Goal: Task Accomplishment & Management: Manage account settings

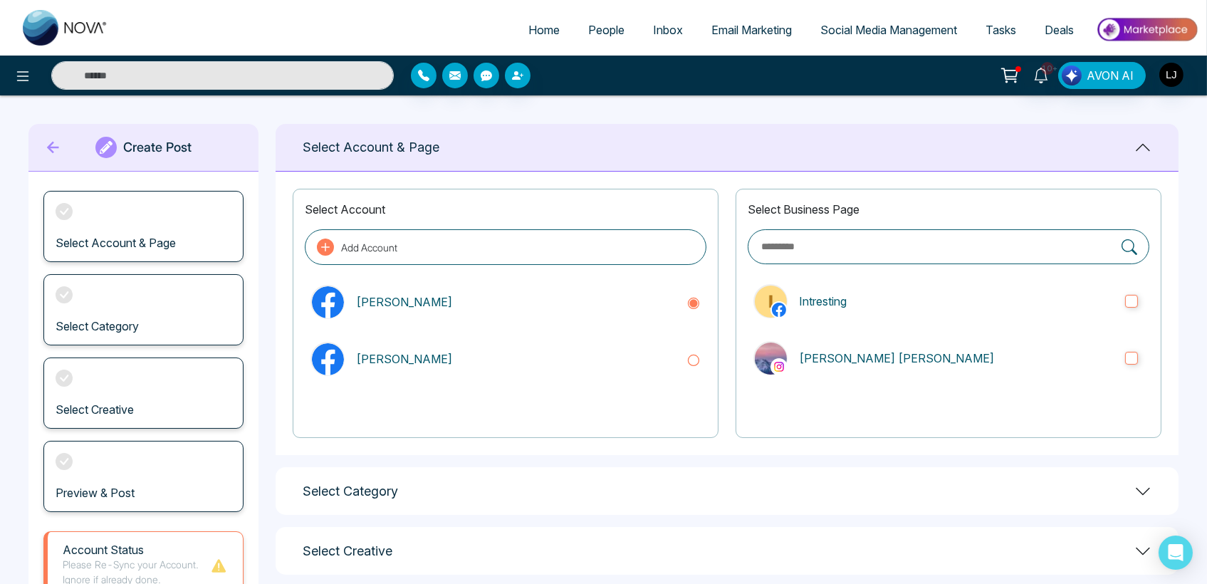
click at [1156, 26] on img at bounding box center [1146, 30] width 103 height 32
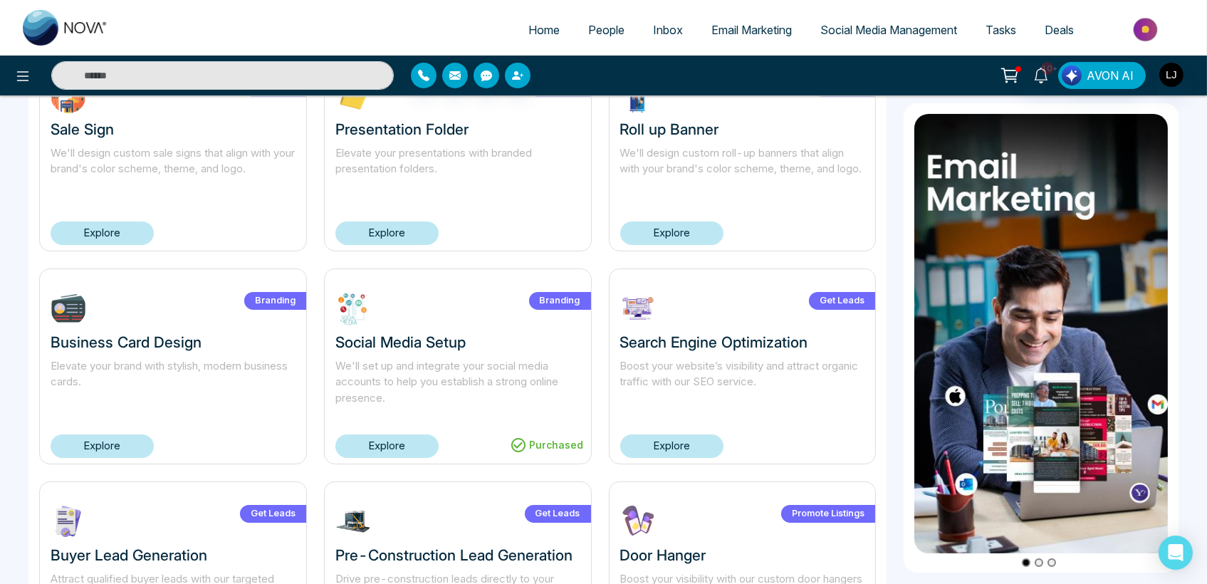
scroll to position [356, 0]
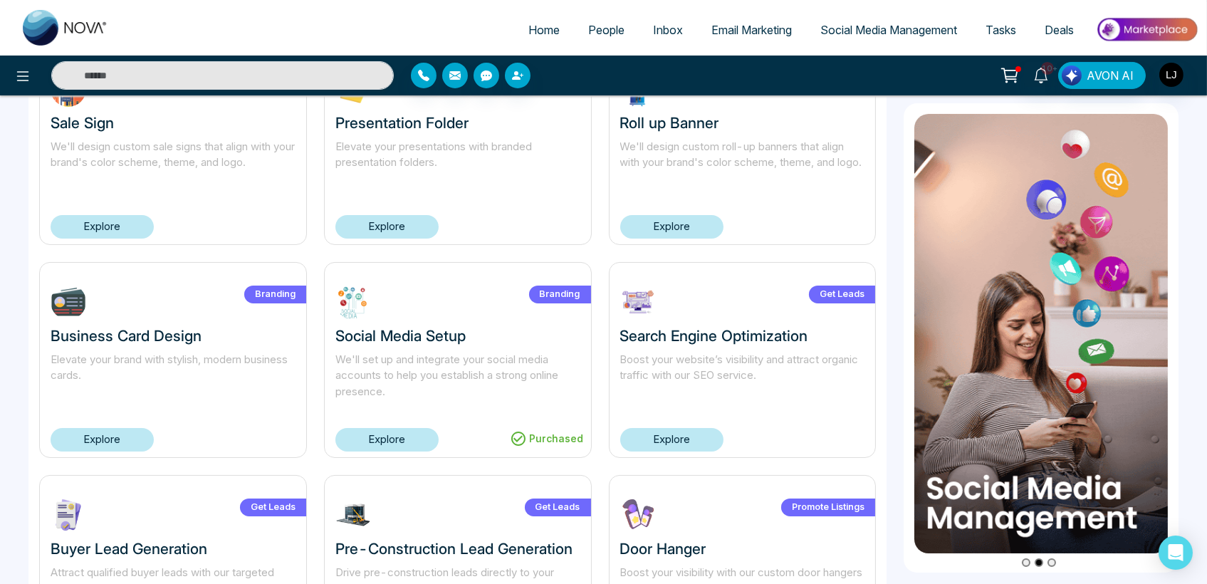
click at [392, 224] on link "Explore" at bounding box center [386, 226] width 103 height 23
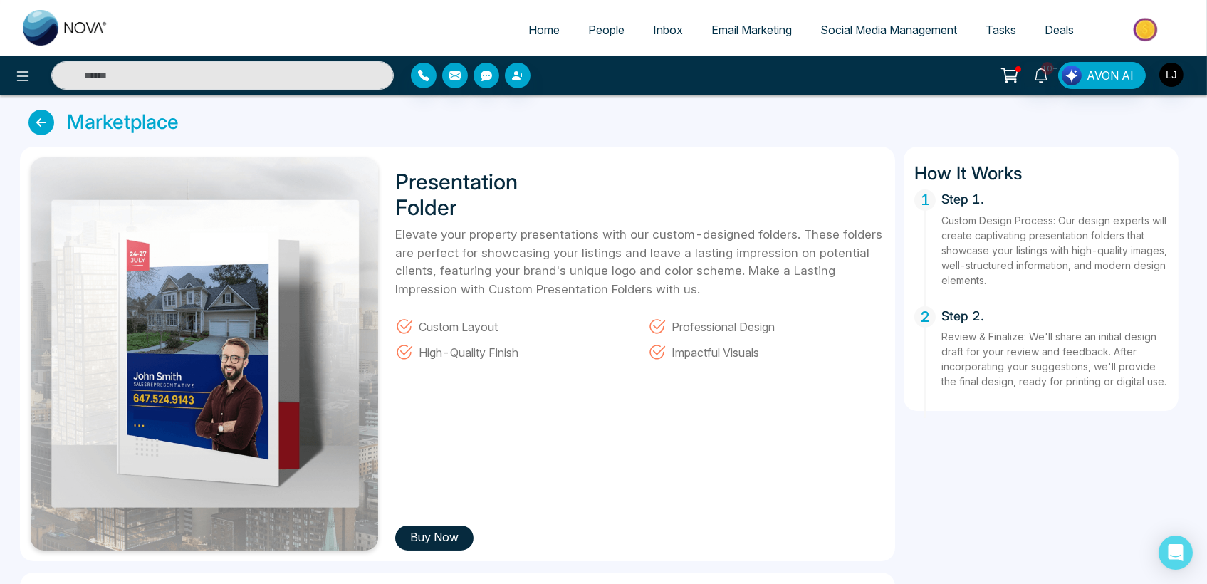
scroll to position [79, 0]
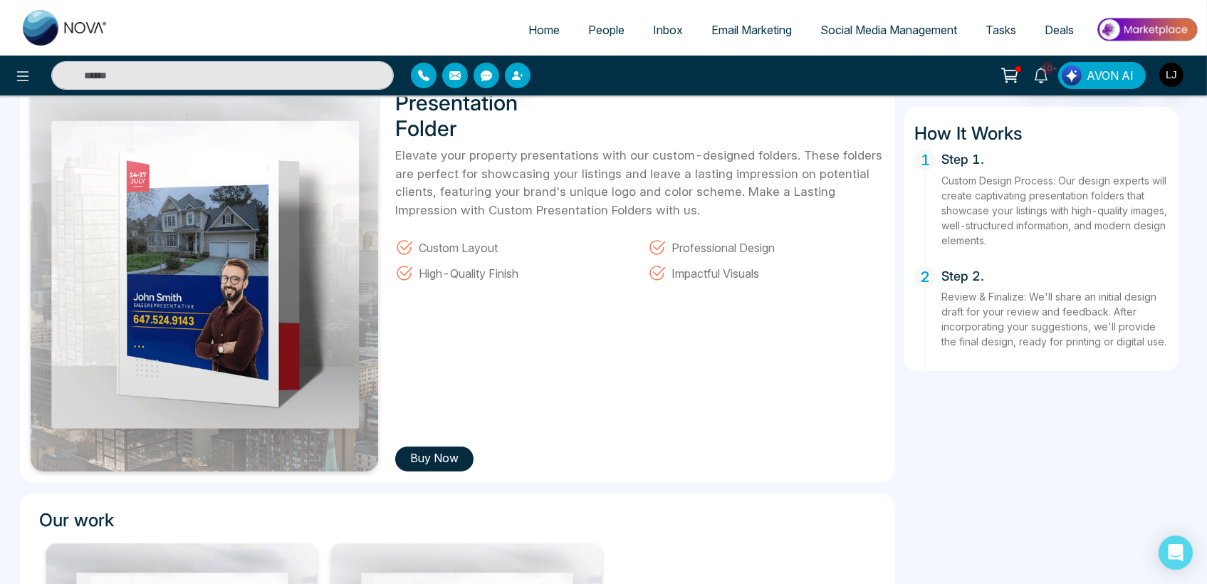
click at [441, 453] on button "Buy Now" at bounding box center [434, 458] width 78 height 25
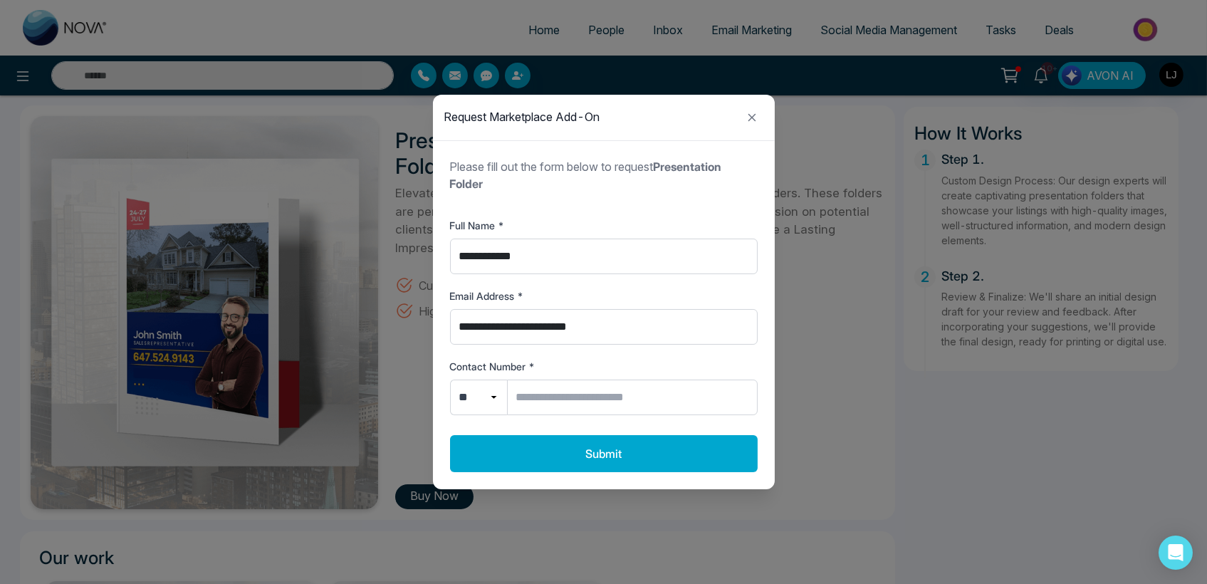
scroll to position [0, 0]
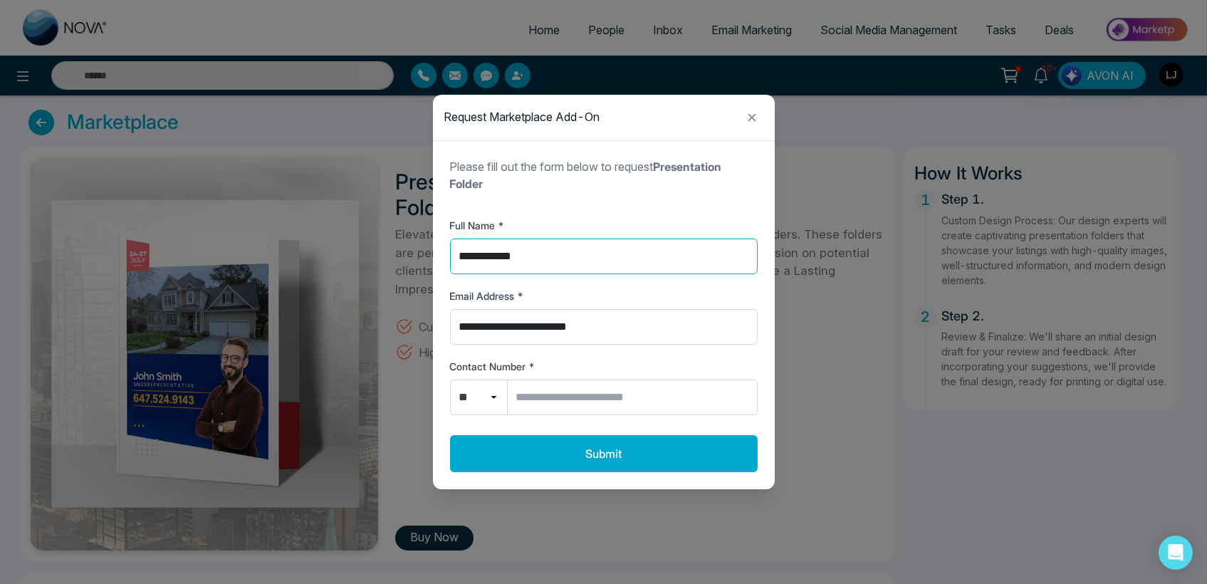
drag, startPoint x: 532, startPoint y: 254, endPoint x: 424, endPoint y: 254, distance: 108.2
click at [424, 254] on div "**********" at bounding box center [603, 292] width 1207 height 584
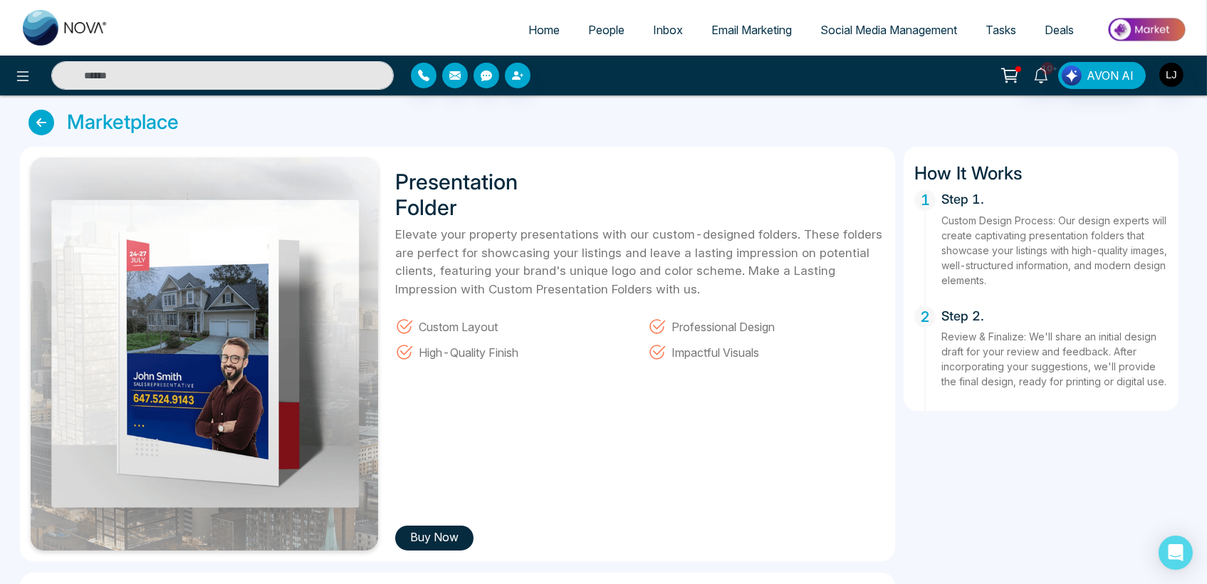
click at [438, 533] on button "Buy Now" at bounding box center [434, 537] width 78 height 25
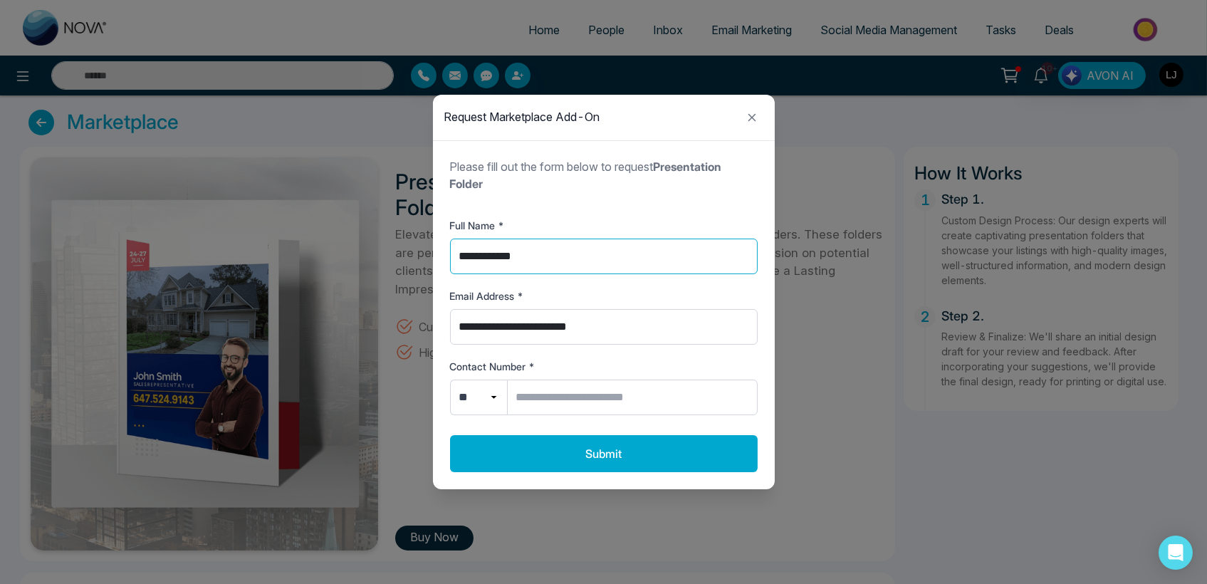
click at [529, 259] on input "**********" at bounding box center [604, 256] width 308 height 36
type input "*"
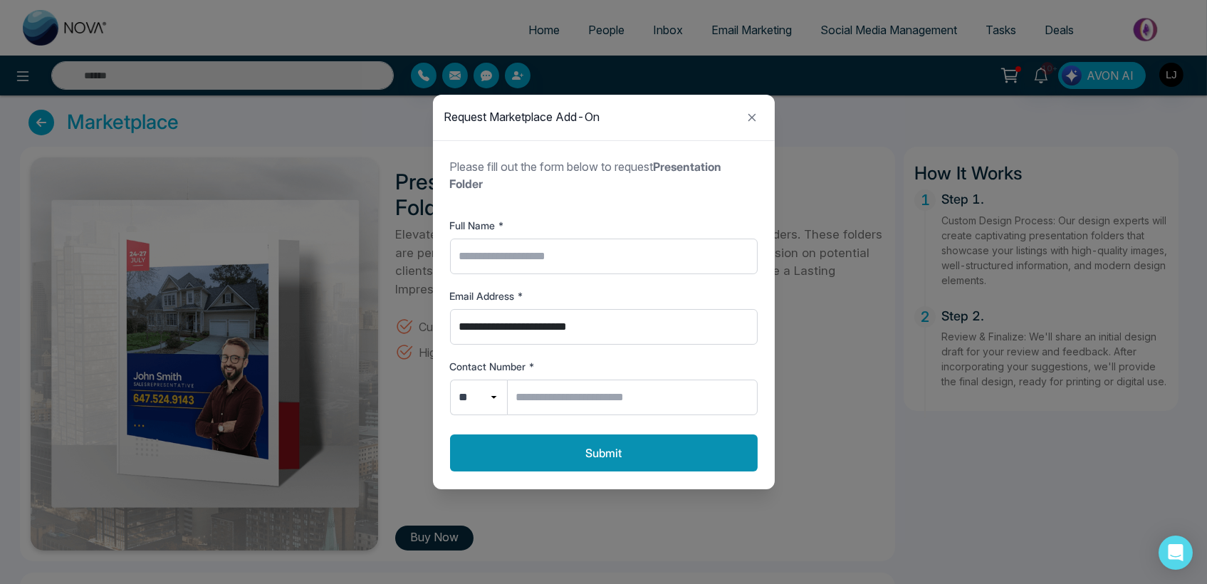
click at [584, 465] on button "Submit" at bounding box center [604, 452] width 308 height 37
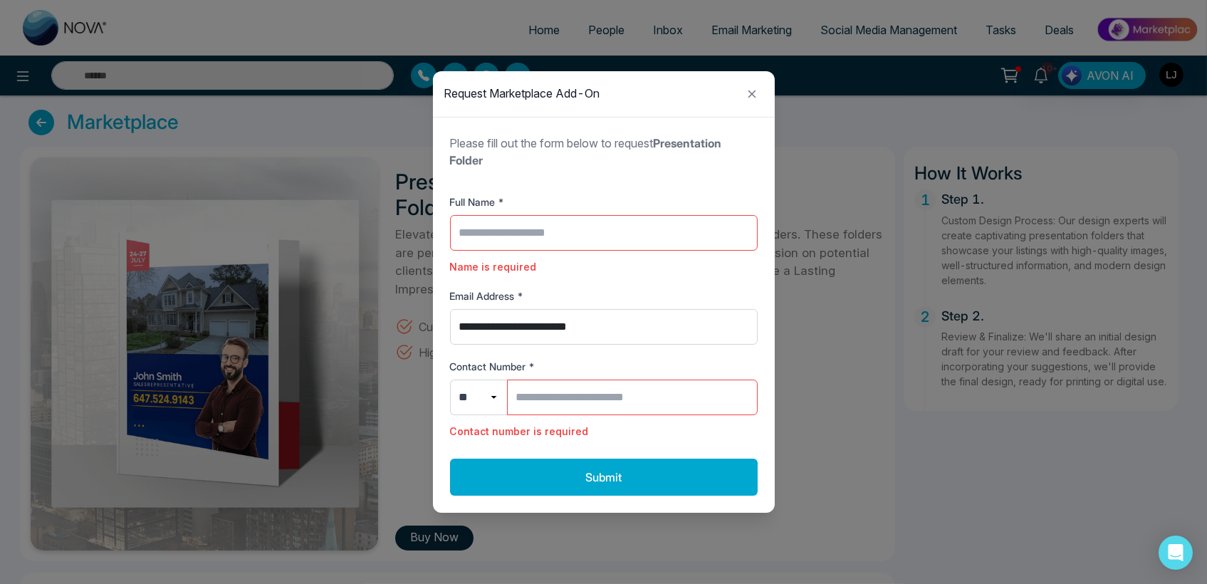
click at [483, 241] on input "Full Name *" at bounding box center [604, 233] width 308 height 36
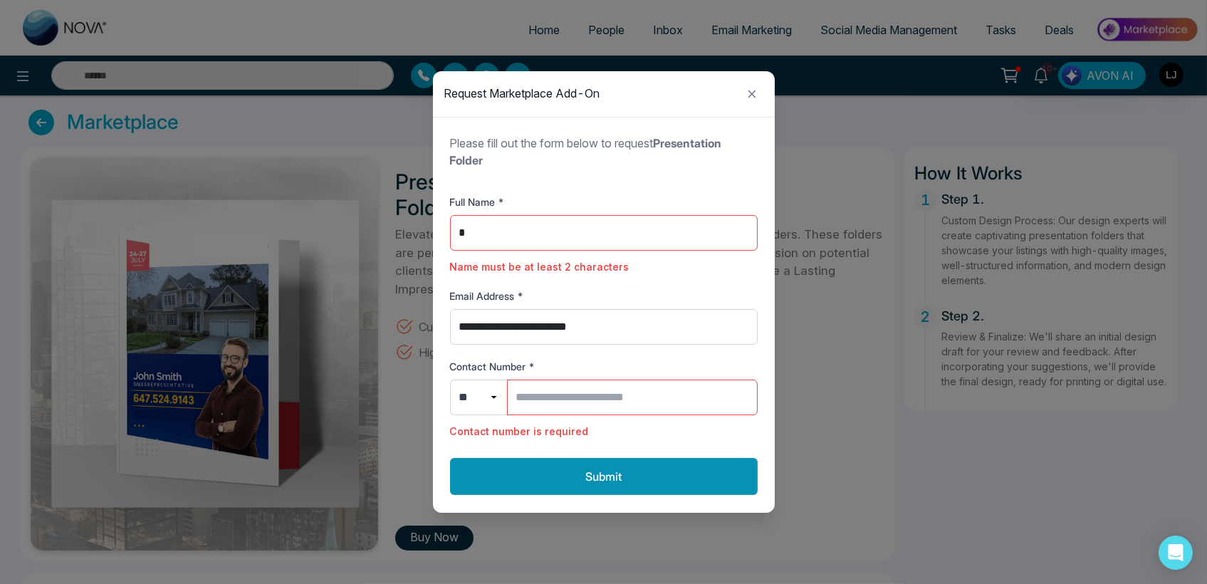
click at [473, 473] on button "Submit" at bounding box center [604, 476] width 308 height 37
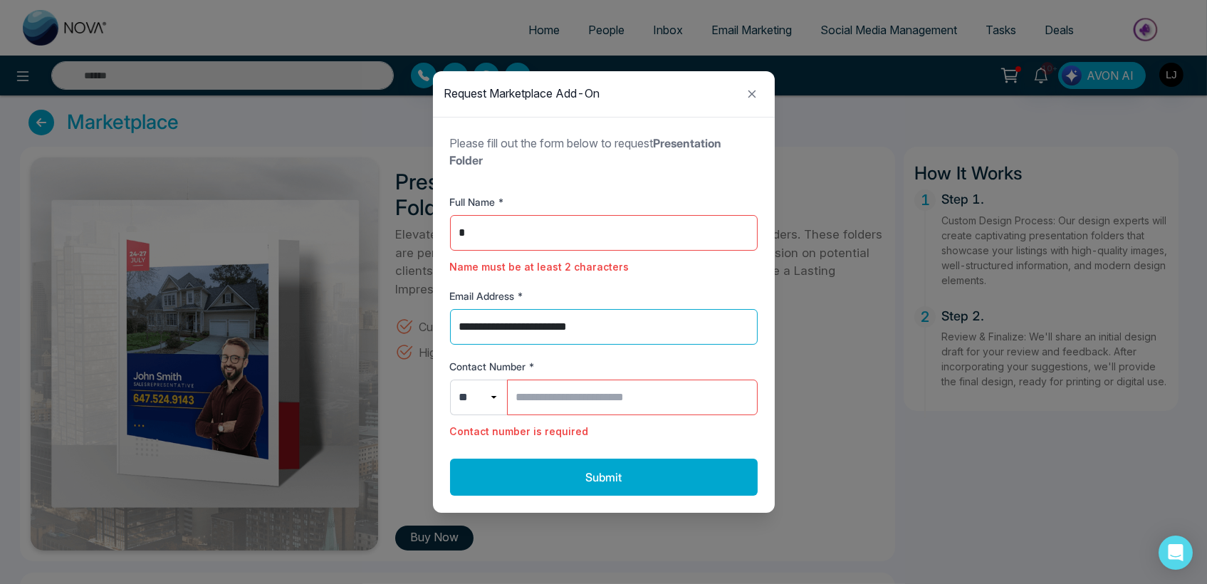
drag, startPoint x: 628, startPoint y: 332, endPoint x: 278, endPoint y: 335, distance: 349.5
click at [278, 335] on div "**********" at bounding box center [603, 292] width 1207 height 584
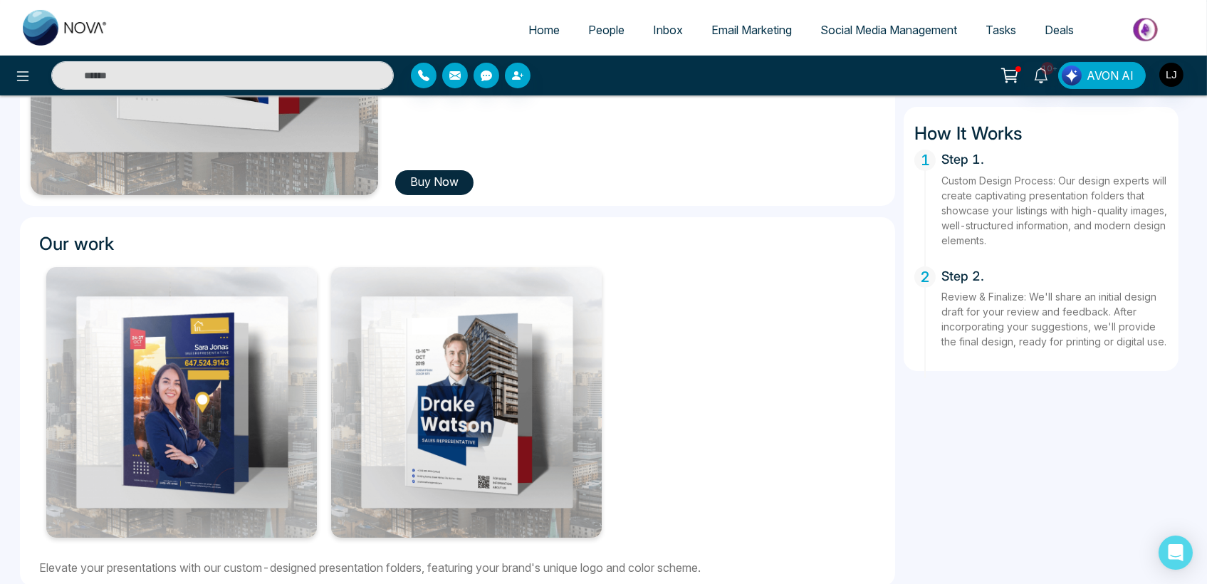
scroll to position [372, 0]
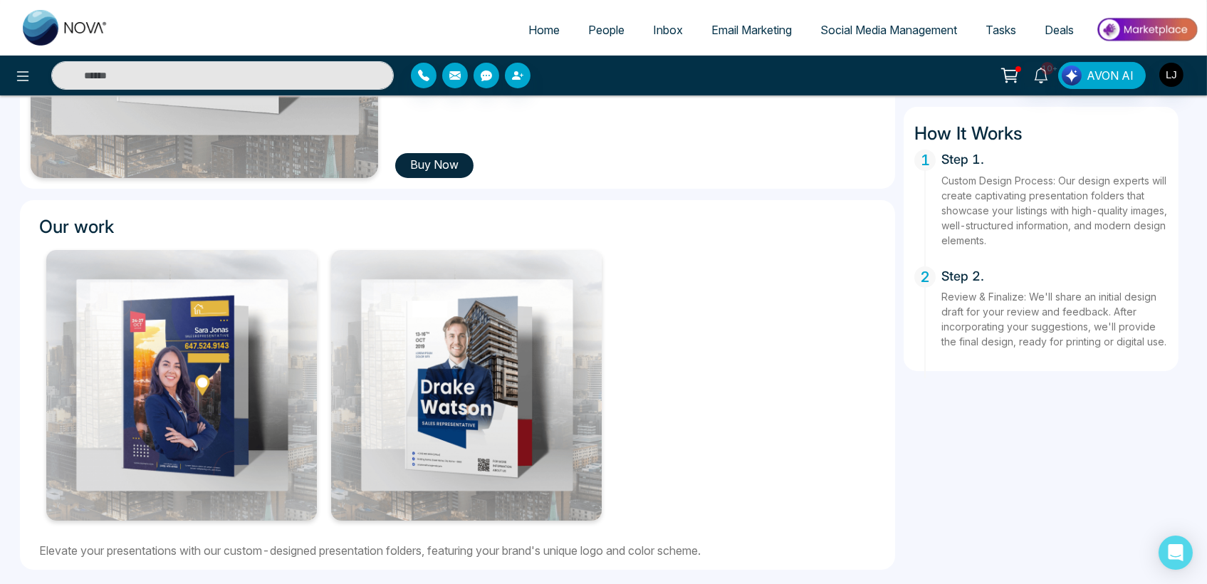
click at [444, 159] on button "Buy Now" at bounding box center [434, 165] width 78 height 25
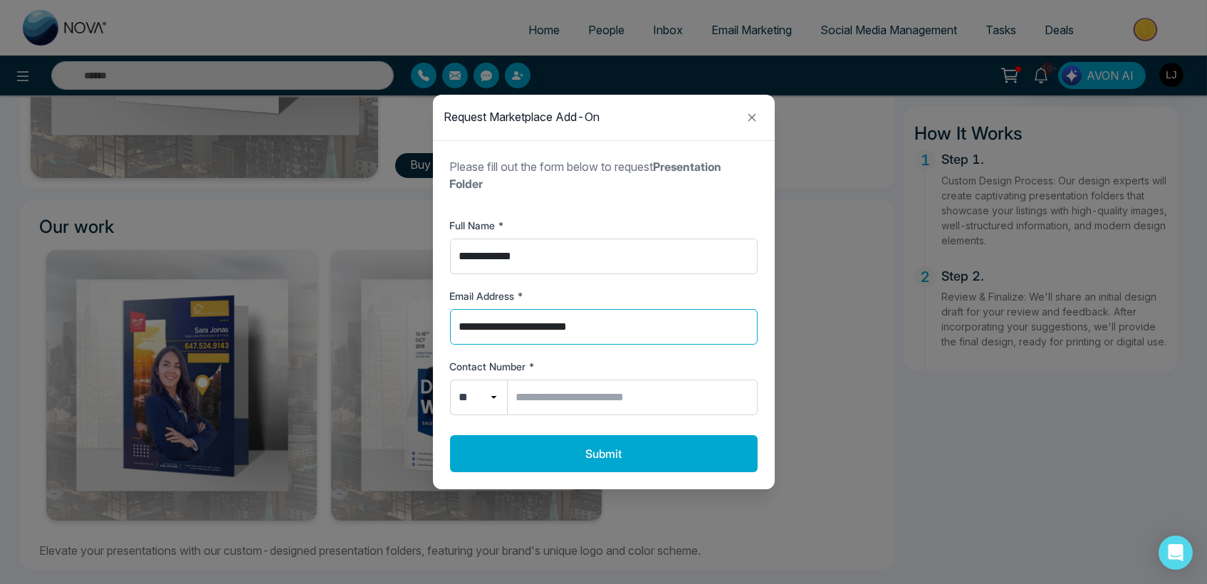
drag, startPoint x: 613, startPoint y: 330, endPoint x: 382, endPoint y: 333, distance: 231.4
click at [382, 333] on div "**********" at bounding box center [603, 292] width 1207 height 584
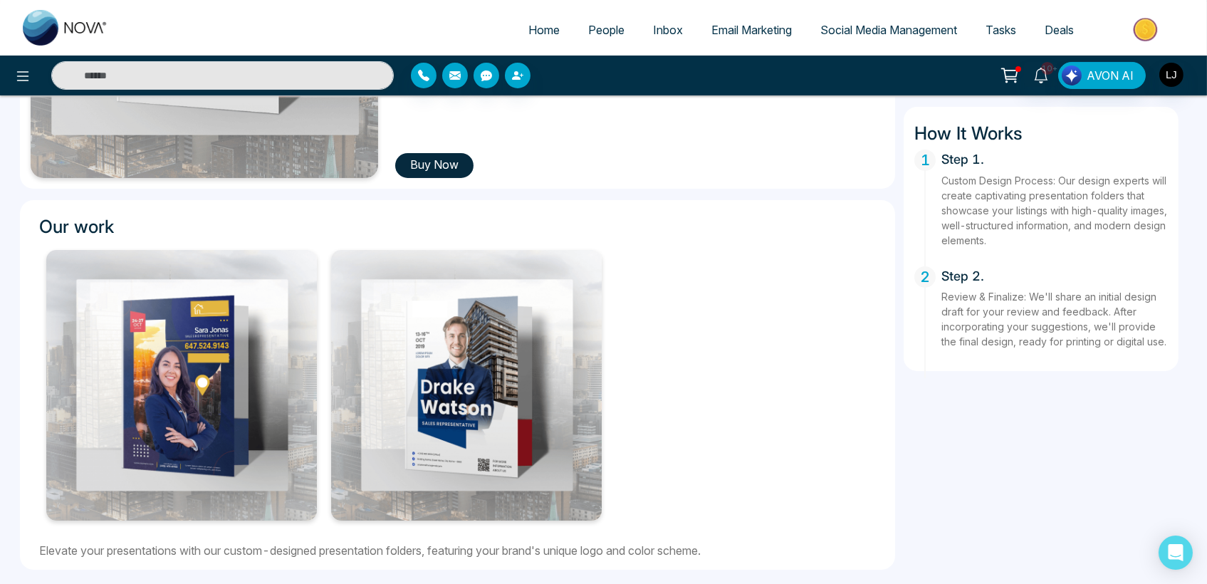
click at [421, 169] on button "Buy Now" at bounding box center [434, 165] width 78 height 25
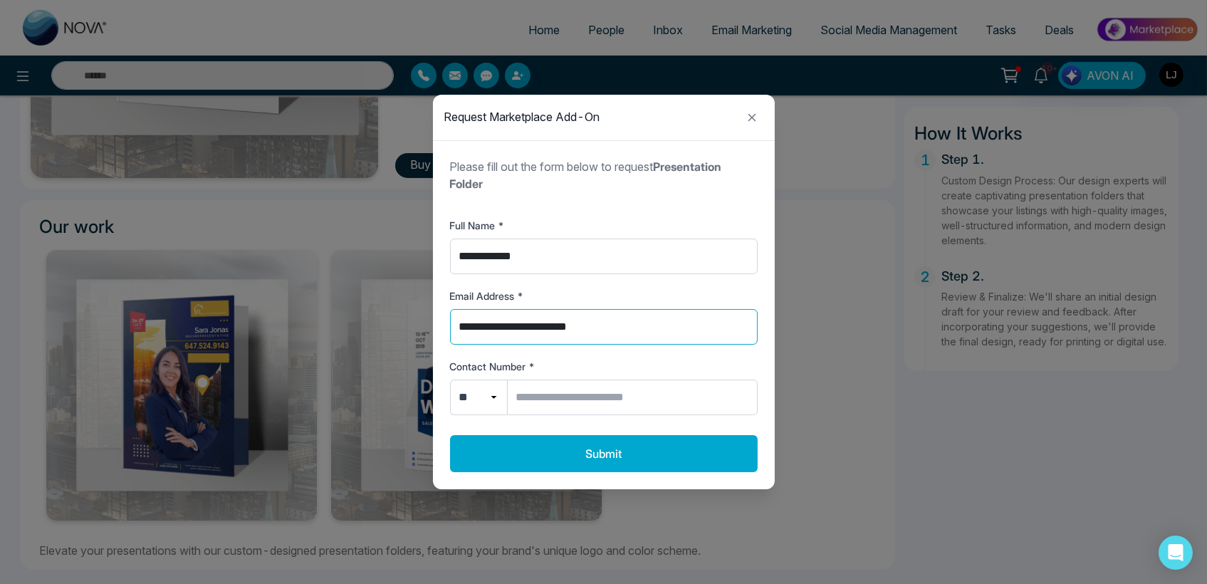
click at [629, 326] on input "**********" at bounding box center [604, 327] width 308 height 36
type input "*"
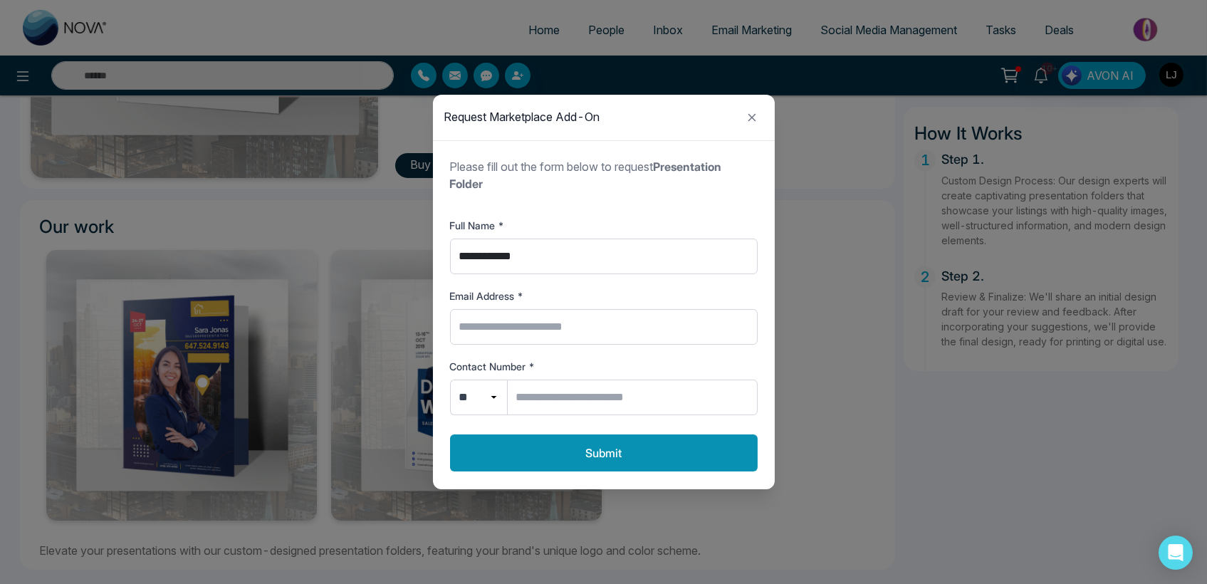
click at [542, 451] on button "Submit" at bounding box center [604, 452] width 308 height 37
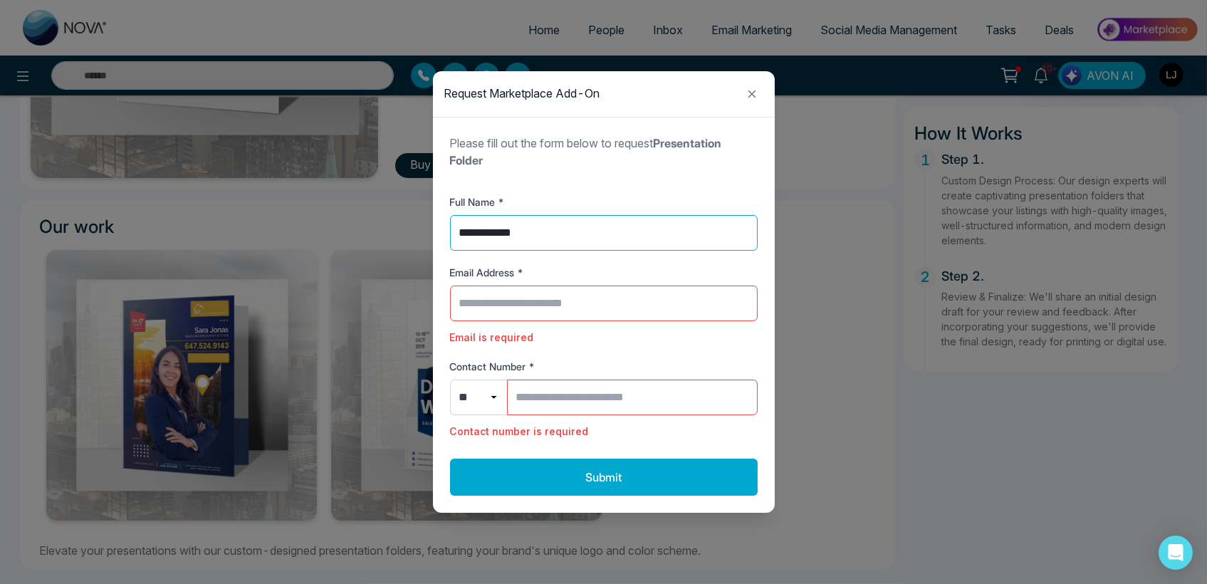
click at [536, 230] on input "**********" at bounding box center [604, 233] width 308 height 36
type input "*"
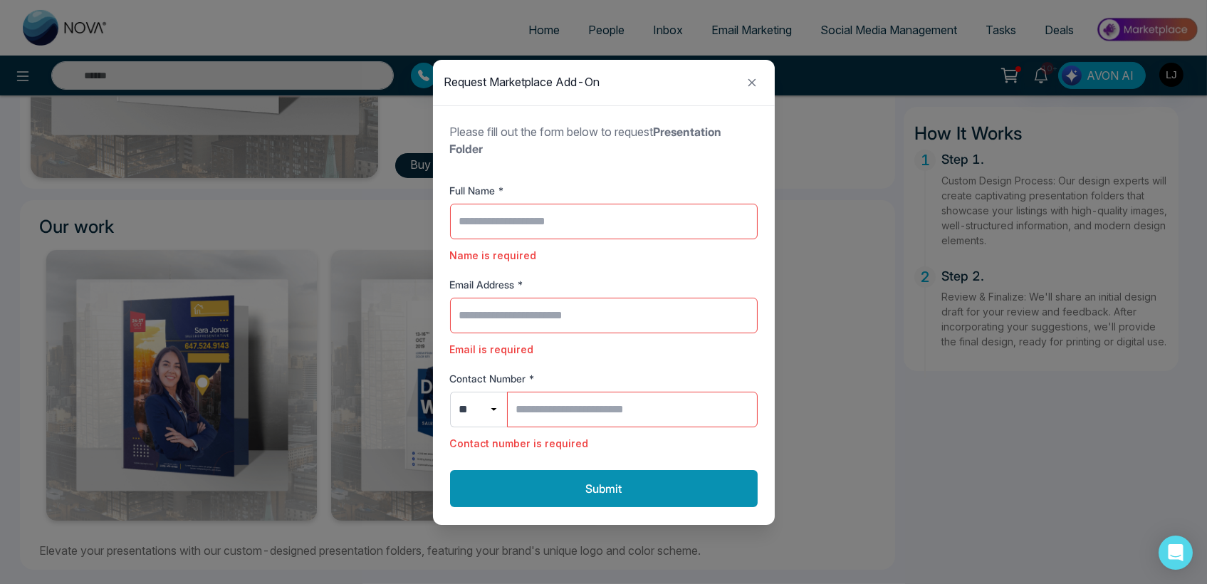
click at [540, 493] on button "Submit" at bounding box center [604, 488] width 308 height 37
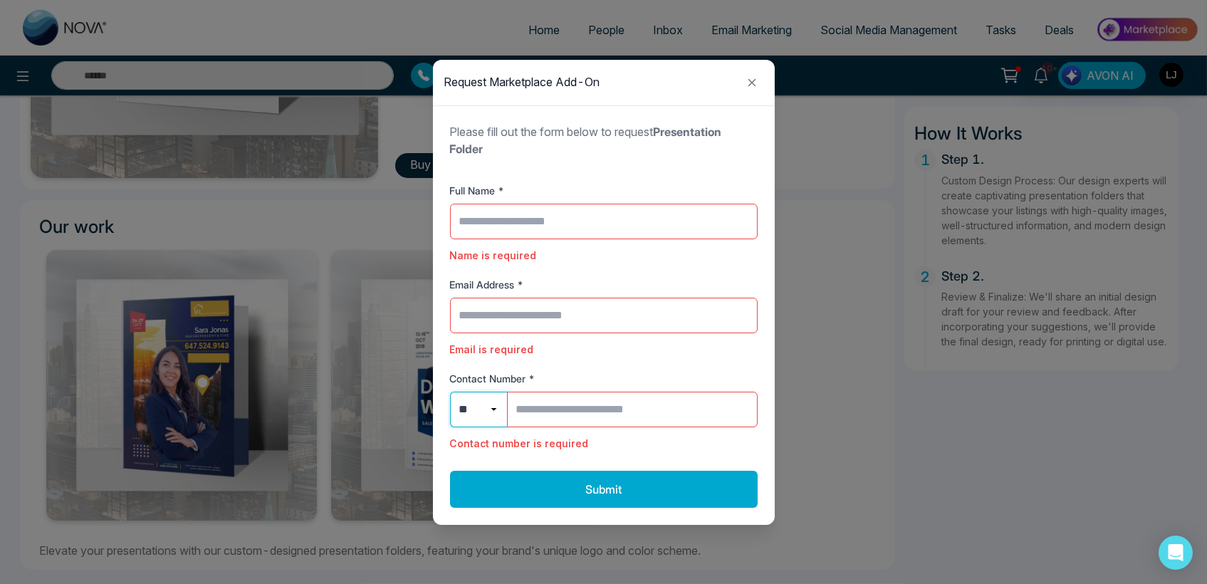
click at [489, 415] on select "** ***" at bounding box center [478, 410] width 57 height 36
click at [501, 219] on input "Full Name *" at bounding box center [604, 222] width 308 height 36
type input "******"
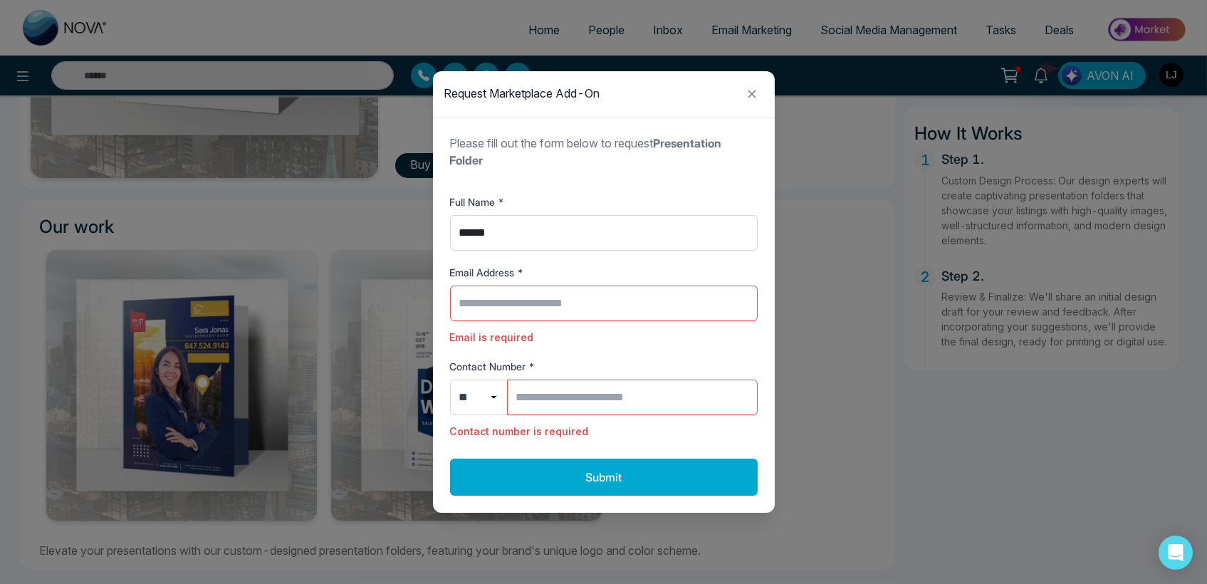
click at [484, 285] on input "Email Address *" at bounding box center [604, 303] width 308 height 36
type input "**********"
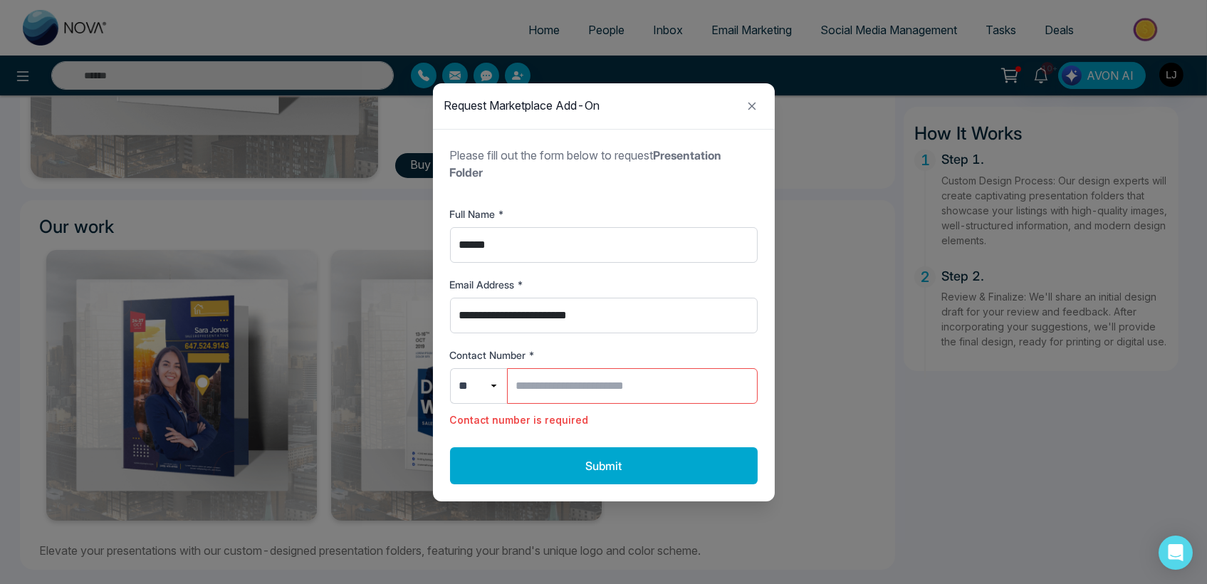
click at [550, 391] on input "Contact Number *" at bounding box center [632, 386] width 251 height 36
click at [569, 389] on input "Contact Number *" at bounding box center [632, 386] width 251 height 36
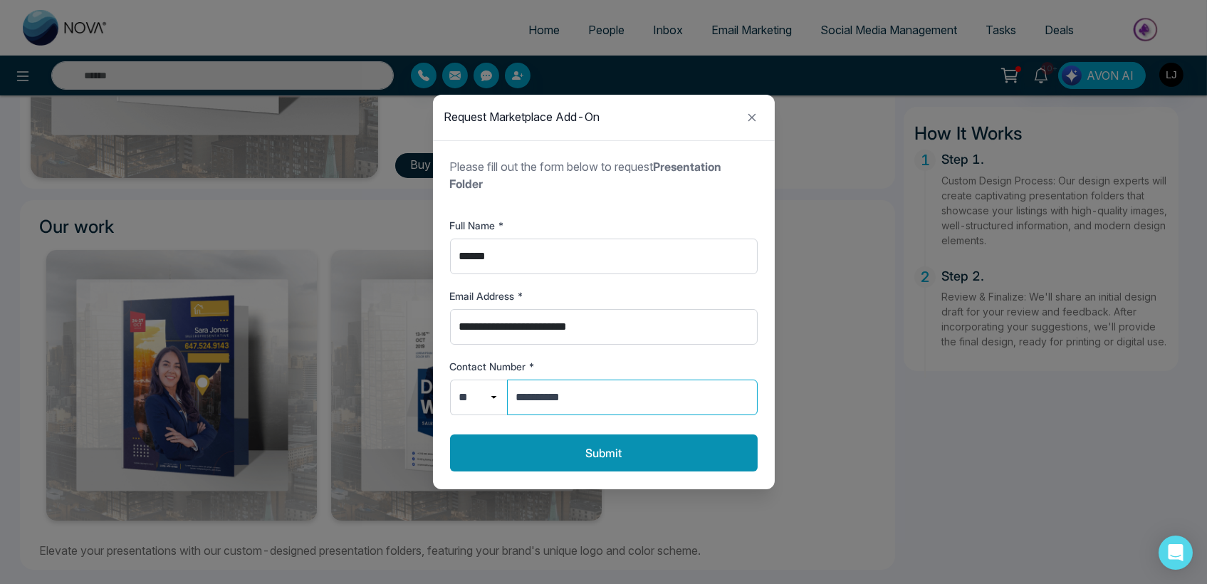
type input "**********"
click at [567, 453] on button "Submit" at bounding box center [604, 452] width 308 height 37
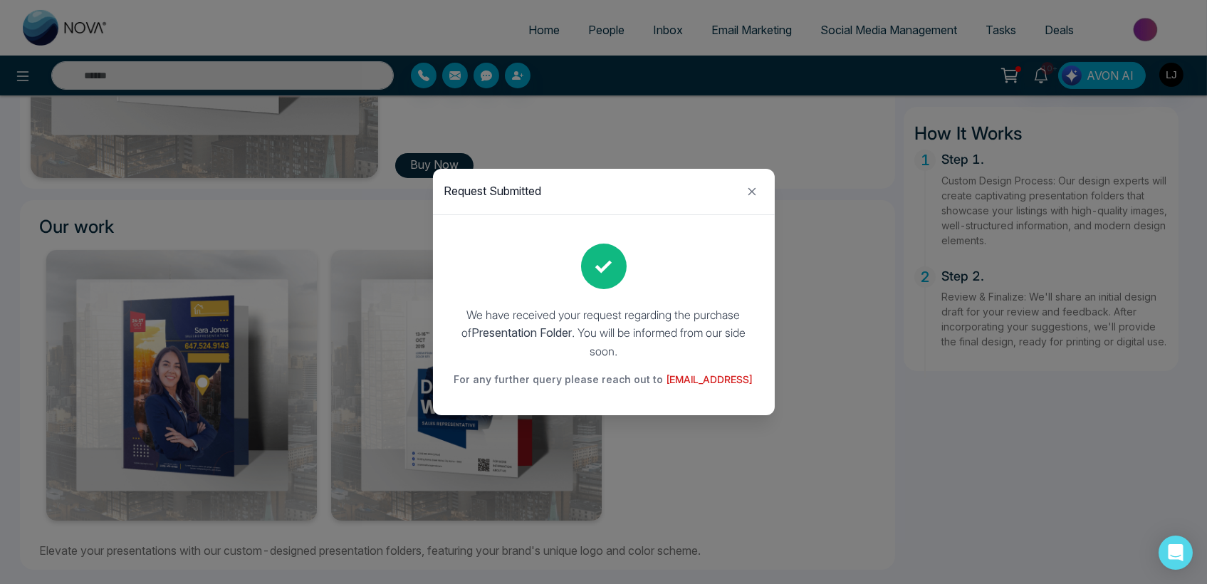
click at [673, 381] on link "support@novacrm.ai" at bounding box center [709, 379] width 87 height 12
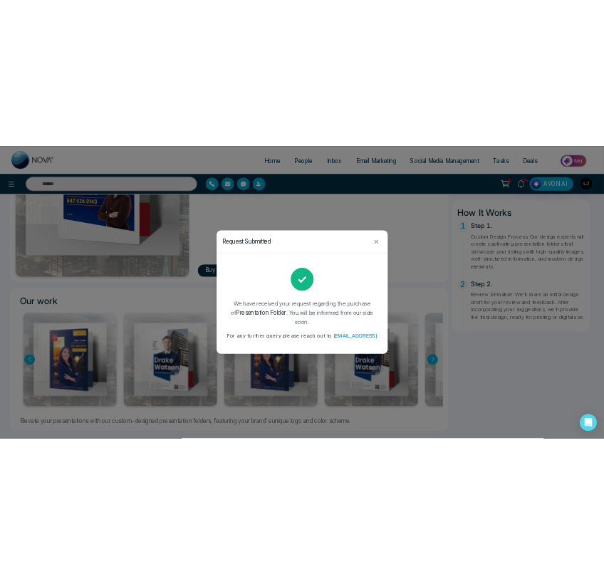
scroll to position [368, 0]
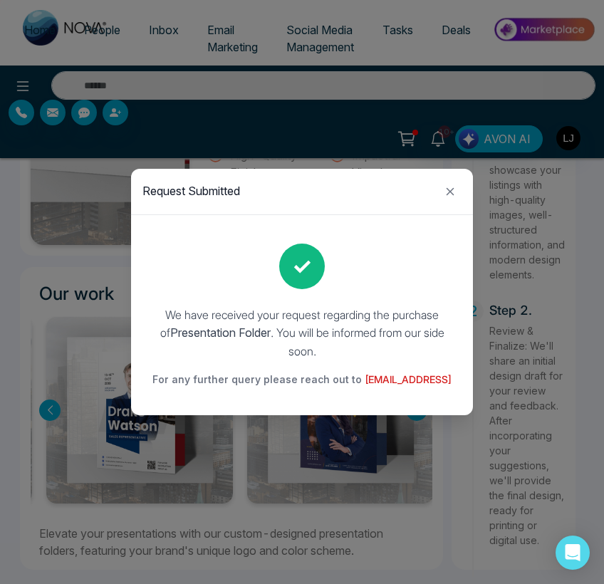
click at [401, 379] on link "support@novacrm.ai" at bounding box center [407, 379] width 87 height 12
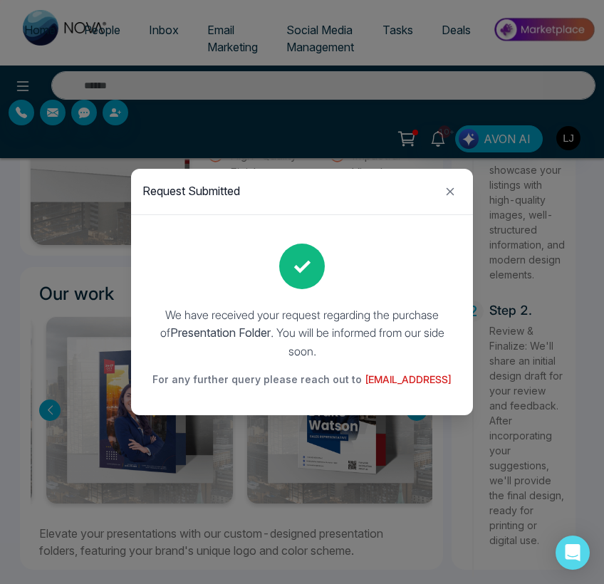
click at [400, 373] on link "support@novacrm.ai" at bounding box center [407, 379] width 87 height 12
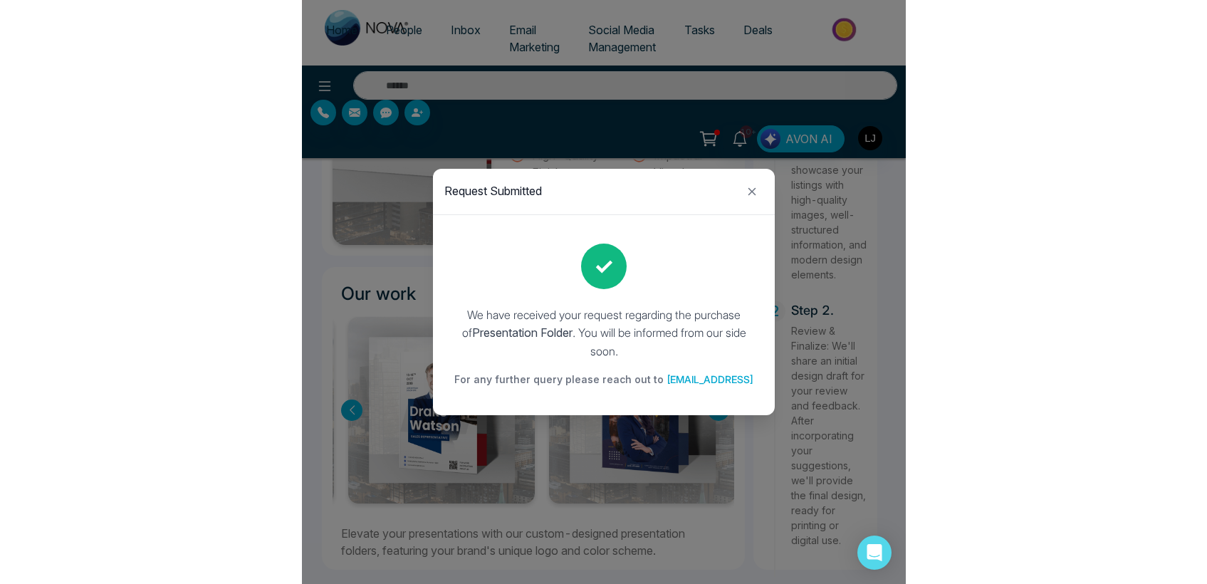
scroll to position [372, 0]
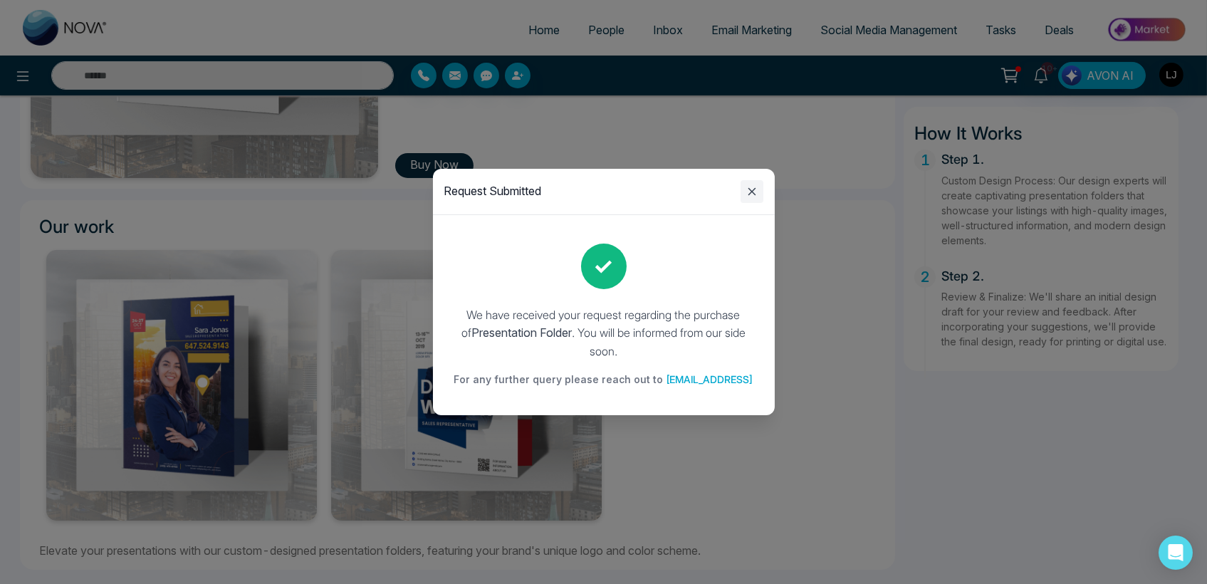
click at [750, 192] on icon "Close modal" at bounding box center [751, 191] width 8 height 8
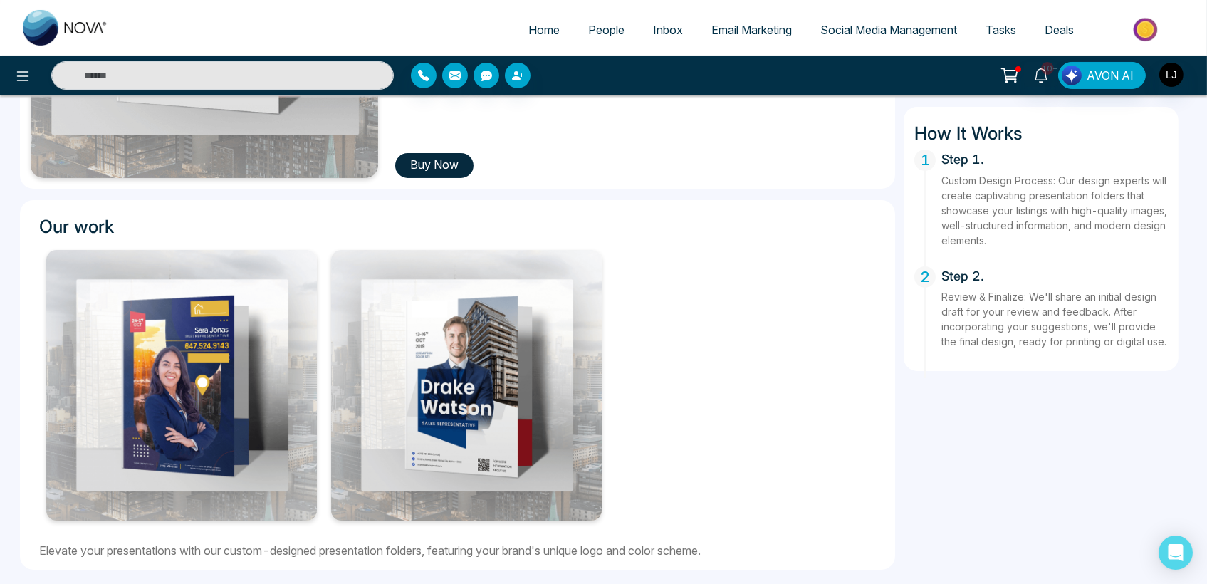
click at [528, 33] on span "Home" at bounding box center [543, 30] width 31 height 14
select select "*"
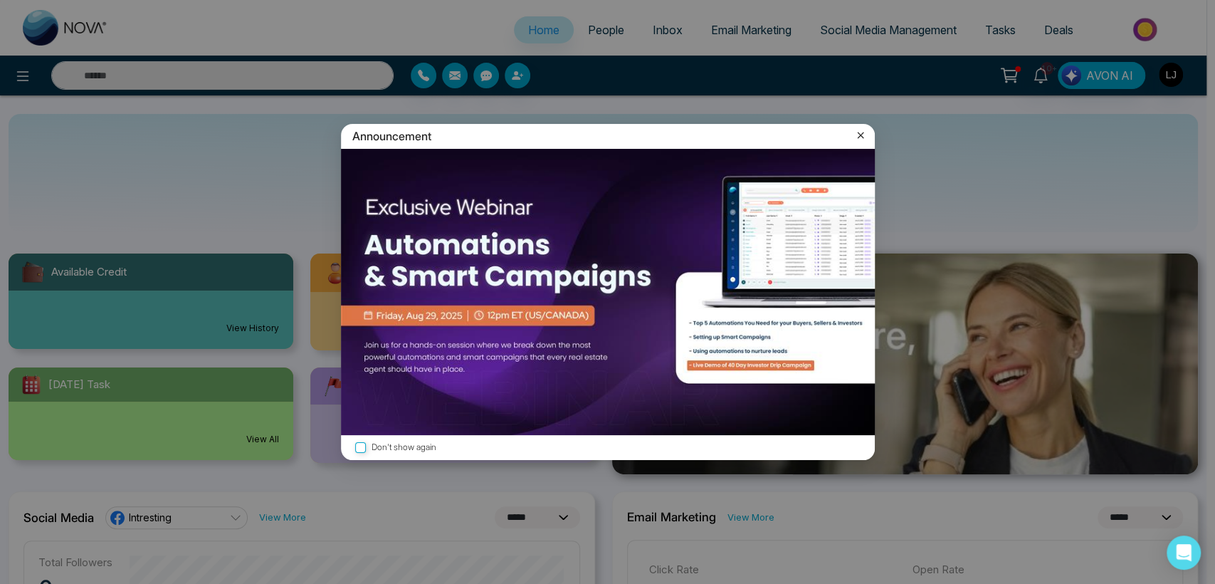
click at [861, 132] on icon at bounding box center [861, 135] width 14 height 14
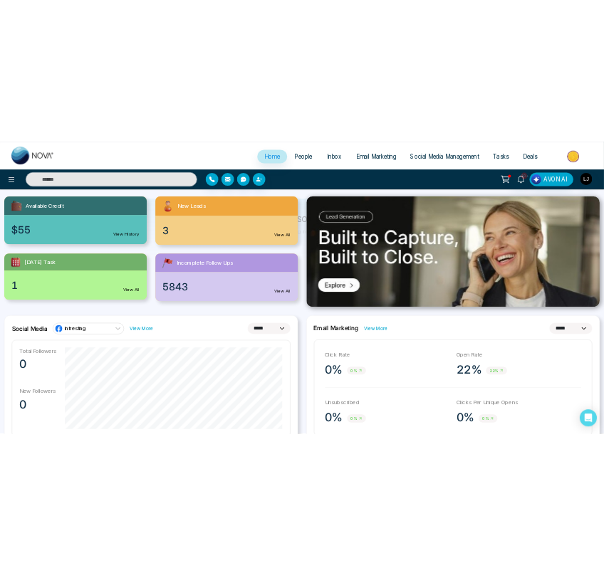
scroll to position [158, 0]
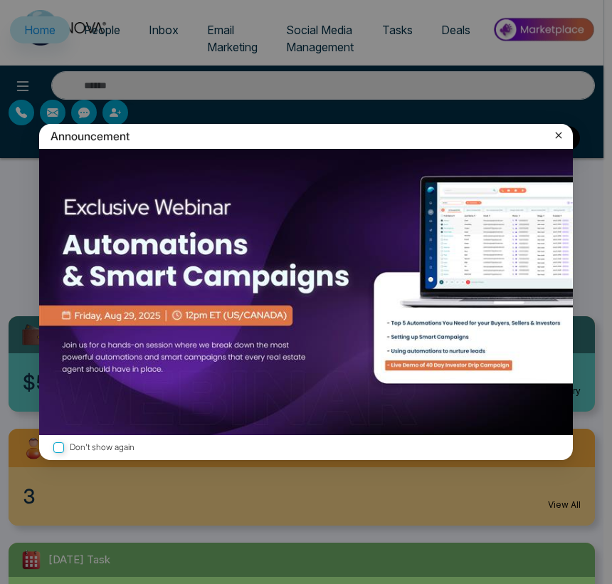
select select "*"
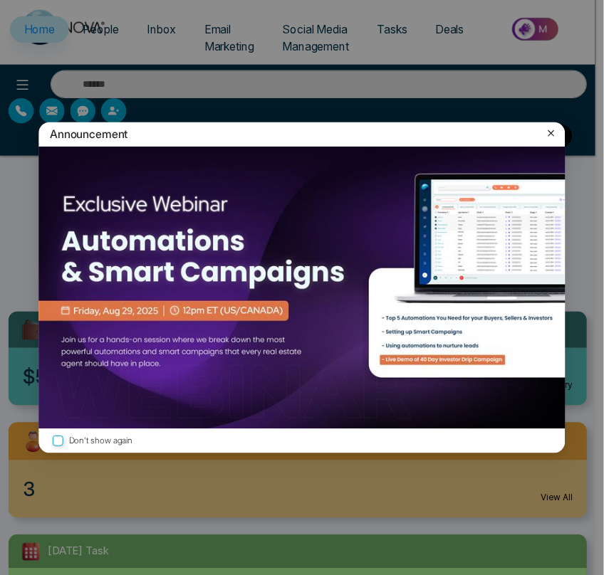
scroll to position [158, 0]
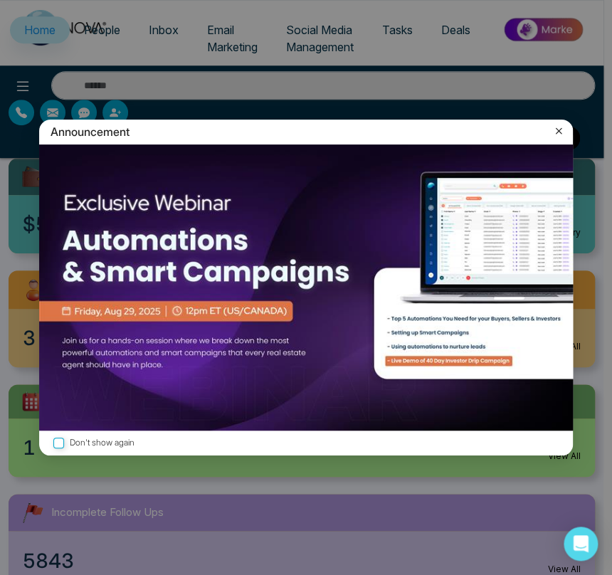
click at [558, 137] on icon at bounding box center [559, 131] width 14 height 14
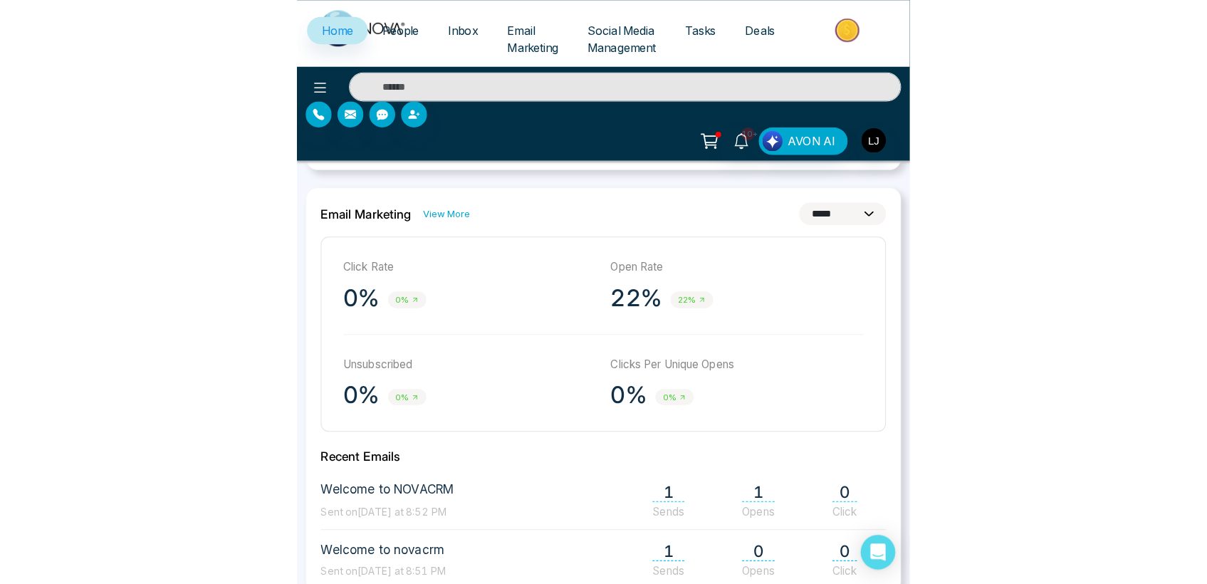
scroll to position [1170, 0]
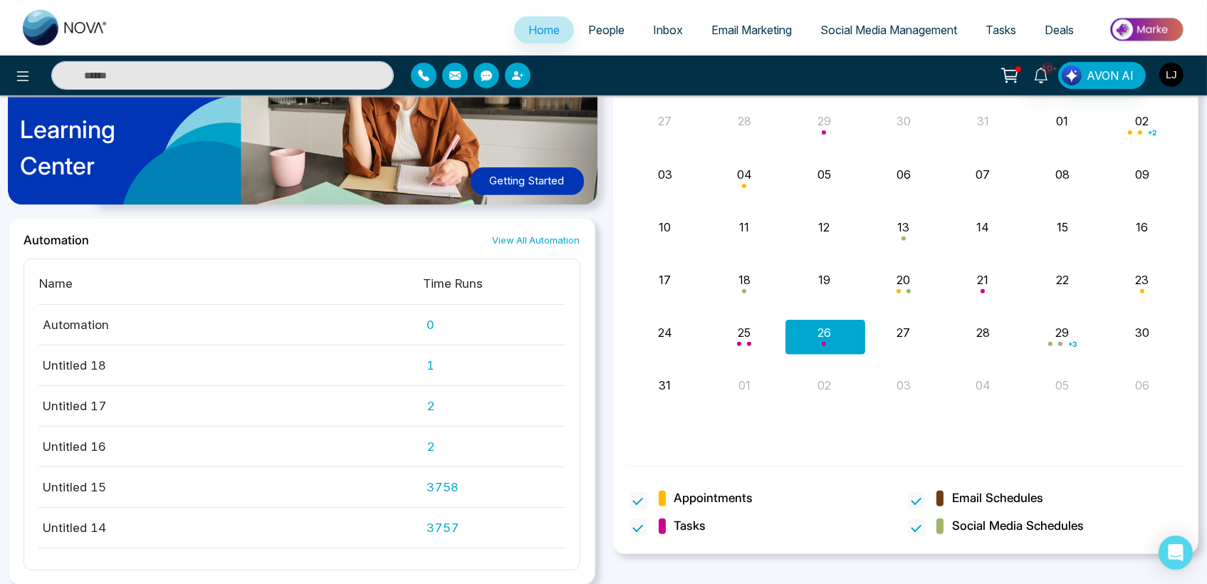
click at [611, 70] on img "button" at bounding box center [1171, 75] width 24 height 24
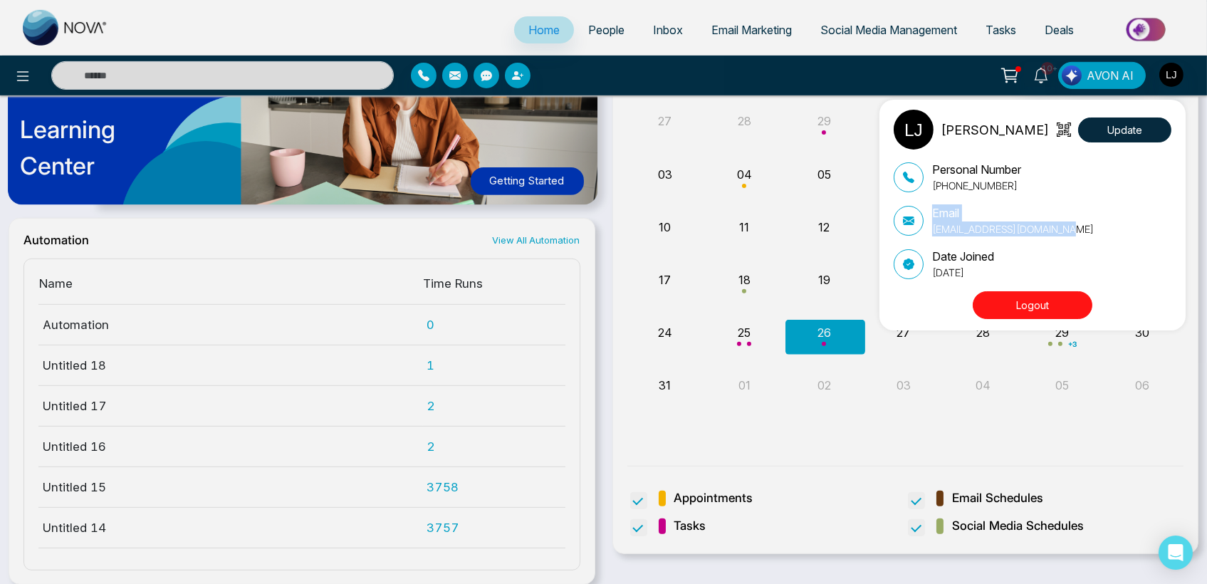
drag, startPoint x: 1066, startPoint y: 229, endPoint x: 925, endPoint y: 219, distance: 142.0
click at [611, 219] on div "Email lokeshjoshi6454@gmail.com" at bounding box center [1032, 220] width 278 height 32
copy div "Email lokeshjoshi6454@gmail.com"
click at [611, 115] on div "Lokesh Joshi Update" at bounding box center [1032, 130] width 278 height 40
click at [611, 127] on button "Update" at bounding box center [1124, 129] width 93 height 25
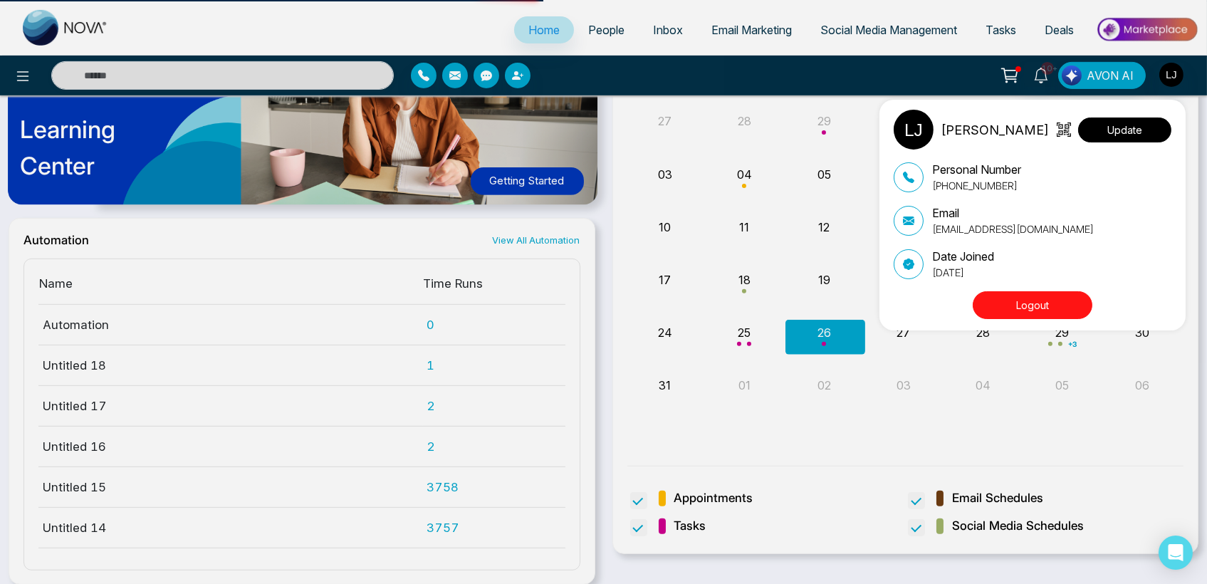
select select
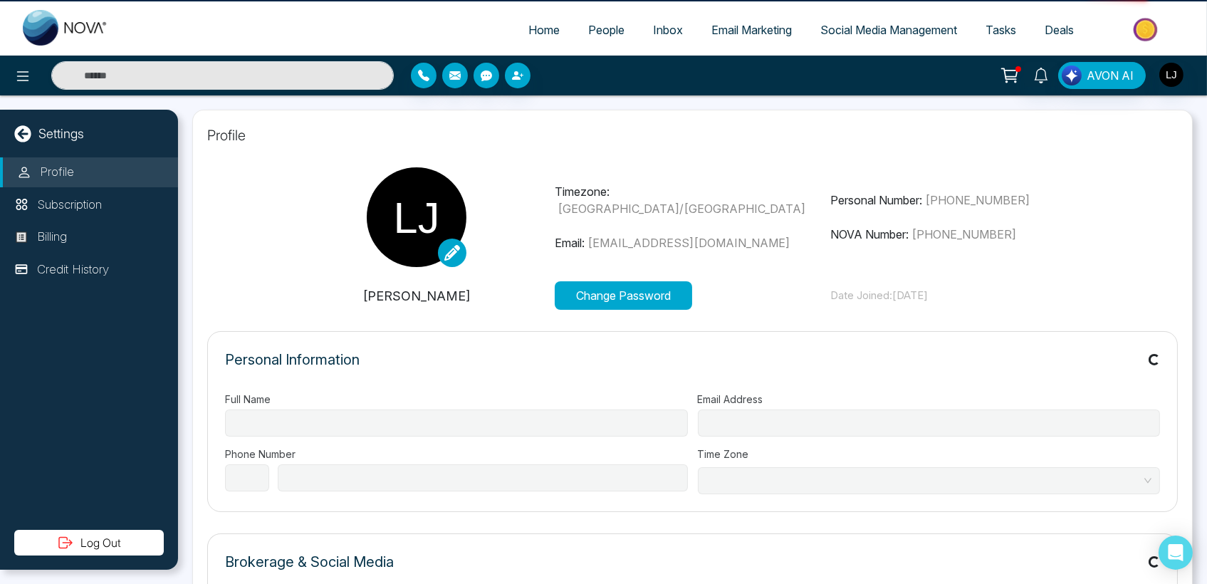
type input "**********"
select select "***"
type input "**********"
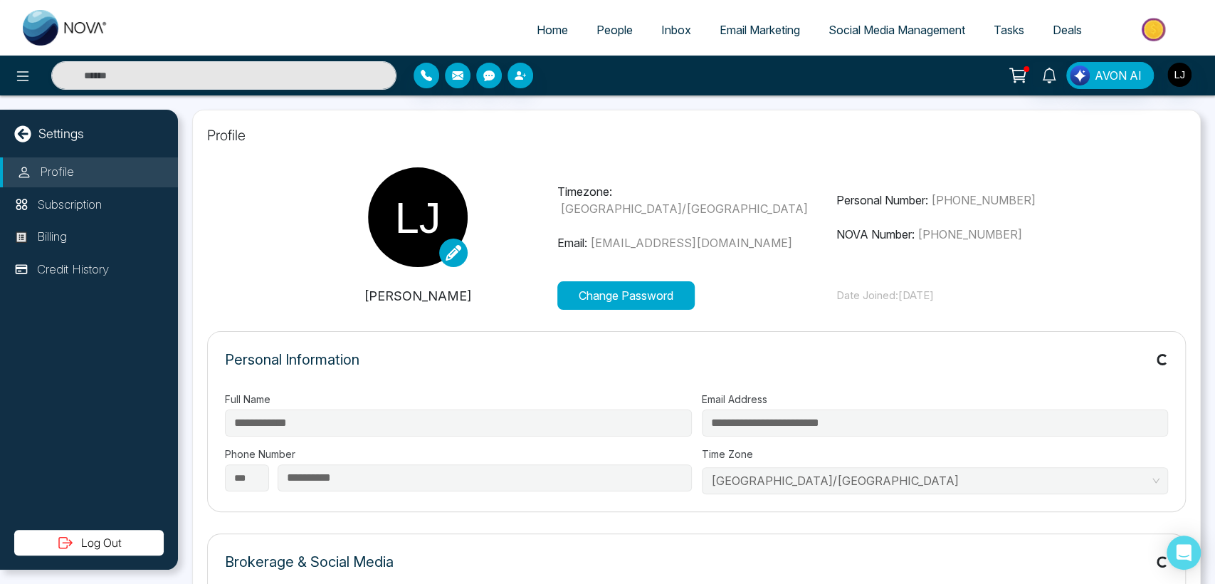
type input "**********"
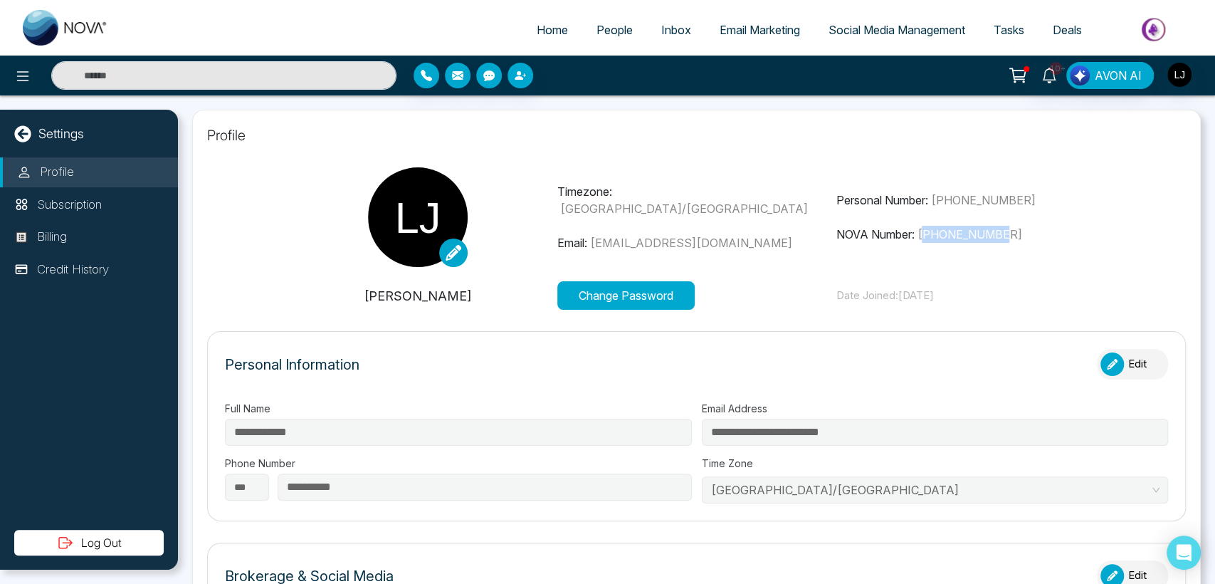
drag, startPoint x: 1019, startPoint y: 229, endPoint x: 920, endPoint y: 241, distance: 98.9
click at [611, 241] on p "NOVA Number: +12368370229" at bounding box center [975, 234] width 279 height 17
copy span "12368370229"
click at [611, 234] on p "NOVA Number: +12368370229" at bounding box center [975, 234] width 279 height 17
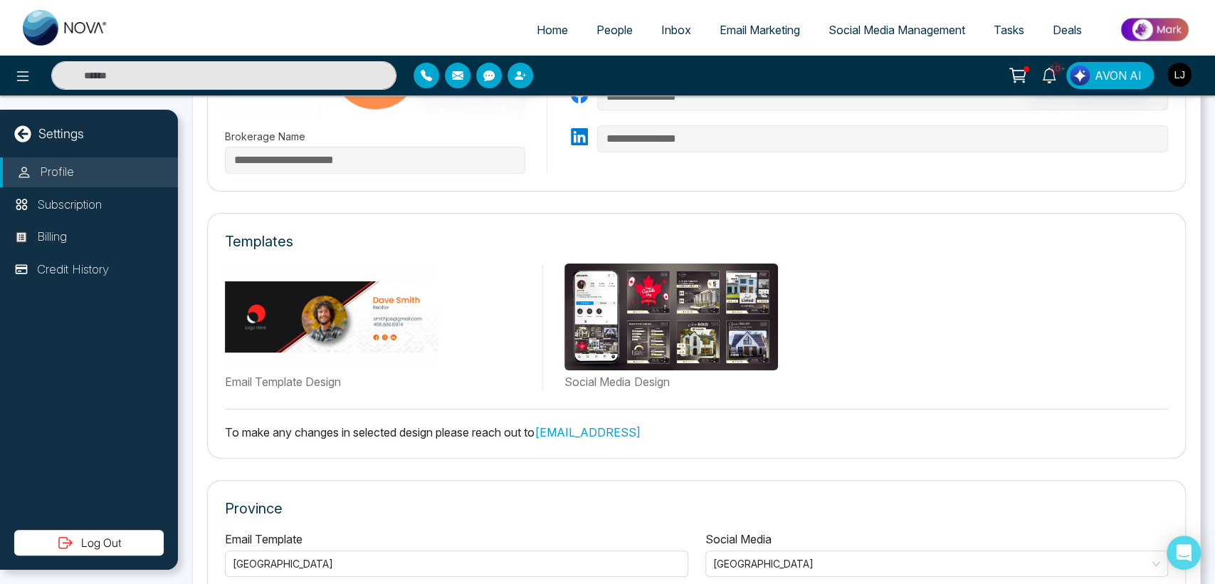
scroll to position [700, 0]
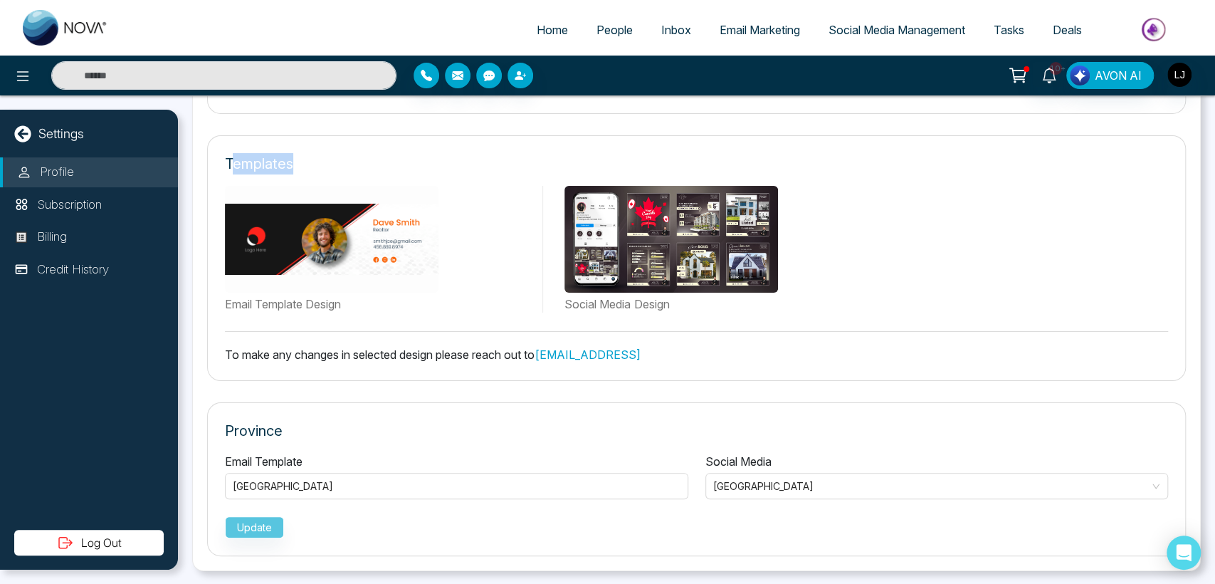
drag, startPoint x: 233, startPoint y: 159, endPoint x: 350, endPoint y: 155, distance: 116.8
click at [350, 155] on div "Templates" at bounding box center [696, 163] width 943 height 21
click at [275, 172] on p "Templates" at bounding box center [259, 163] width 68 height 21
click at [53, 206] on p "Subscription" at bounding box center [69, 205] width 65 height 19
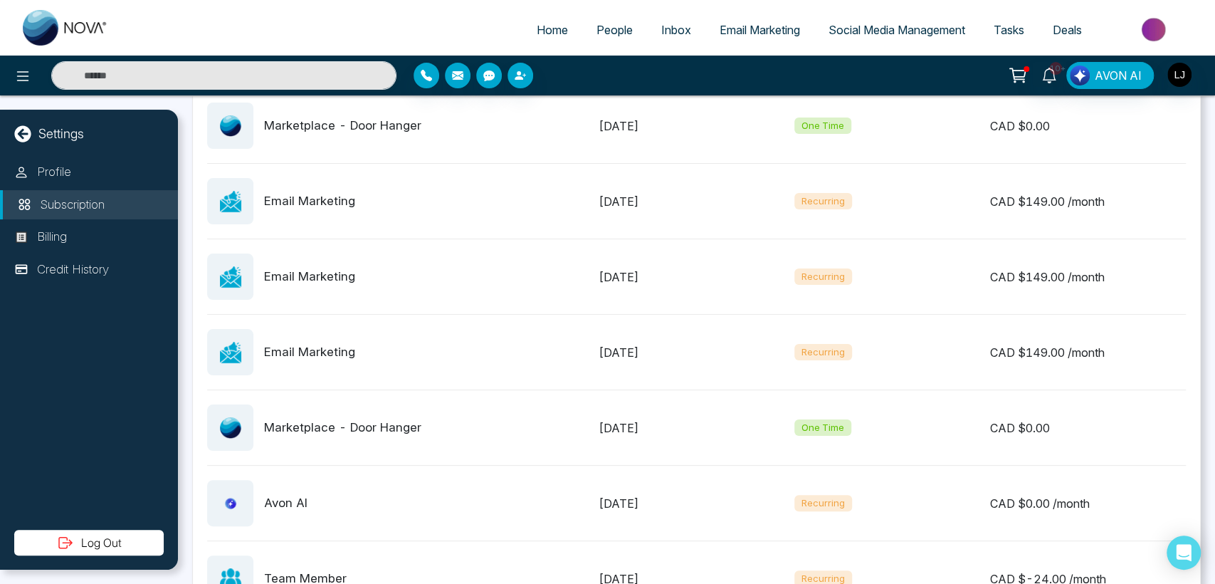
scroll to position [474, 0]
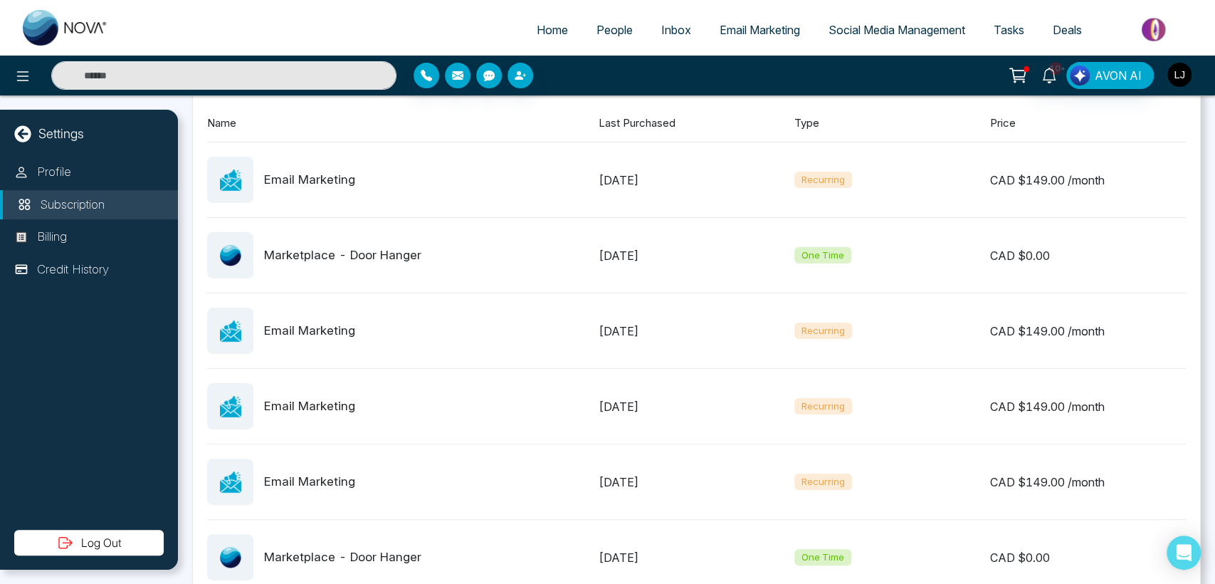
click at [611, 74] on img "button" at bounding box center [1179, 75] width 24 height 24
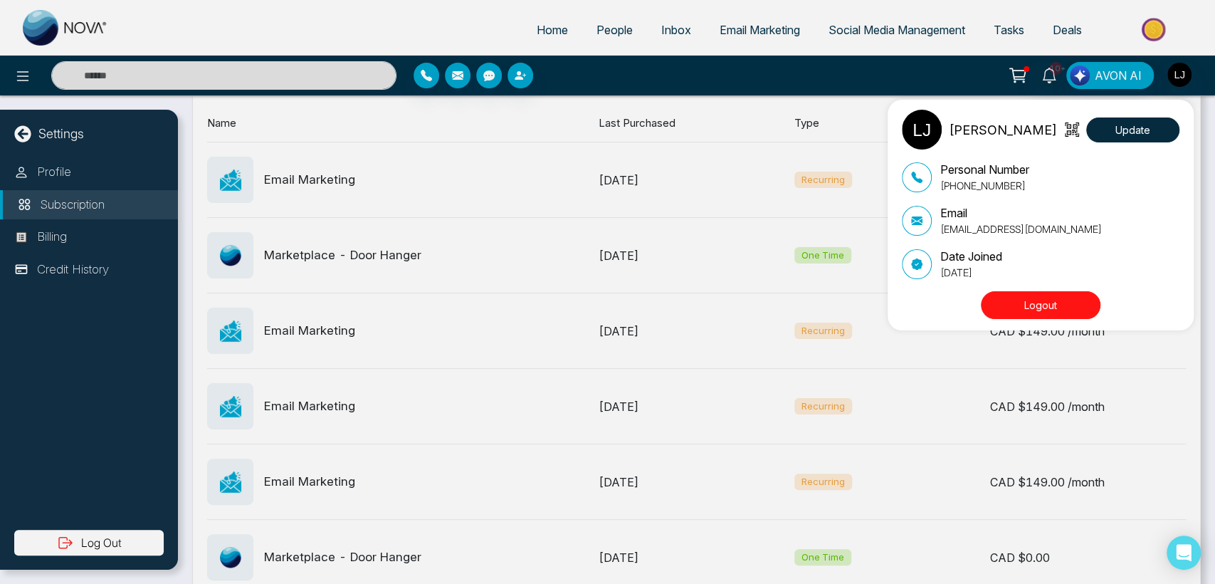
click at [611, 307] on button "Logout" at bounding box center [1041, 305] width 120 height 28
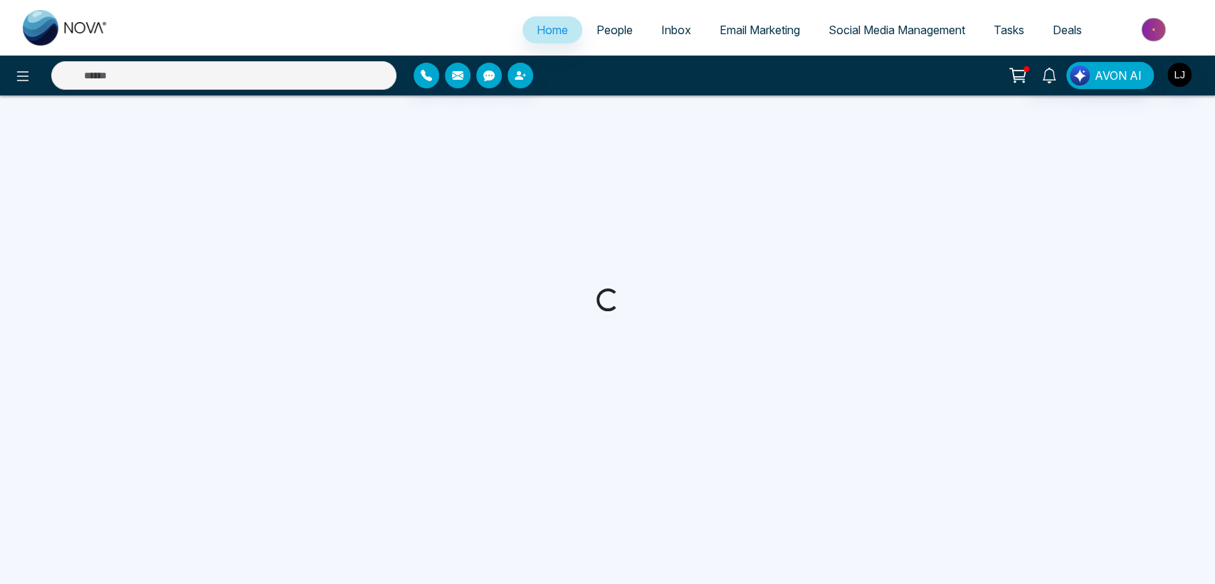
select select "*"
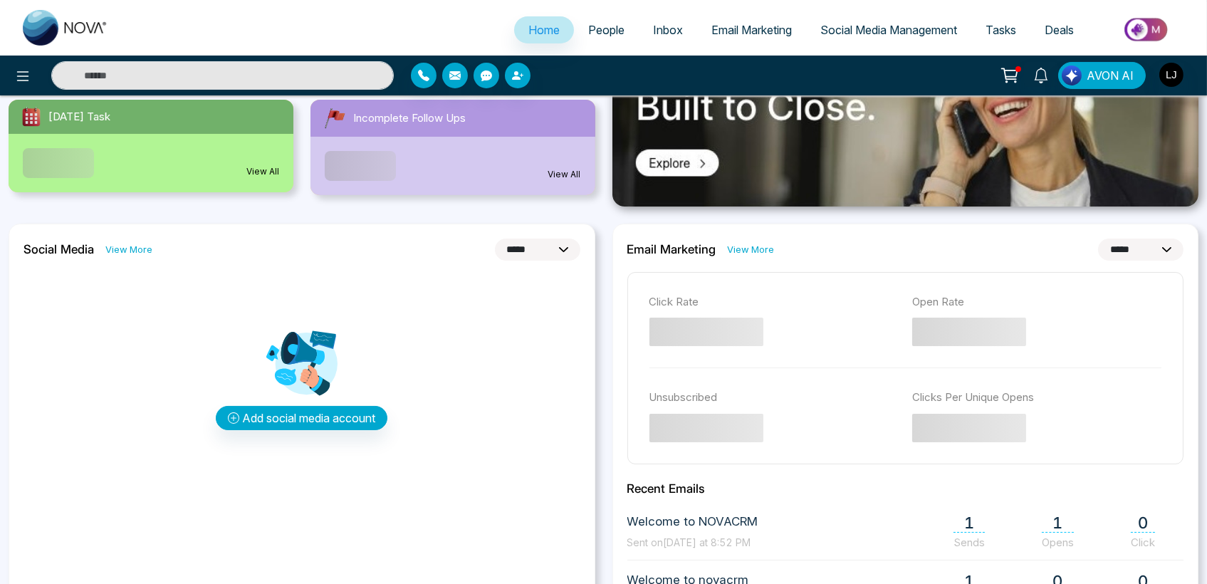
scroll to position [159, 0]
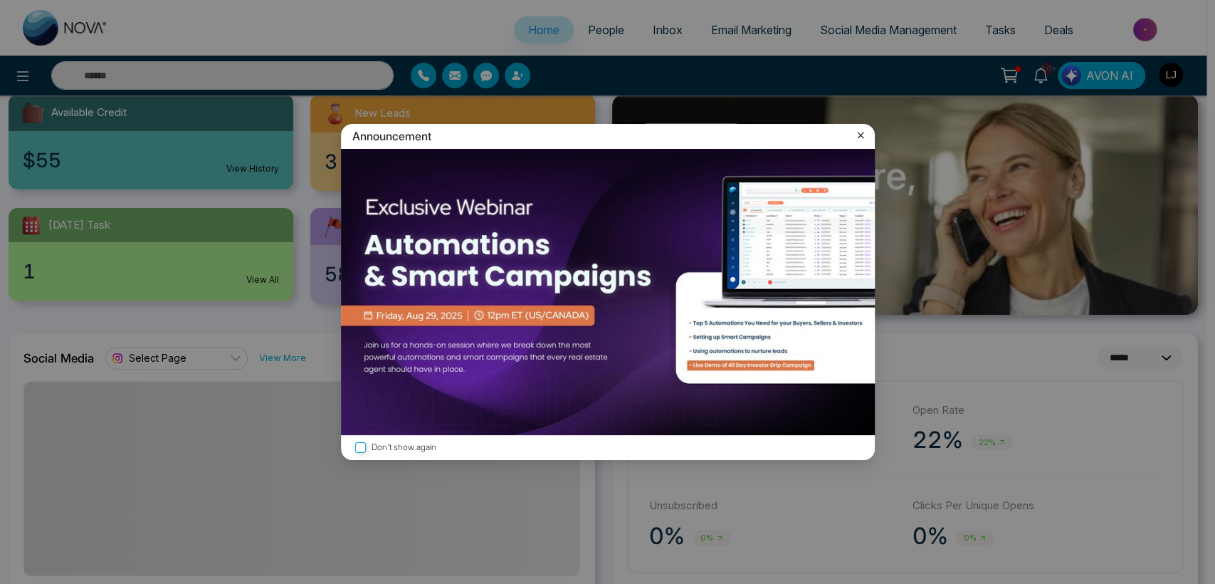
drag, startPoint x: 841, startPoint y: 133, endPoint x: 854, endPoint y: 131, distance: 13.7
click at [842, 133] on div "Announcement" at bounding box center [608, 136] width 534 height 25
click at [866, 130] on icon at bounding box center [861, 135] width 14 height 14
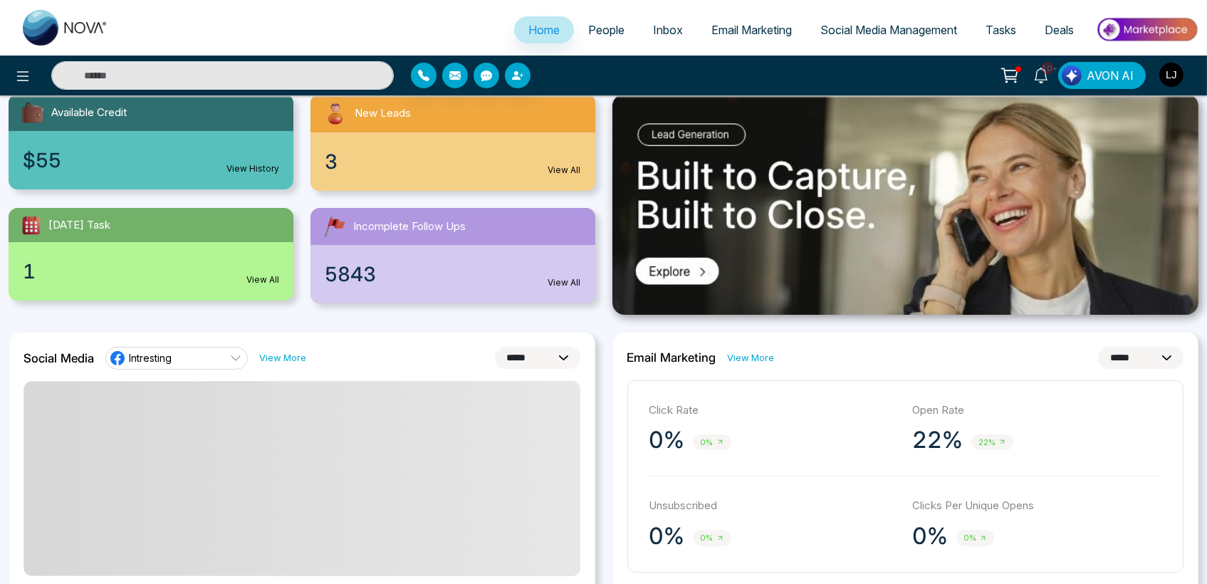
click at [732, 41] on link "Email Marketing" at bounding box center [751, 29] width 109 height 27
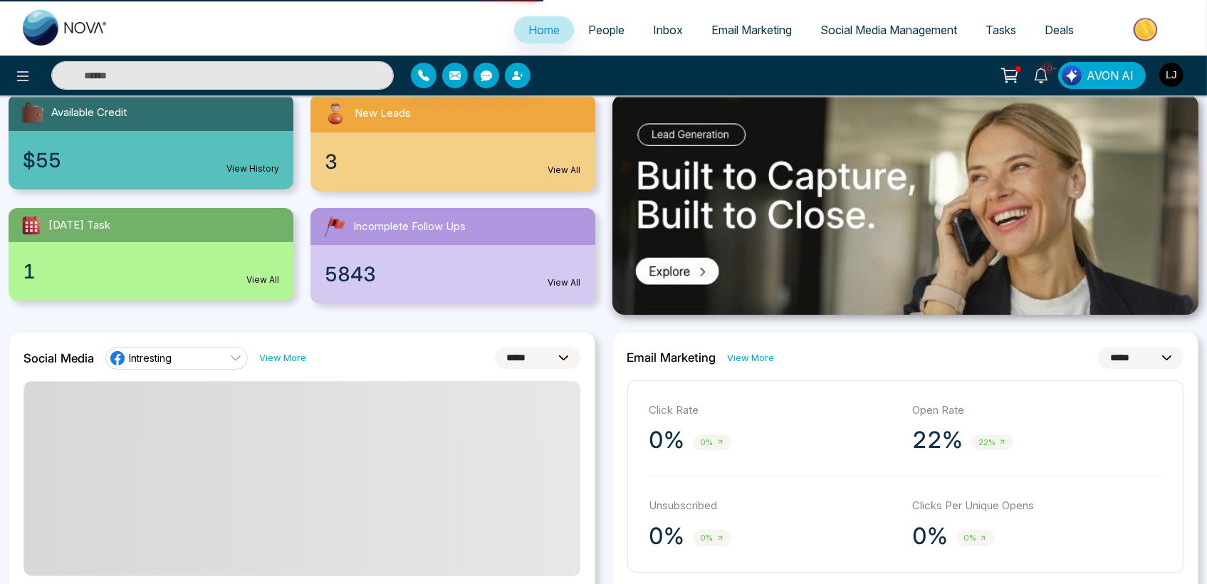
click at [849, 33] on span "Social Media Management" at bounding box center [888, 30] width 137 height 14
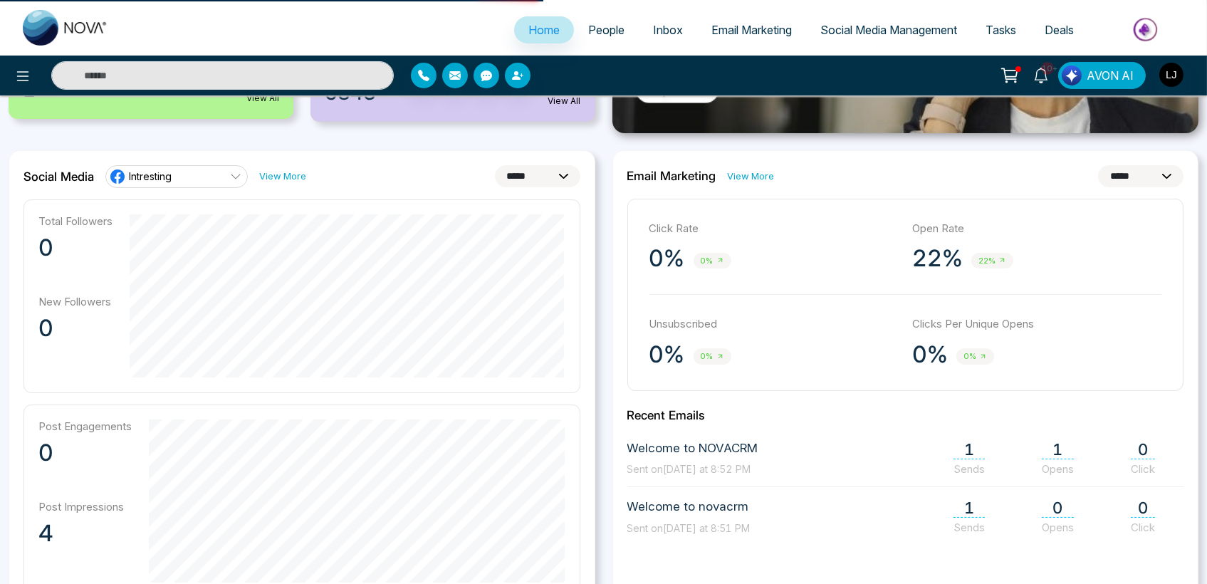
scroll to position [396, 0]
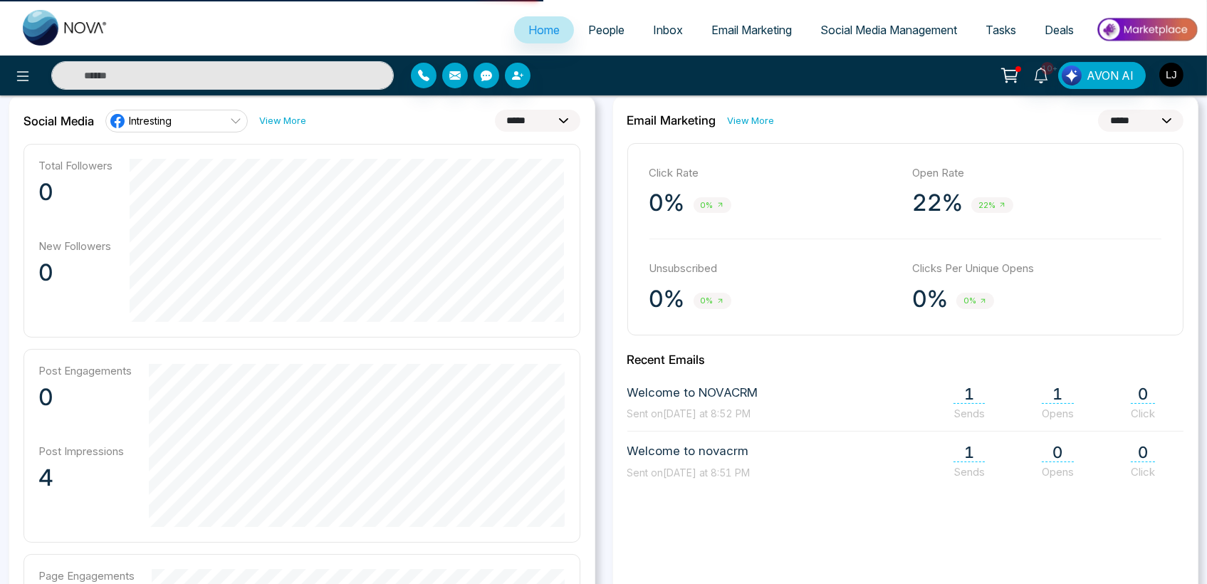
click at [216, 119] on link "Intresting" at bounding box center [176, 121] width 142 height 23
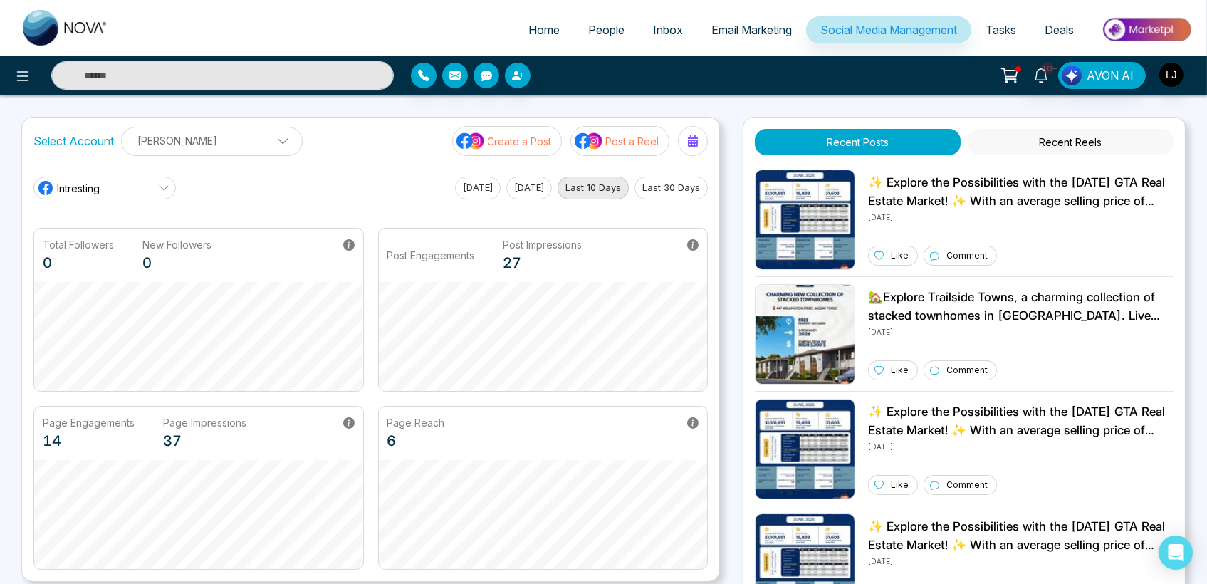
click at [504, 142] on p "Create a Post" at bounding box center [519, 141] width 64 height 15
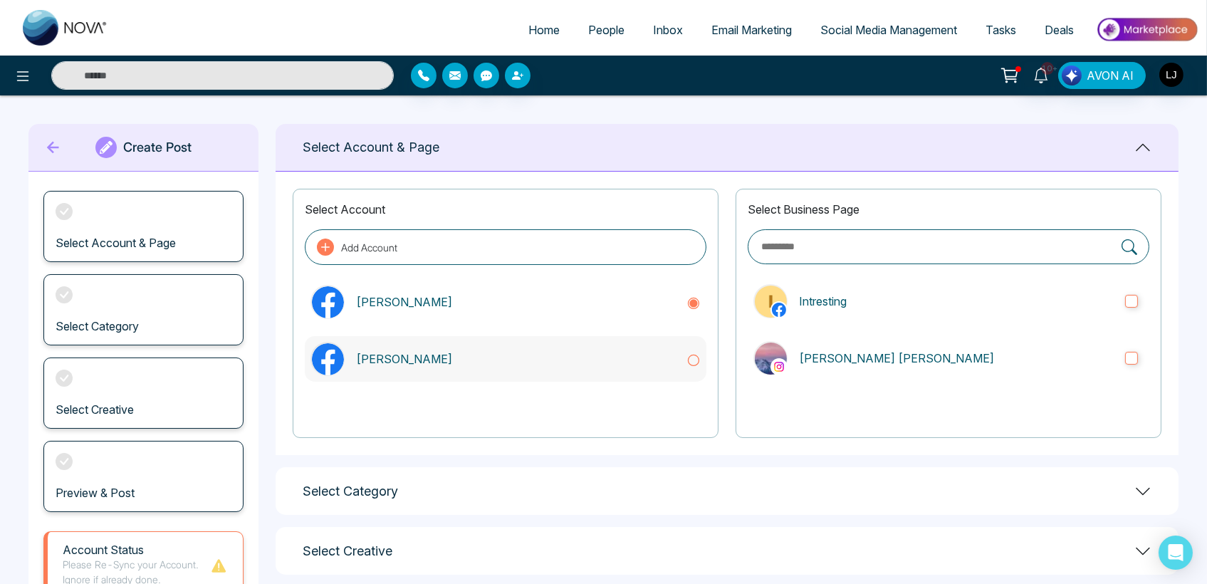
click at [406, 358] on p "[PERSON_NAME]" at bounding box center [515, 358] width 319 height 17
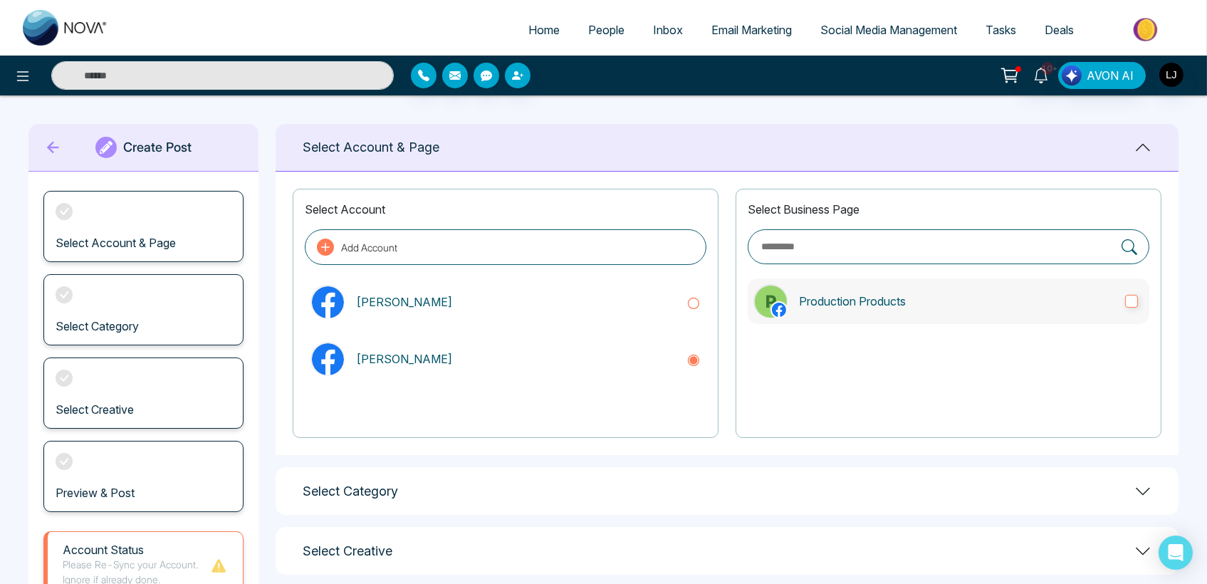
click at [889, 293] on p "Production Products" at bounding box center [956, 301] width 315 height 17
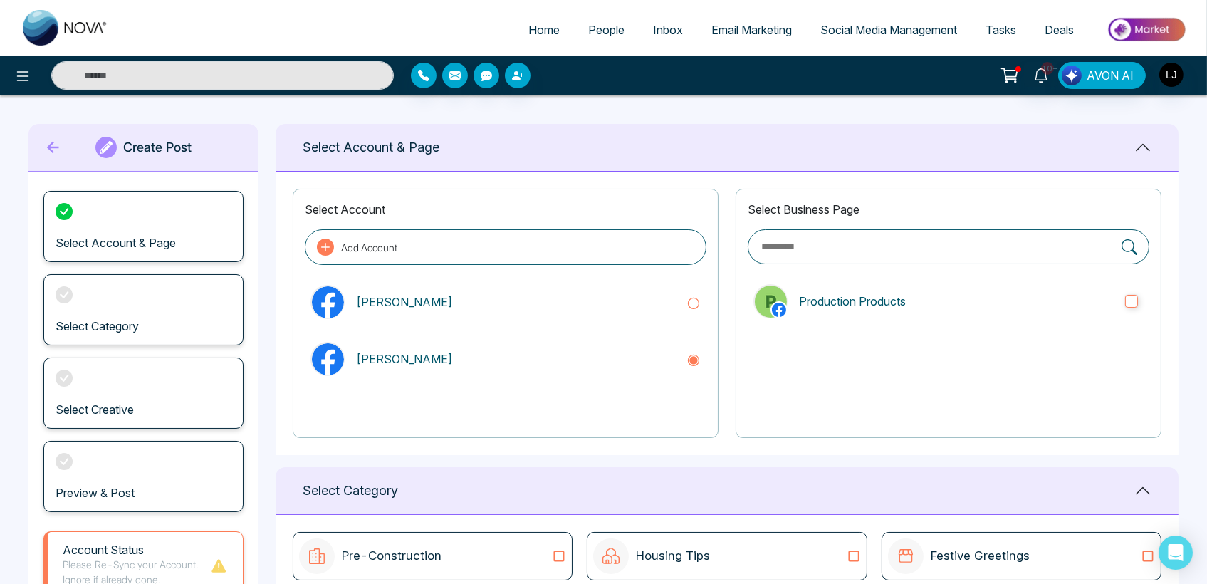
click at [57, 145] on icon at bounding box center [53, 147] width 21 height 28
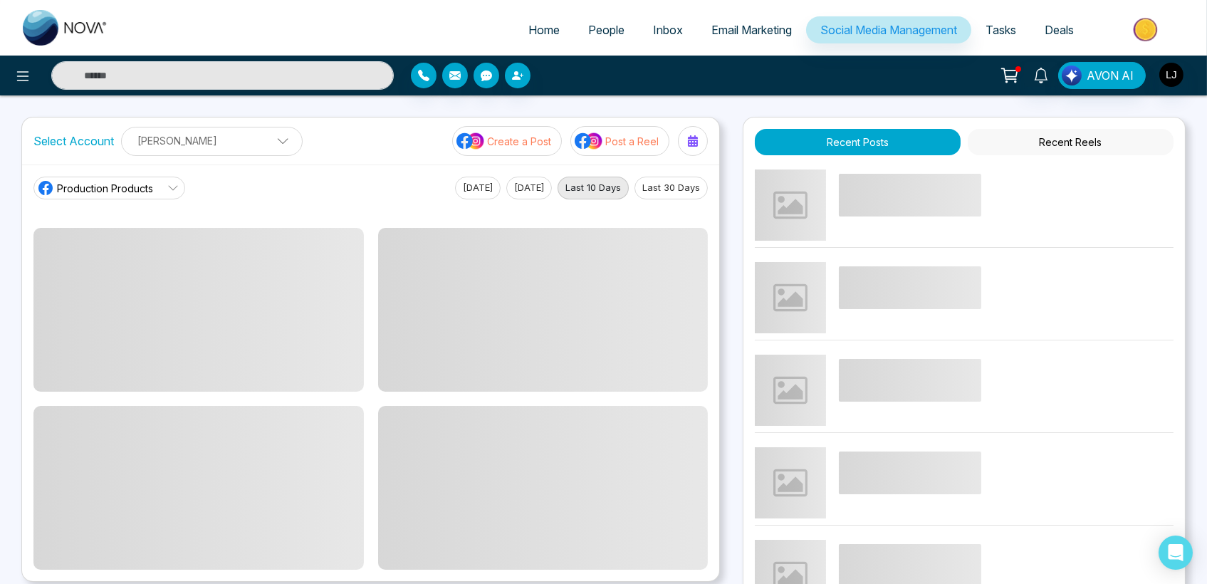
click at [231, 145] on p "[PERSON_NAME]" at bounding box center [211, 140] width 163 height 23
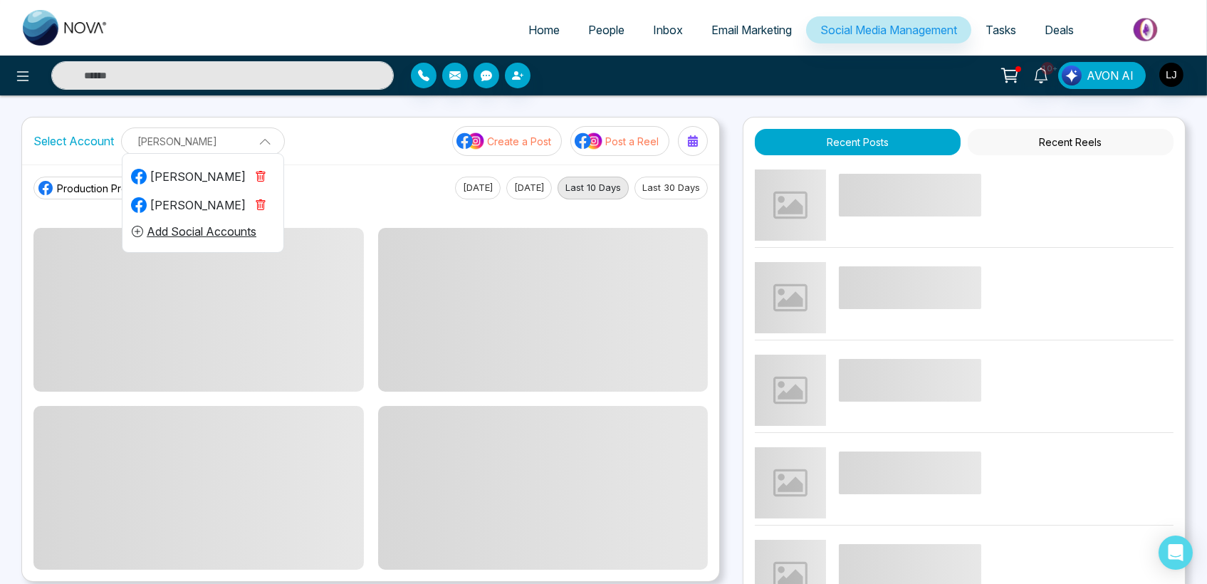
click at [217, 229] on button "Add Social Accounts" at bounding box center [194, 231] width 126 height 19
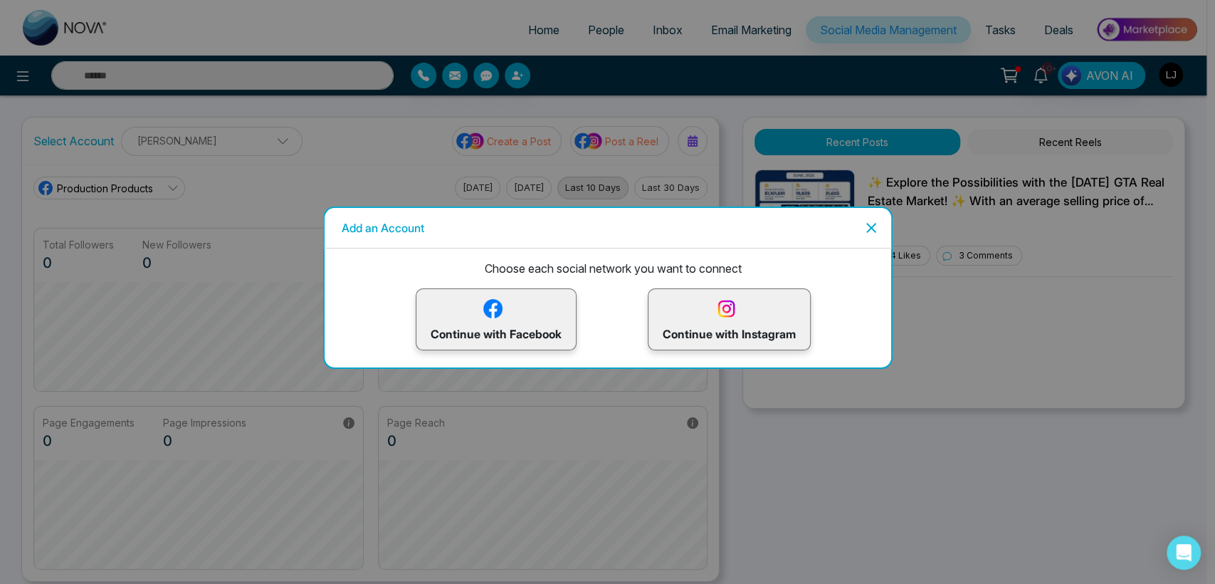
click at [533, 283] on div "Choose each social network you want to connect Continue with Facebook Continue …" at bounding box center [613, 299] width 555 height 102
click at [525, 310] on p "Continue with Facebook" at bounding box center [496, 319] width 131 height 46
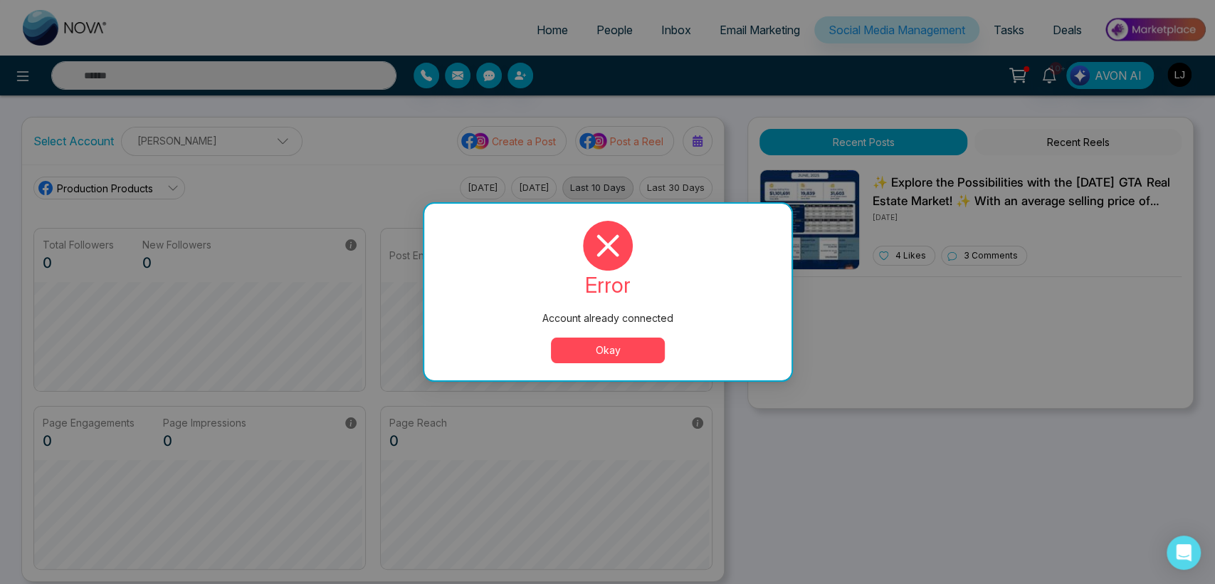
scroll to position [85, 0]
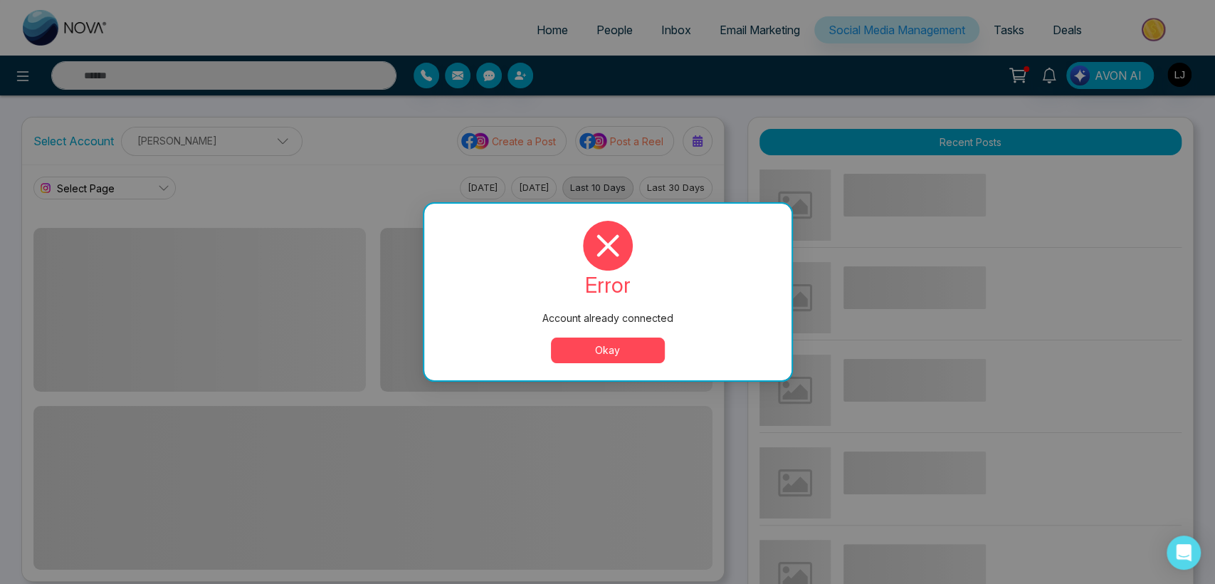
click at [613, 343] on button "Okay" at bounding box center [608, 350] width 114 height 26
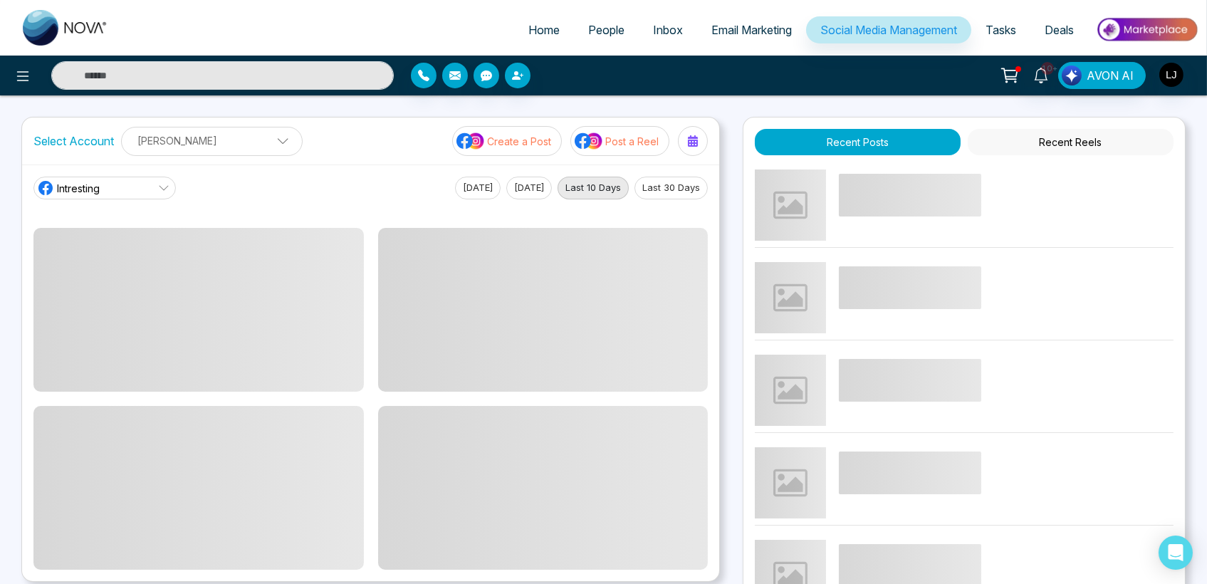
click at [227, 132] on p "[PERSON_NAME]" at bounding box center [211, 140] width 163 height 23
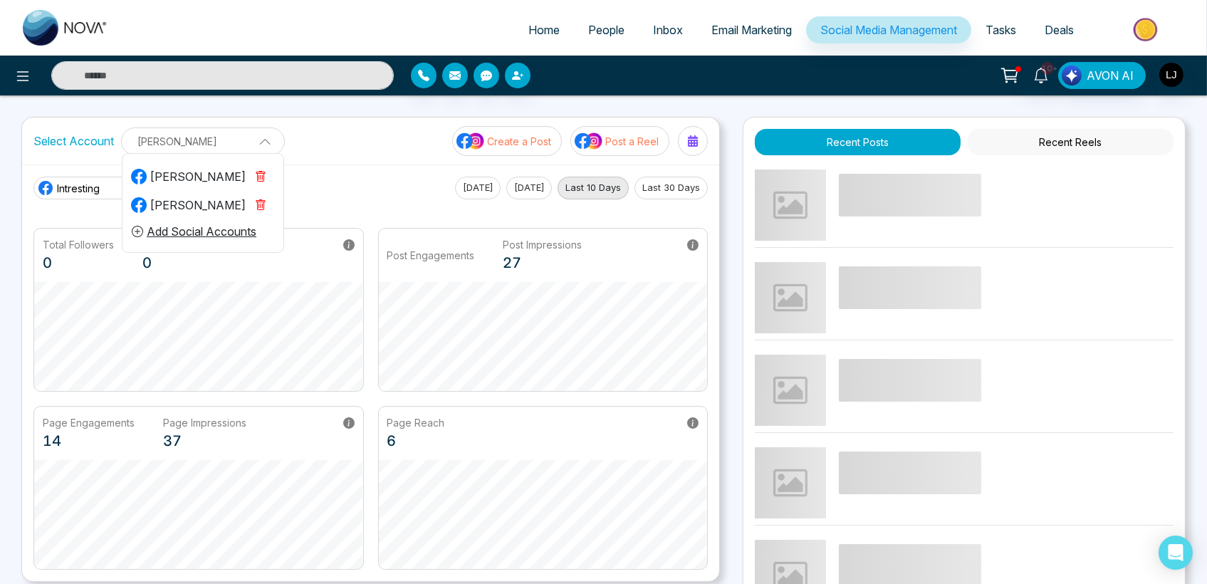
click at [260, 199] on icon "button" at bounding box center [260, 204] width 11 height 11
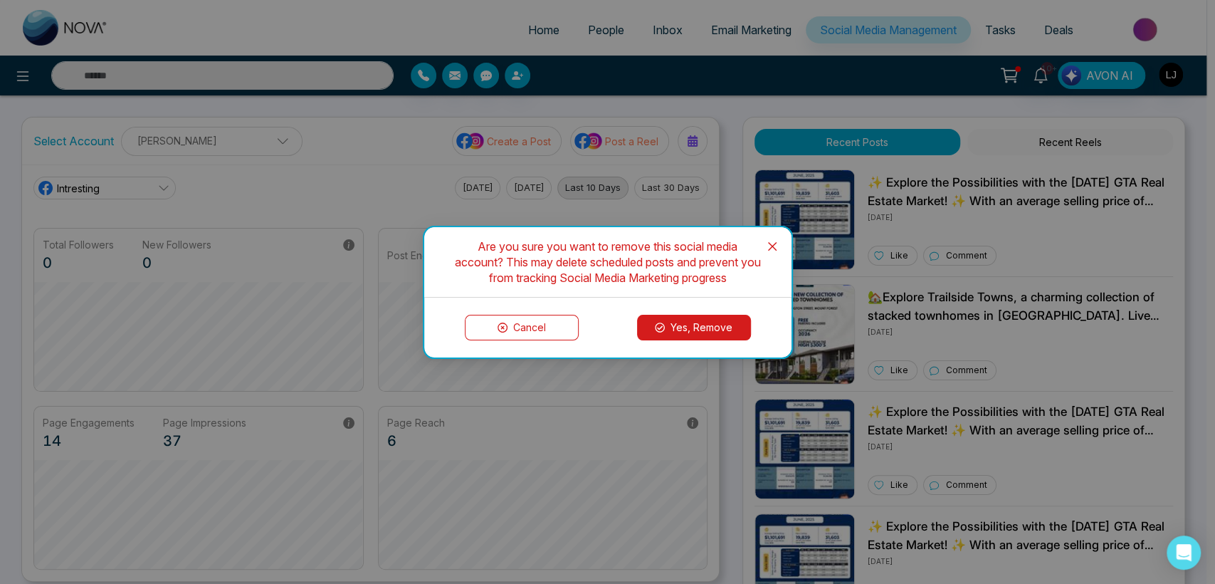
click at [695, 355] on div "Cancel Yes, Remove" at bounding box center [607, 328] width 367 height 60
click at [686, 327] on button "Yes, Remove" at bounding box center [694, 328] width 114 height 26
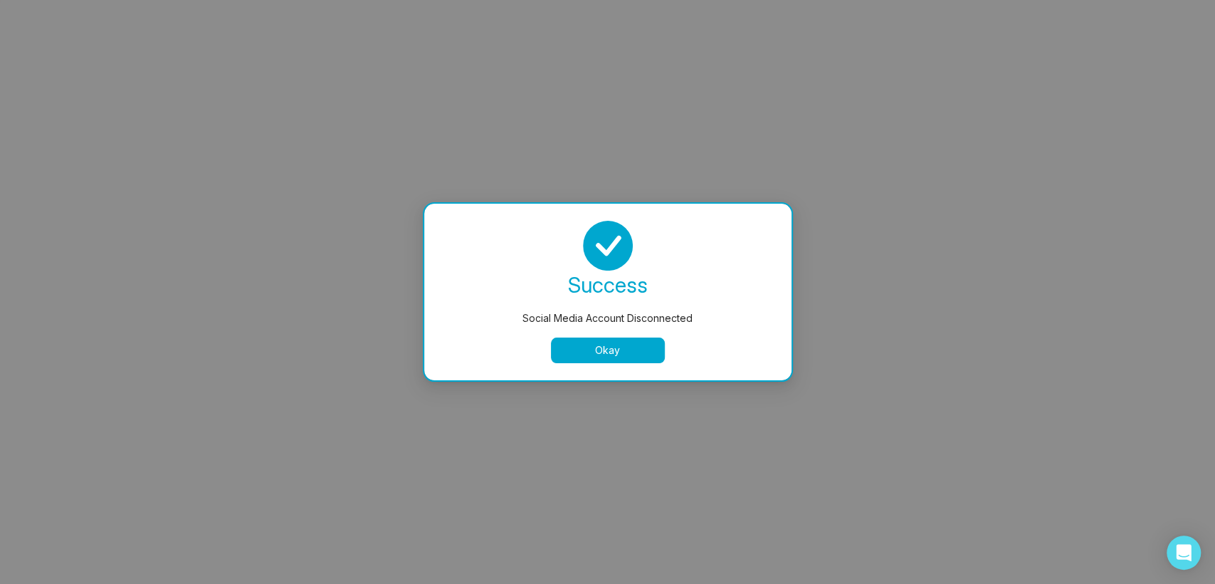
click at [582, 341] on button "Okay" at bounding box center [608, 350] width 114 height 26
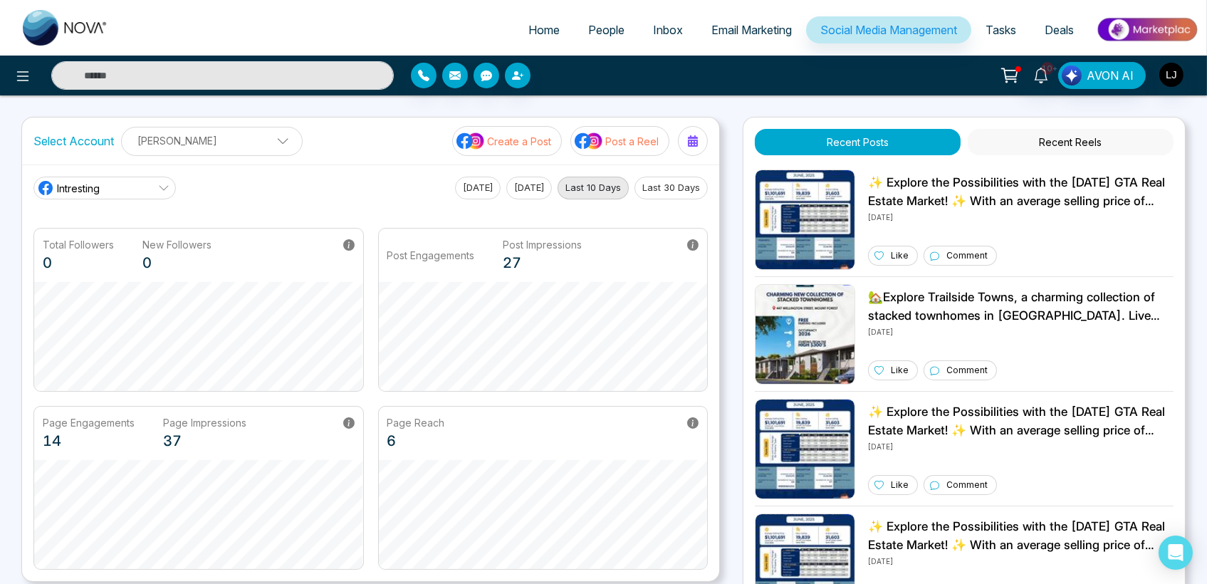
click at [237, 149] on p "[PERSON_NAME]" at bounding box center [211, 140] width 163 height 23
click at [205, 199] on button "Add Social Accounts" at bounding box center [194, 203] width 126 height 19
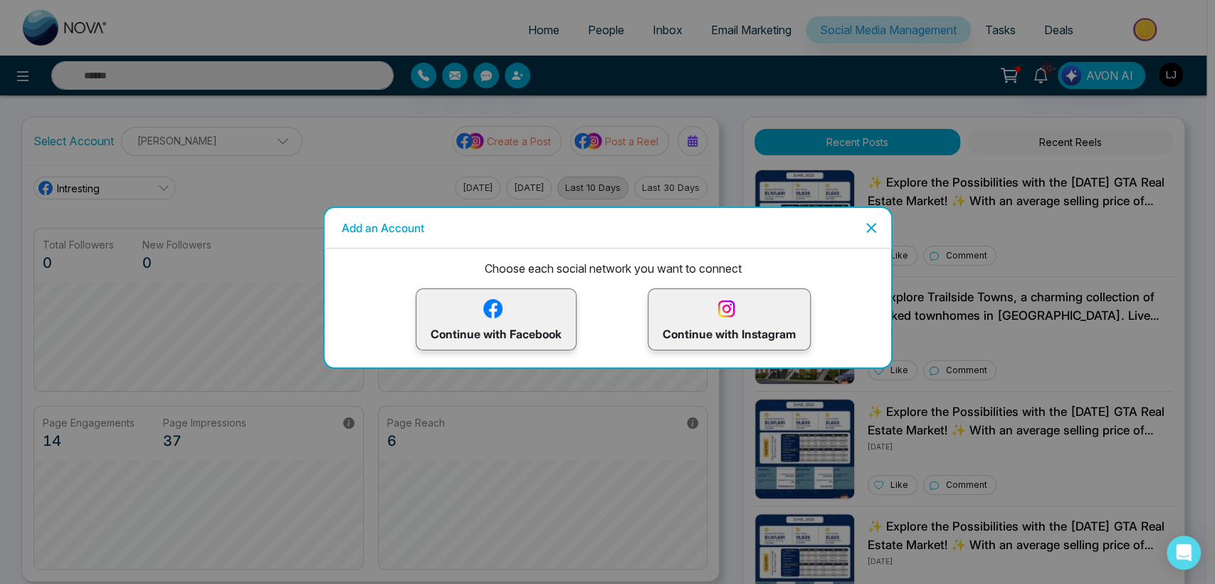
click at [449, 316] on p "Continue with Facebook" at bounding box center [496, 319] width 131 height 46
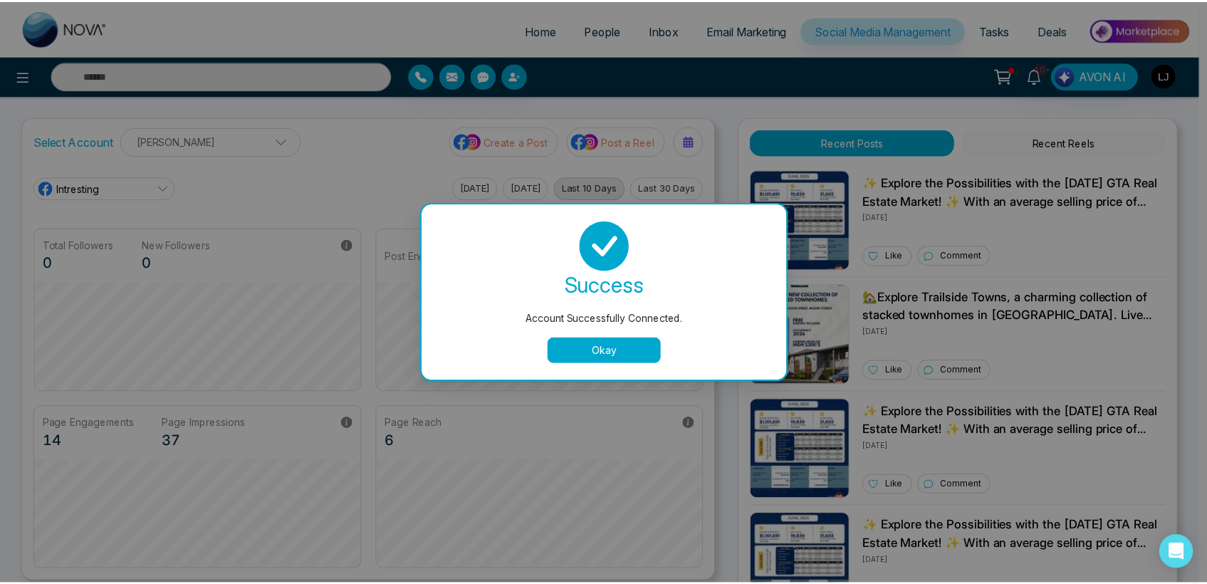
scroll to position [53, 0]
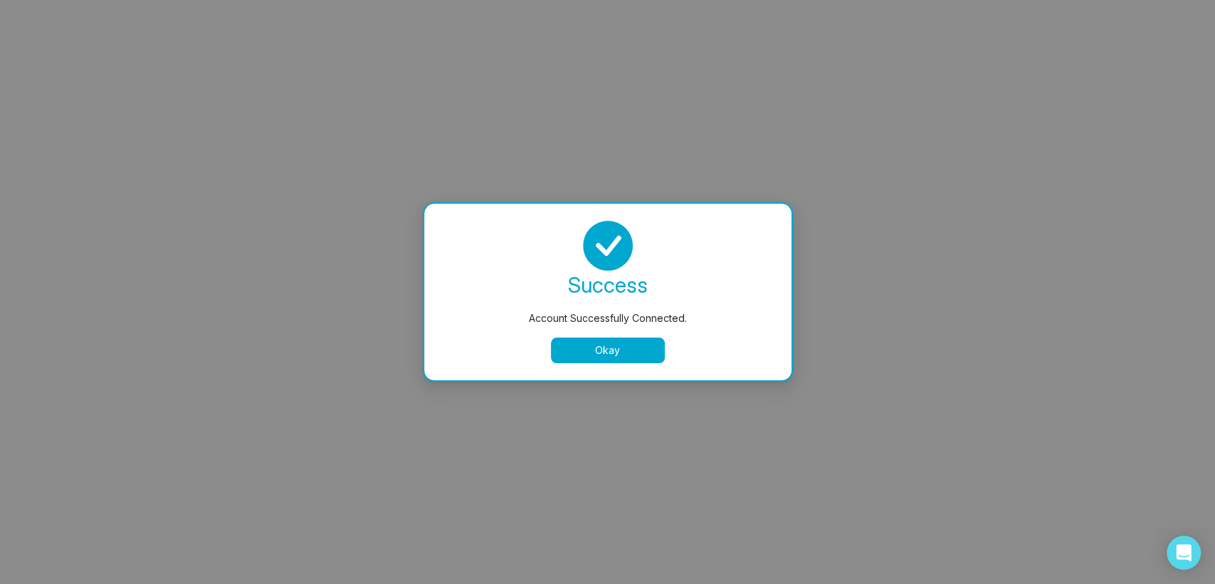
click at [607, 347] on button "Okay" at bounding box center [608, 350] width 114 height 26
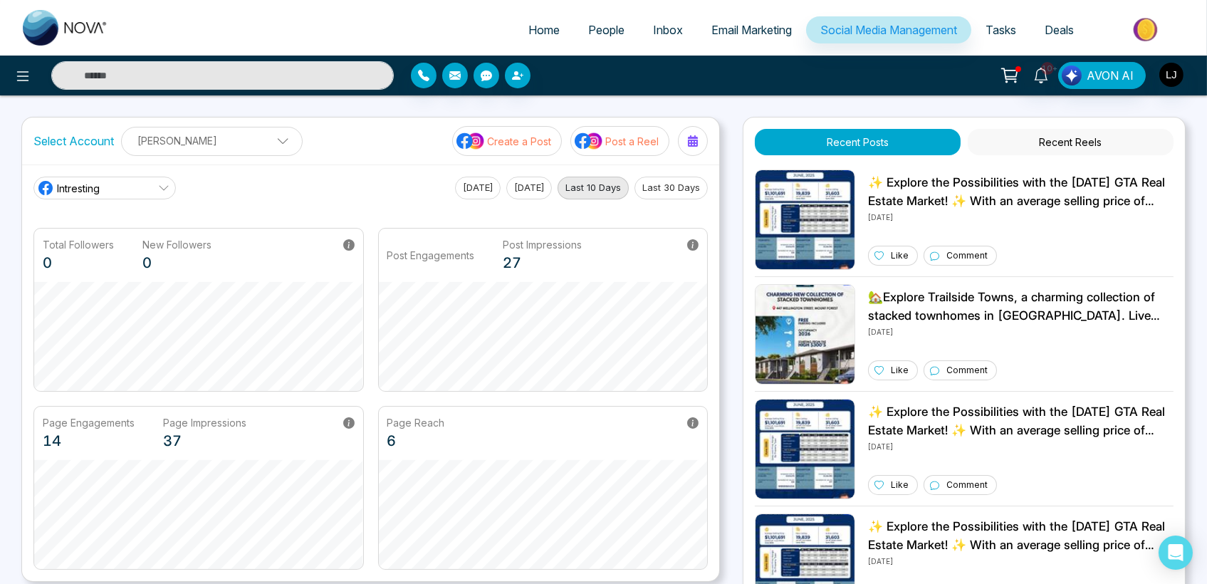
click at [196, 137] on p "[PERSON_NAME]" at bounding box center [211, 140] width 163 height 23
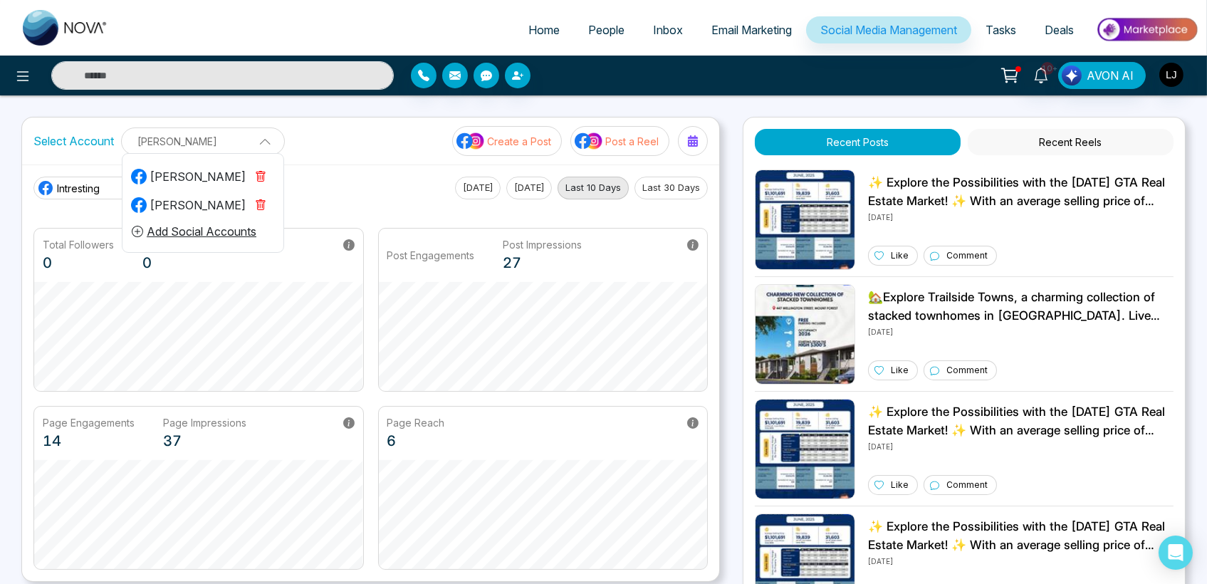
click at [183, 202] on div "[PERSON_NAME]" at bounding box center [188, 204] width 115 height 17
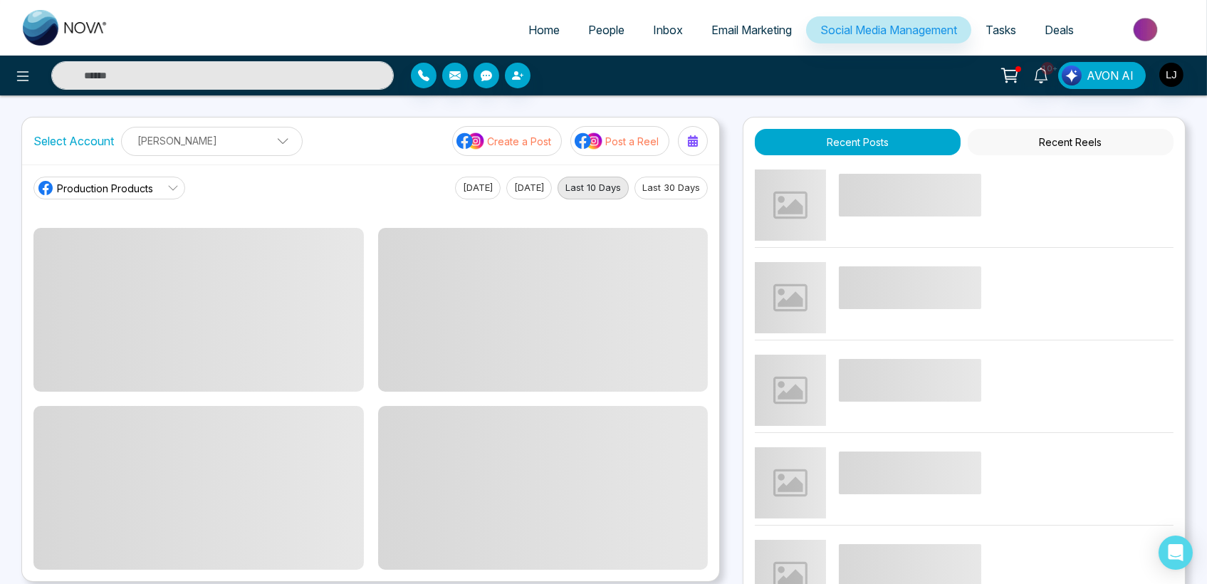
click at [130, 177] on link "Production Products" at bounding box center [109, 188] width 152 height 23
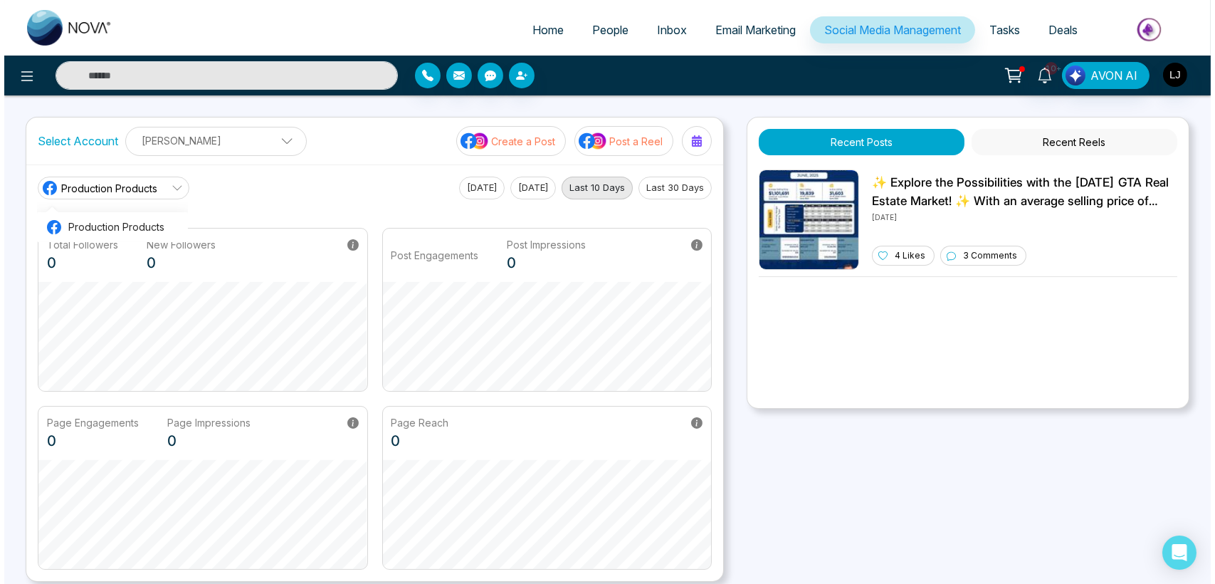
scroll to position [2, 0]
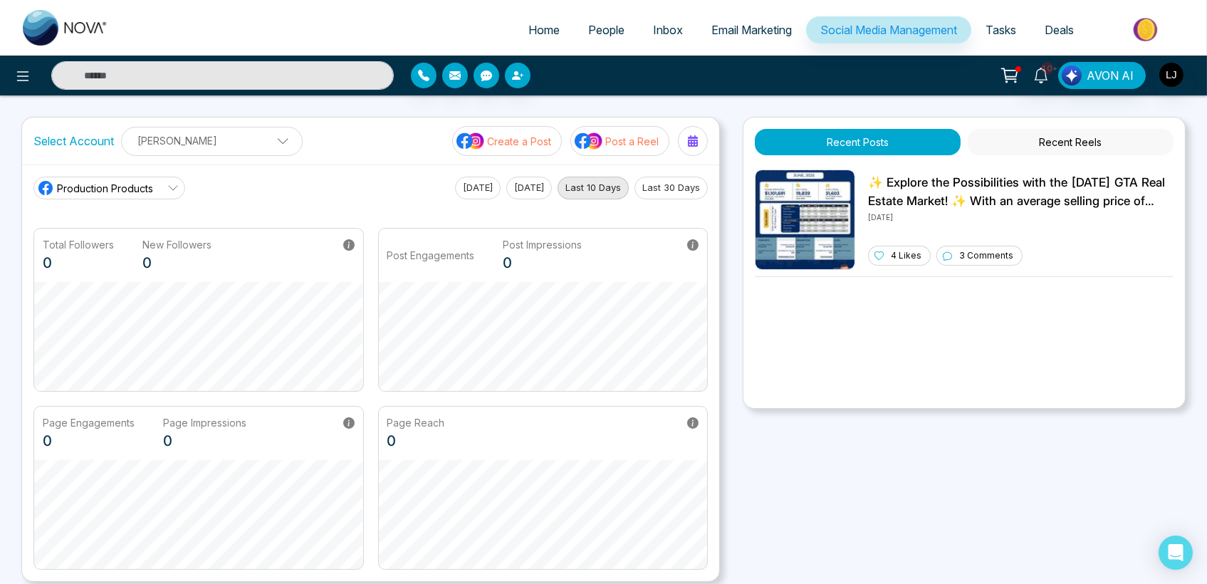
click at [249, 137] on p "[PERSON_NAME]" at bounding box center [211, 140] width 163 height 23
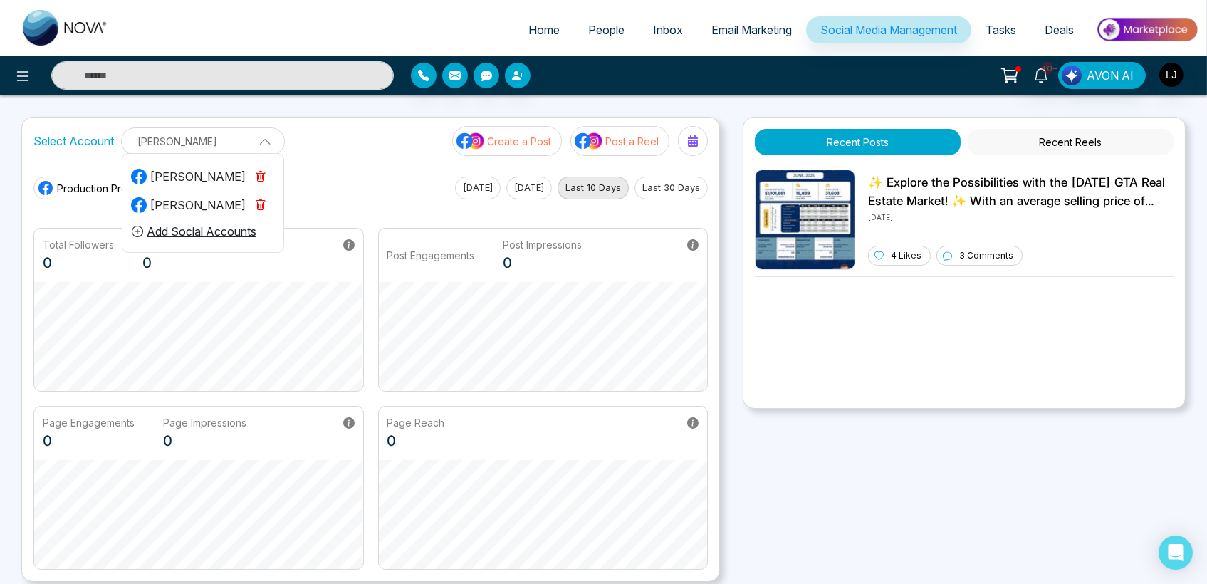
click at [255, 201] on button "button" at bounding box center [261, 205] width 30 height 23
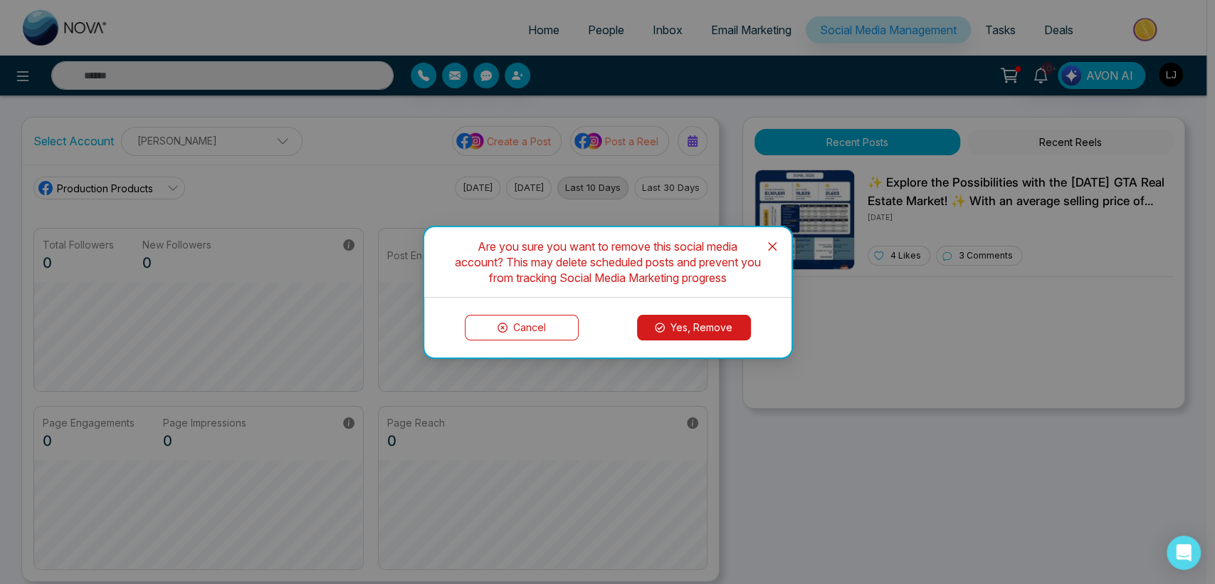
click at [678, 332] on button "Yes, Remove" at bounding box center [694, 328] width 114 height 26
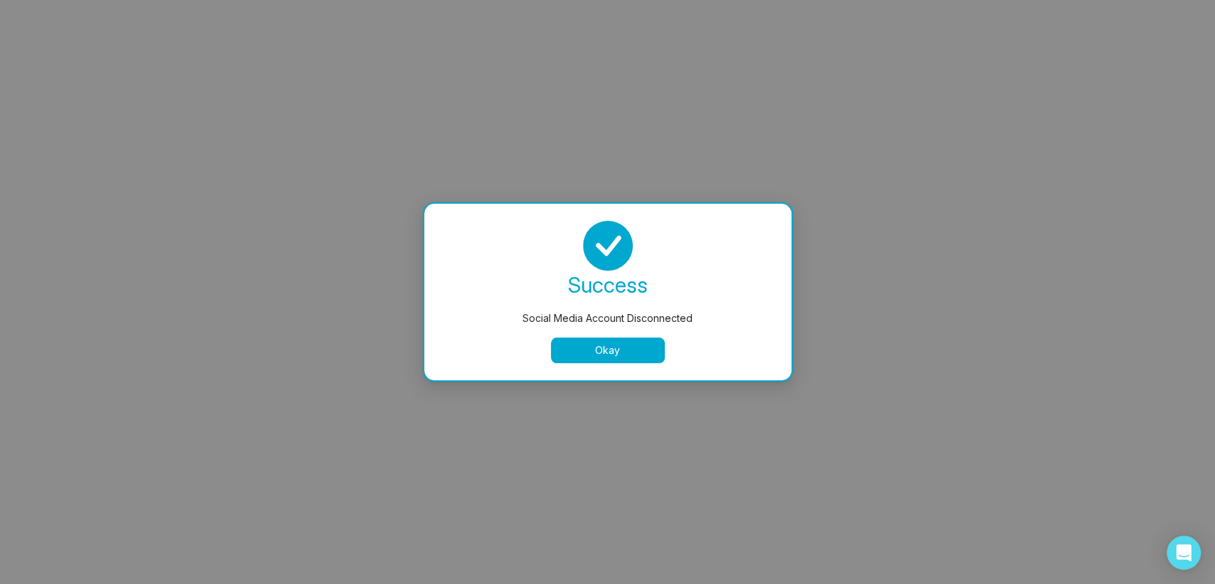
click at [602, 355] on button "Okay" at bounding box center [608, 350] width 114 height 26
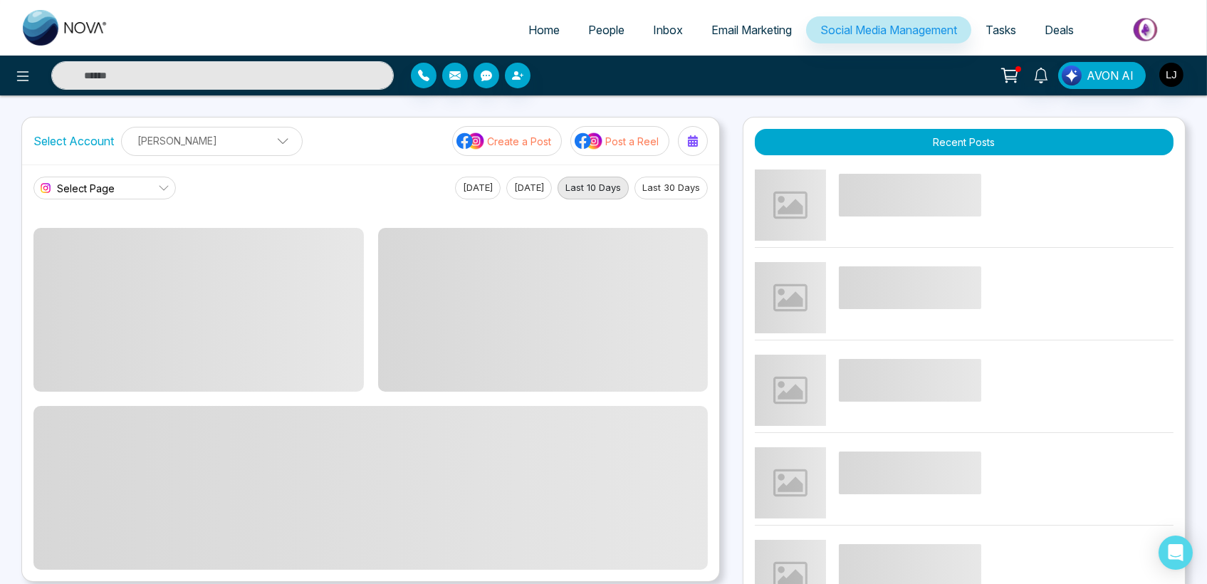
click at [219, 142] on p "[PERSON_NAME]" at bounding box center [211, 140] width 163 height 23
click at [216, 200] on button "Add Social Accounts" at bounding box center [194, 203] width 126 height 19
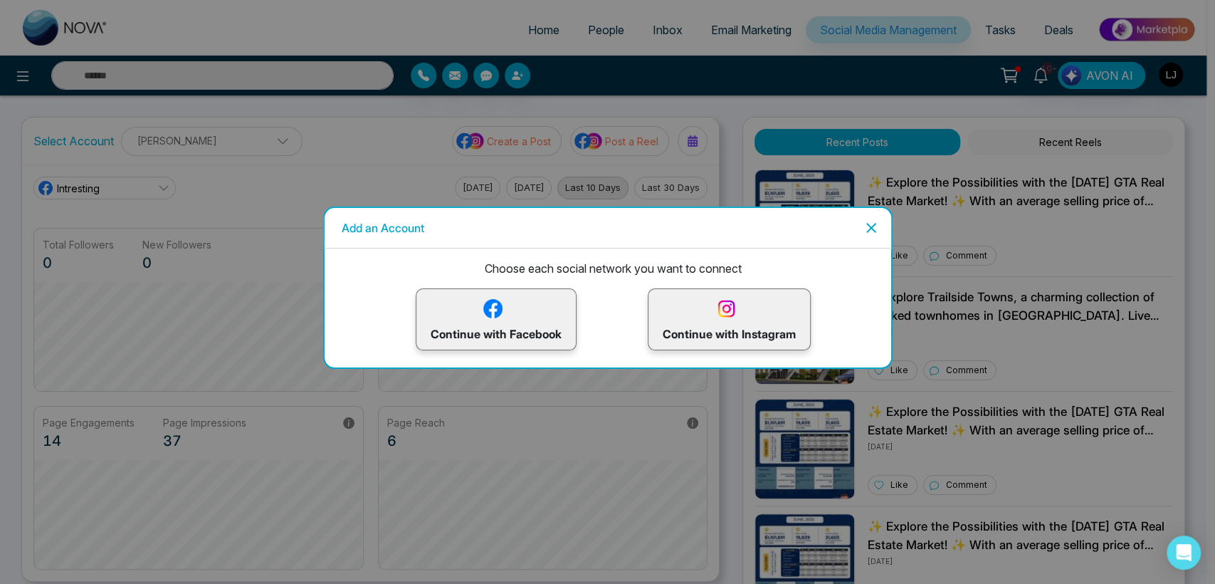
click at [714, 303] on img at bounding box center [726, 308] width 25 height 25
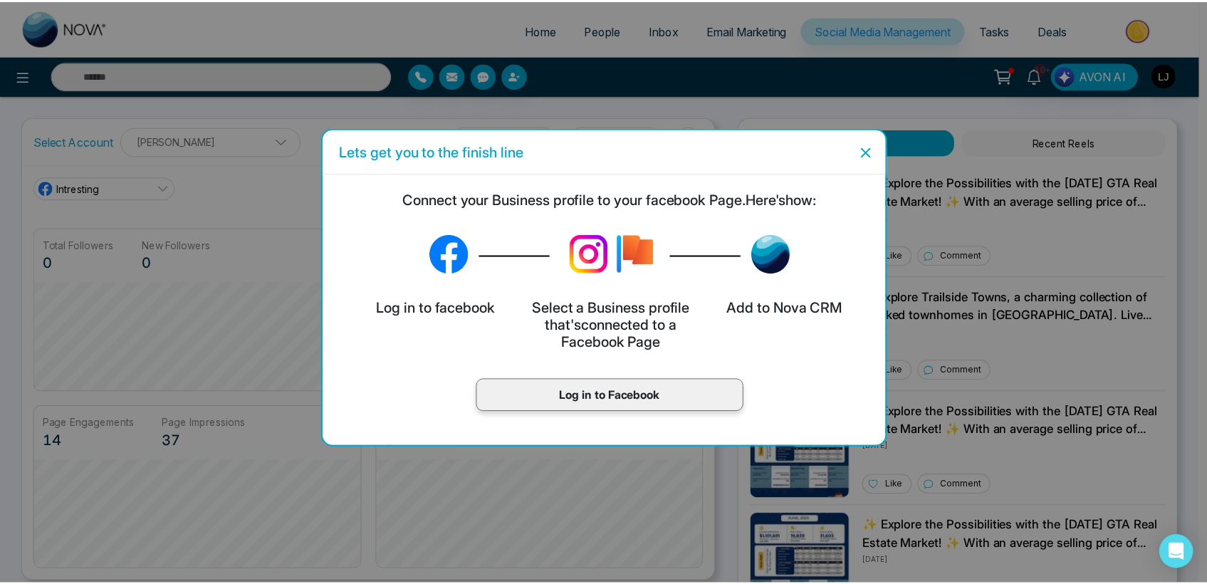
scroll to position [53, 0]
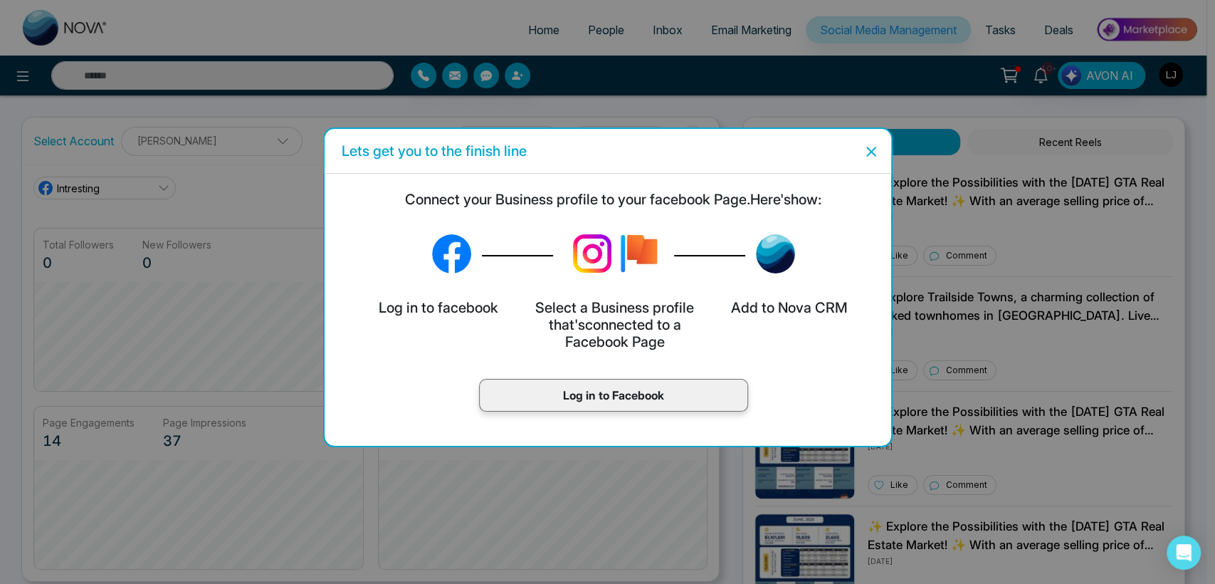
click at [577, 406] on div "Log in to Facebook" at bounding box center [613, 395] width 269 height 33
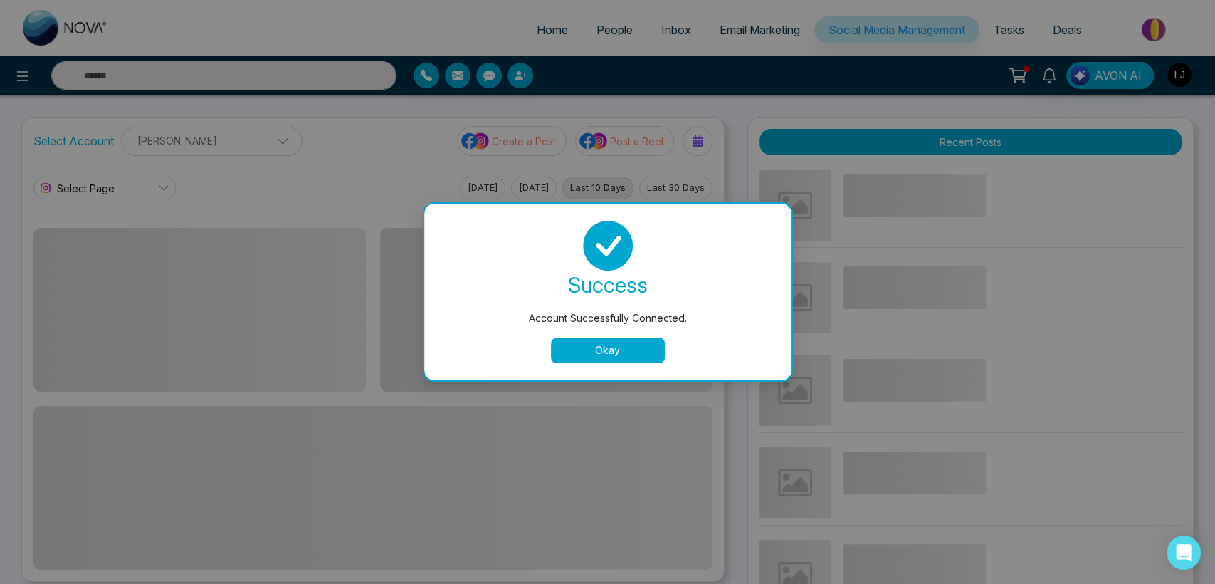
click at [635, 352] on button "Okay" at bounding box center [608, 350] width 114 height 26
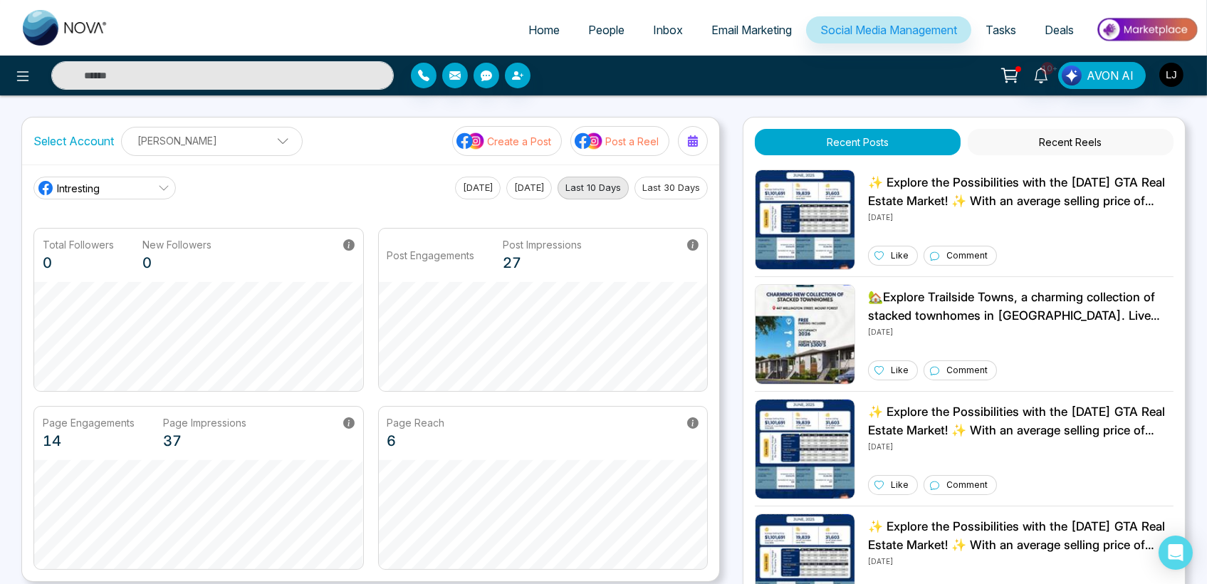
click at [100, 184] on span "Intresting" at bounding box center [78, 188] width 43 height 15
click at [234, 137] on p "[PERSON_NAME]" at bounding box center [211, 140] width 163 height 23
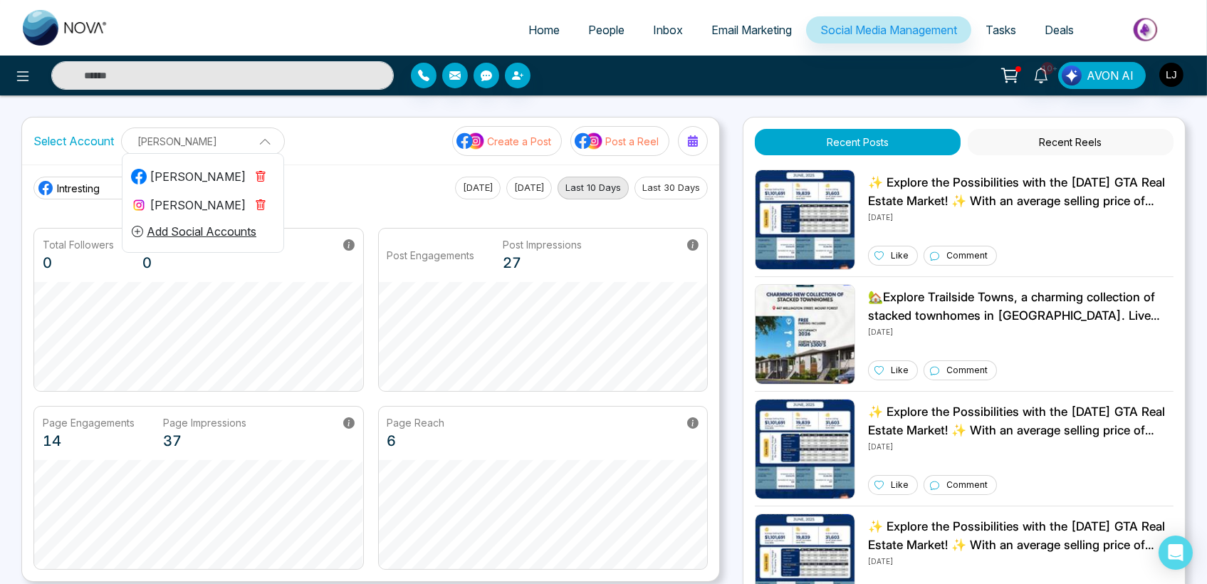
click at [196, 208] on div "[PERSON_NAME]" at bounding box center [188, 204] width 115 height 17
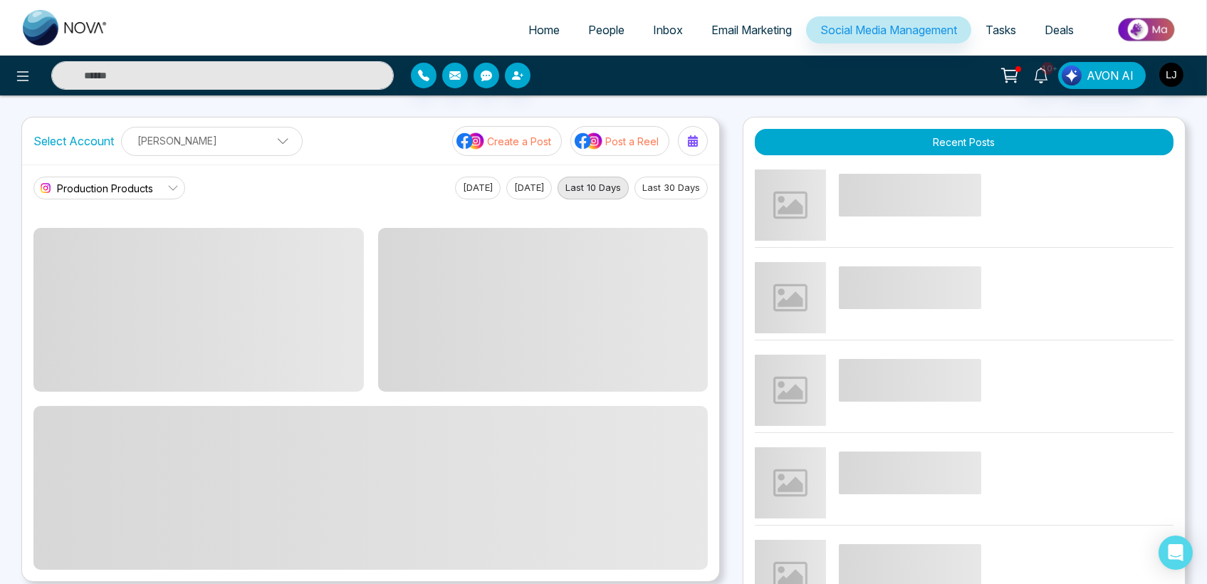
click at [214, 132] on p "[PERSON_NAME]" at bounding box center [211, 140] width 163 height 23
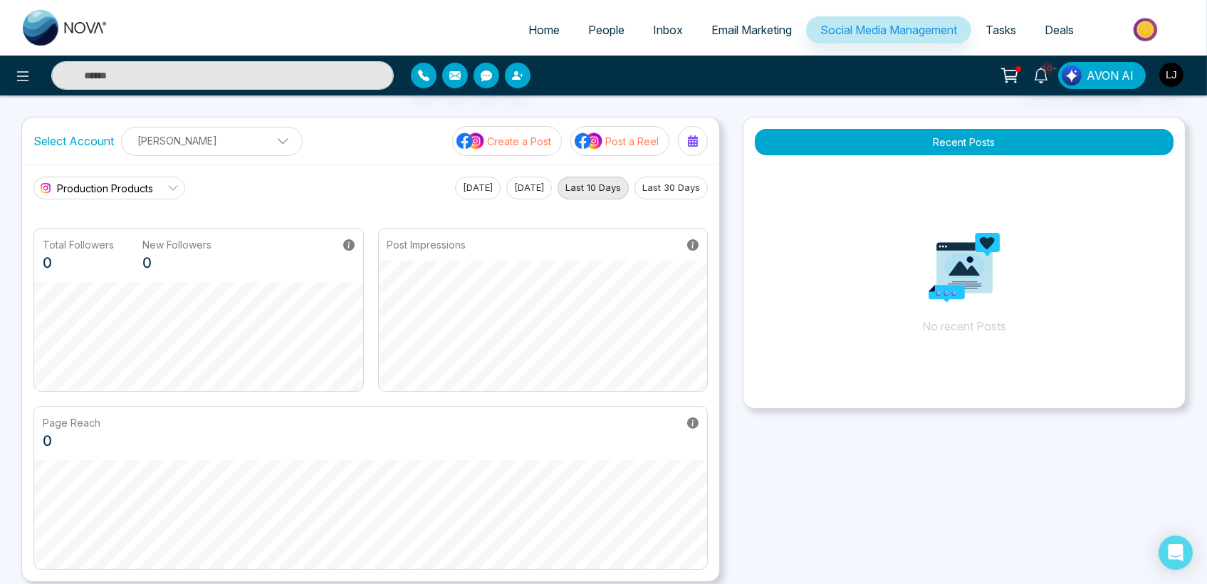
click at [241, 127] on div "[PERSON_NAME] [PERSON_NAME] [PERSON_NAME] Add Social Accounts" at bounding box center [212, 141] width 182 height 29
click at [90, 189] on span "Production Products" at bounding box center [105, 188] width 96 height 15
click at [121, 229] on span "Production Products" at bounding box center [119, 227] width 111 height 16
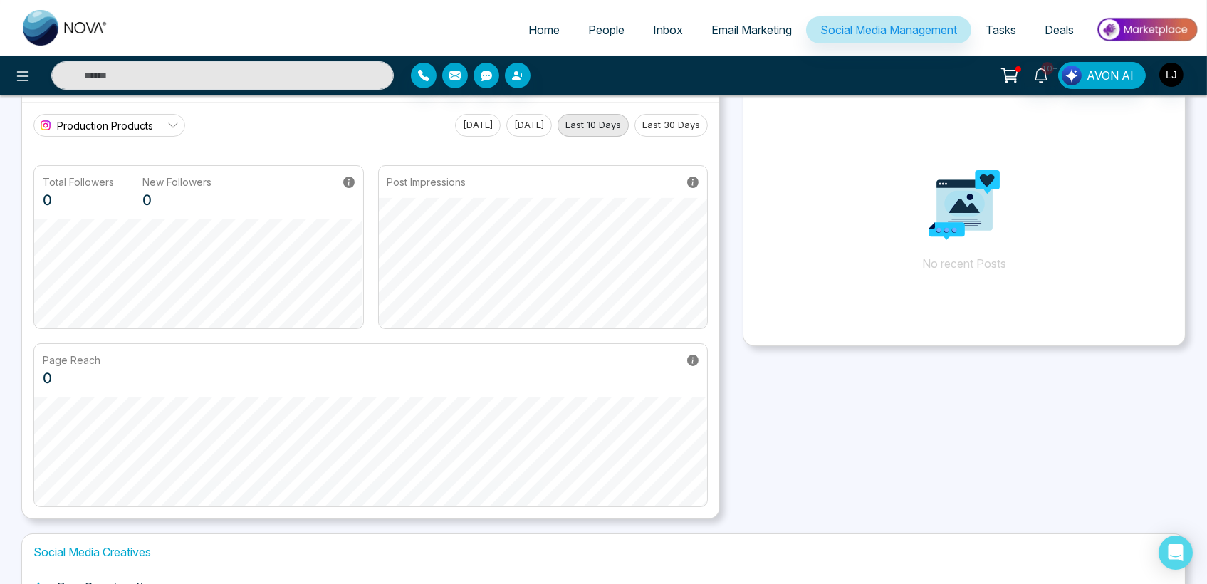
scroll to position [0, 0]
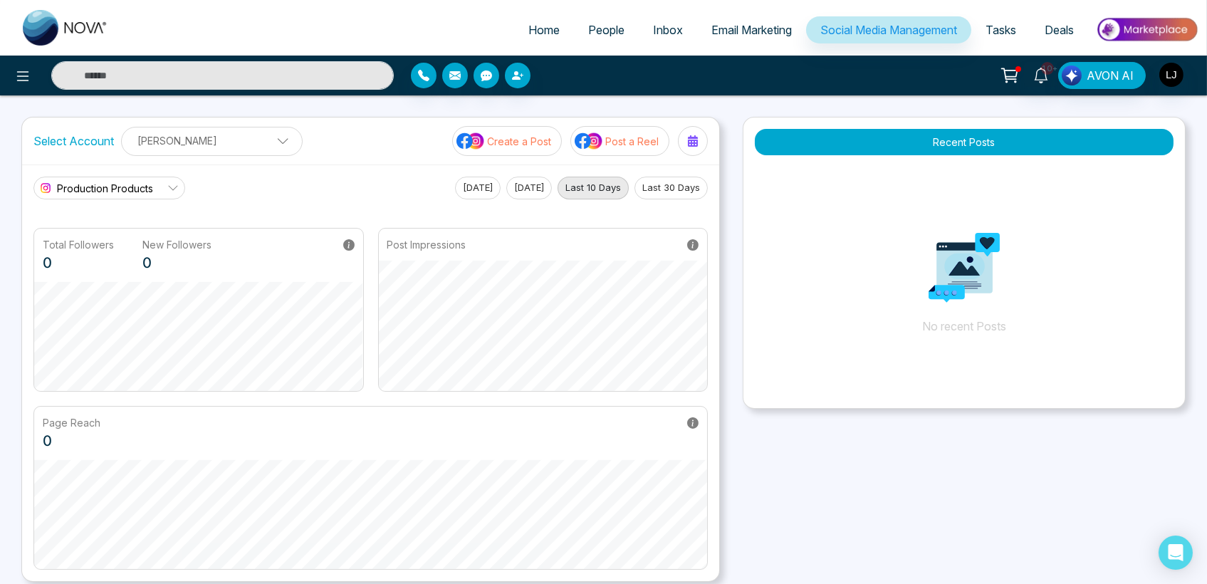
click at [136, 184] on span "Production Products" at bounding box center [105, 188] width 96 height 15
click at [127, 219] on span "Production Products" at bounding box center [119, 227] width 111 height 16
drag, startPoint x: 372, startPoint y: 364, endPoint x: 994, endPoint y: 26, distance: 708.1
click at [994, 26] on span "Tasks" at bounding box center [1000, 30] width 31 height 14
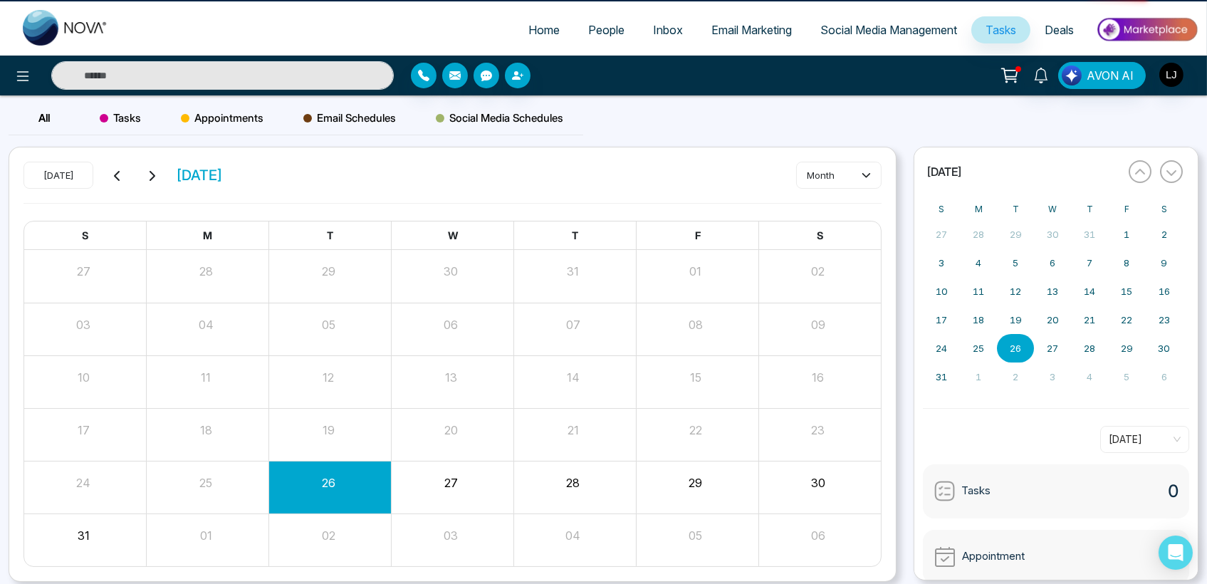
click at [997, 30] on span "Tasks" at bounding box center [1000, 30] width 31 height 14
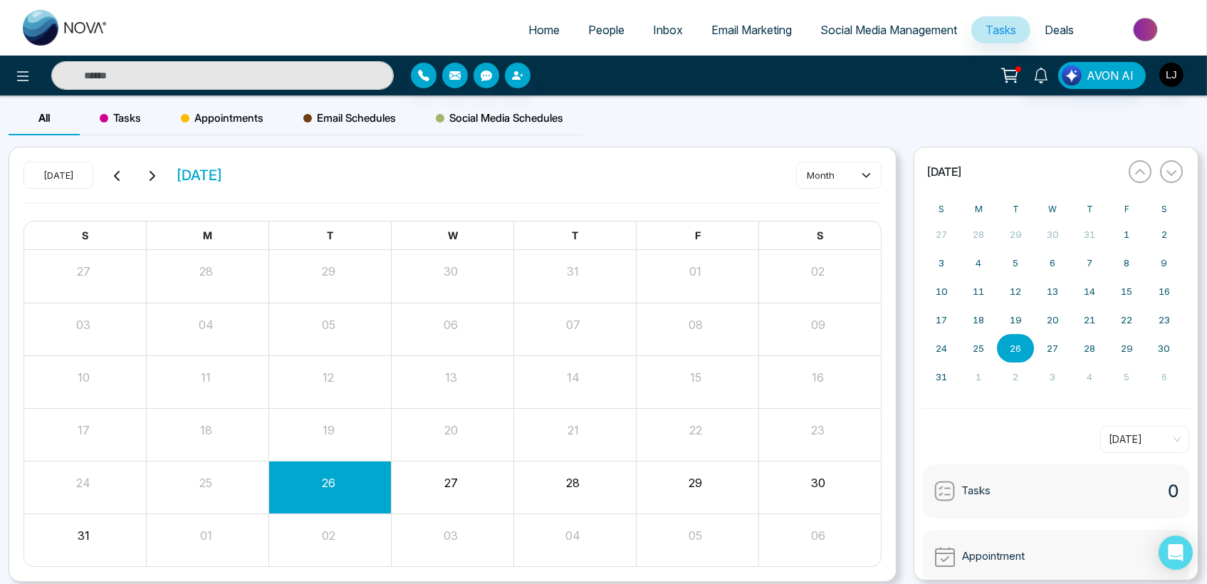
click at [905, 30] on span "Social Media Management" at bounding box center [888, 30] width 137 height 14
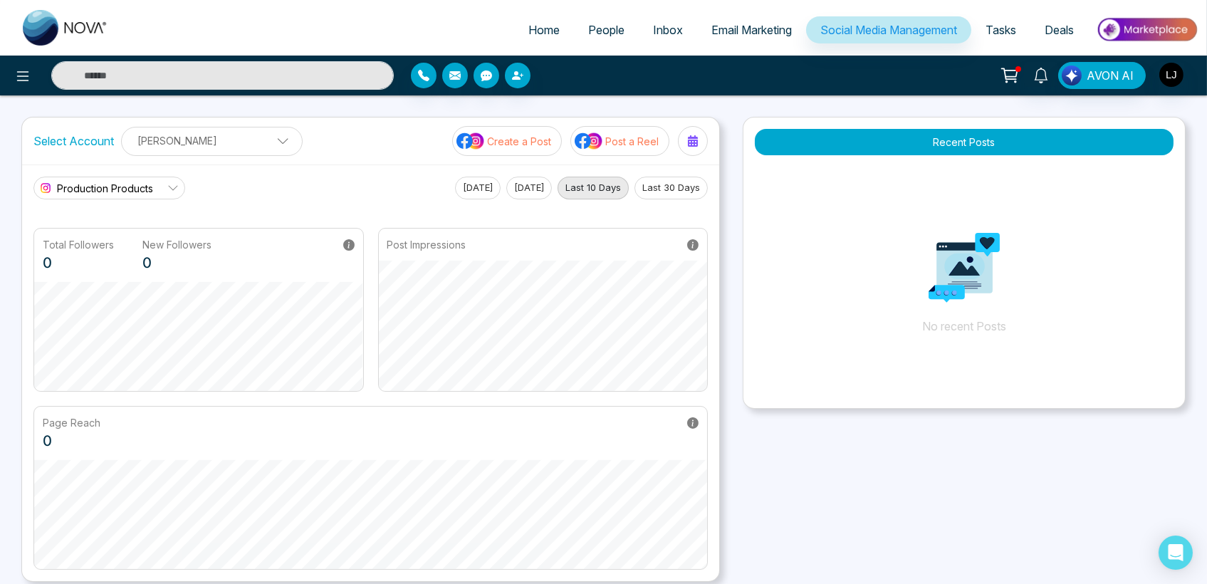
click at [183, 154] on div "[PERSON_NAME] [PERSON_NAME] [PERSON_NAME] Add Social Accounts" at bounding box center [212, 141] width 182 height 29
click at [401, 169] on div "Production Products [DATE] [DATE] Last 10 Days Last 30 Days Total Followers 0 N…" at bounding box center [370, 372] width 697 height 416
click at [108, 194] on span "Production Products" at bounding box center [105, 188] width 96 height 15
click at [548, 143] on p "Create a Post" at bounding box center [519, 141] width 64 height 15
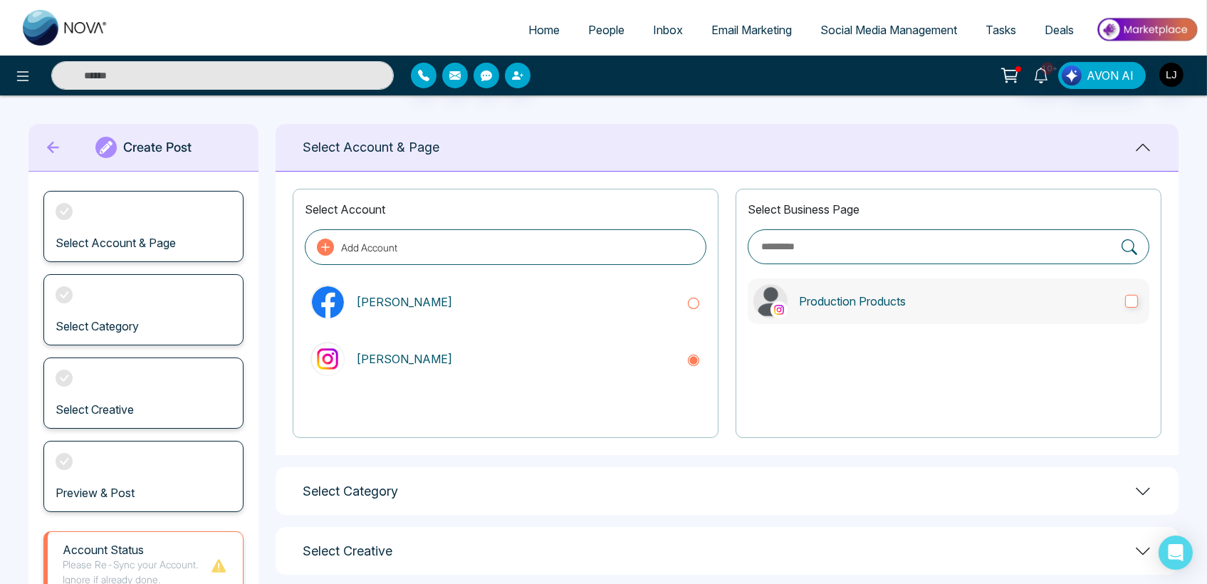
click at [830, 309] on p "Production Products" at bounding box center [956, 301] width 315 height 17
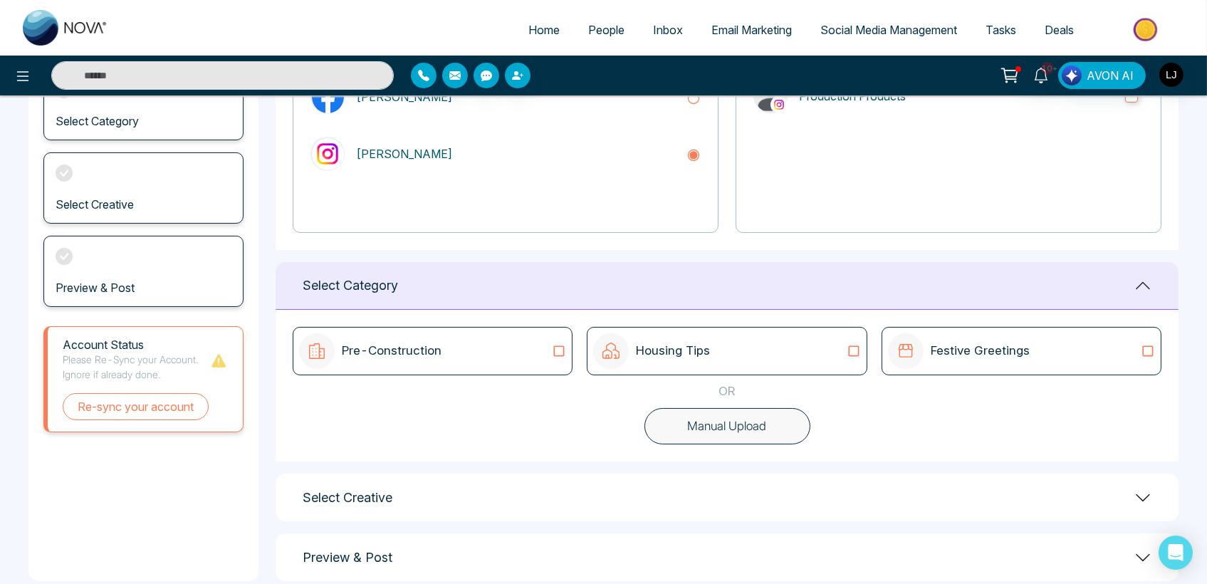
scroll to position [231, 0]
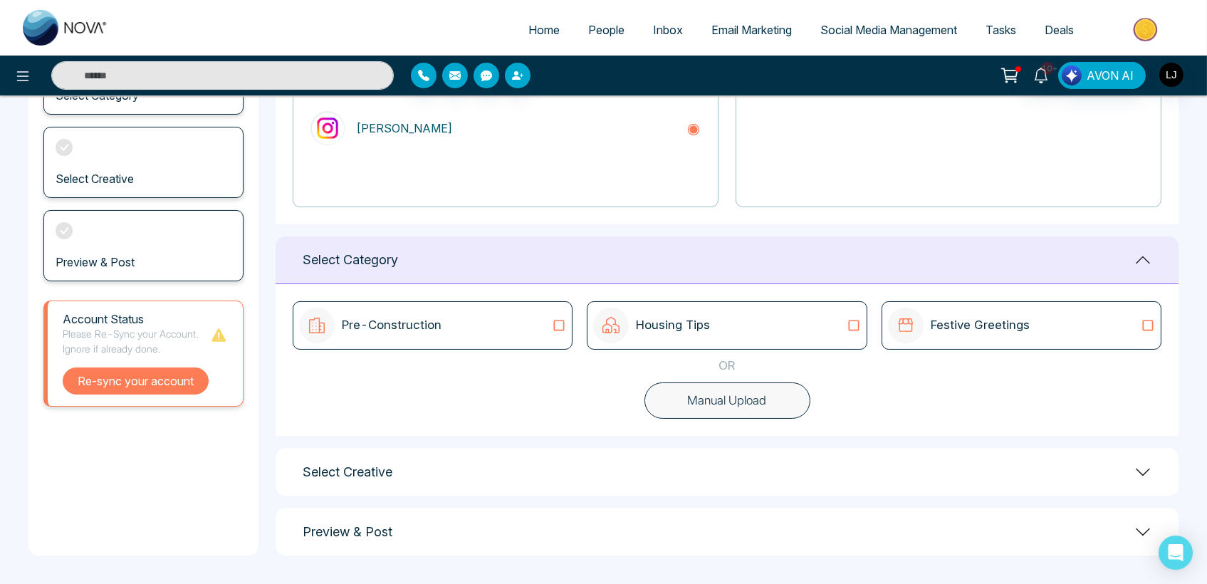
click at [130, 377] on button "Re-sync your account" at bounding box center [136, 380] width 146 height 27
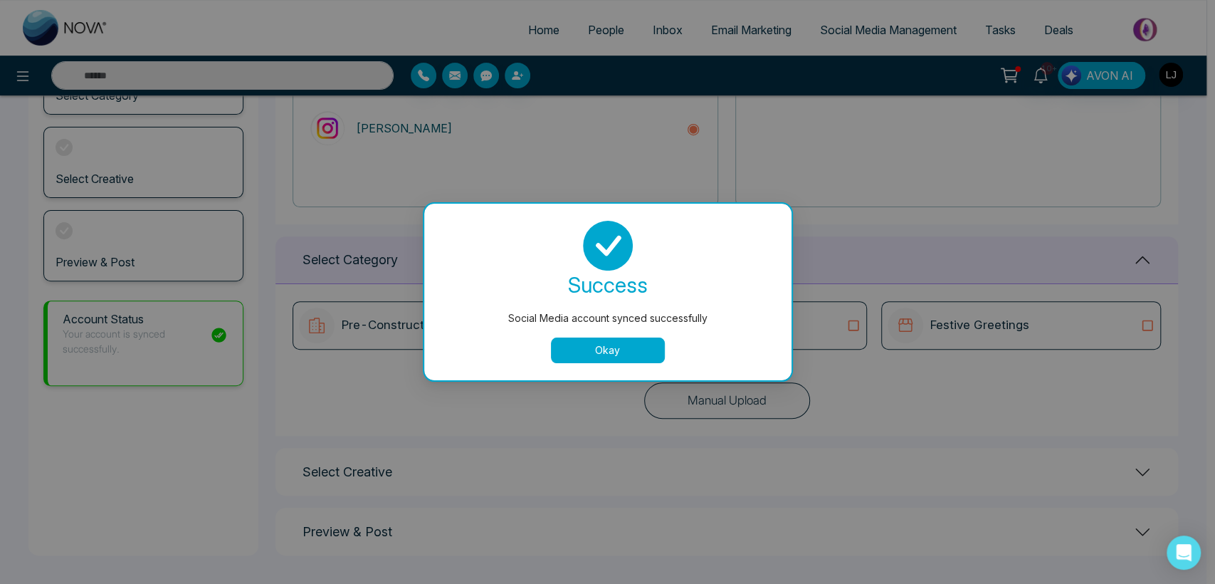
click at [576, 342] on button "Okay" at bounding box center [608, 350] width 114 height 26
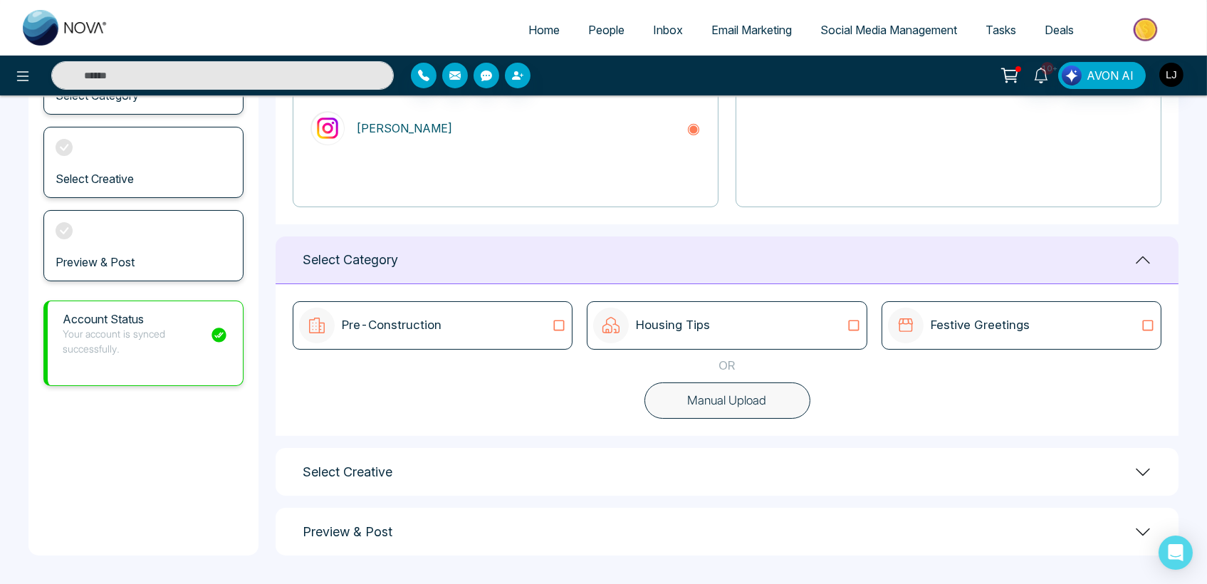
click at [847, 322] on icon at bounding box center [853, 325] width 19 height 14
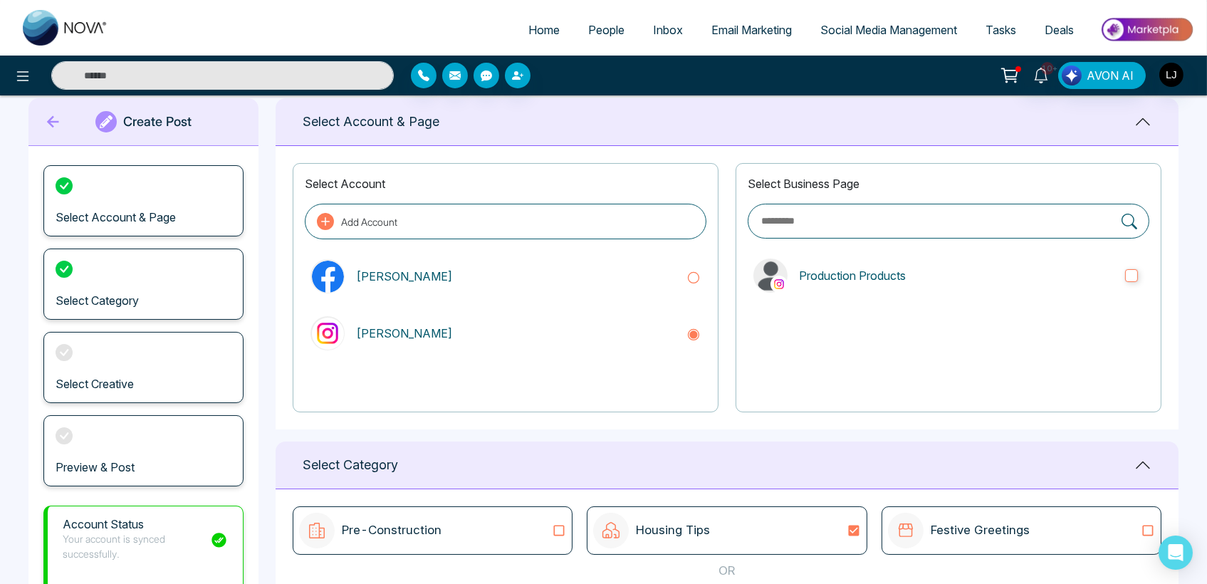
scroll to position [0, 0]
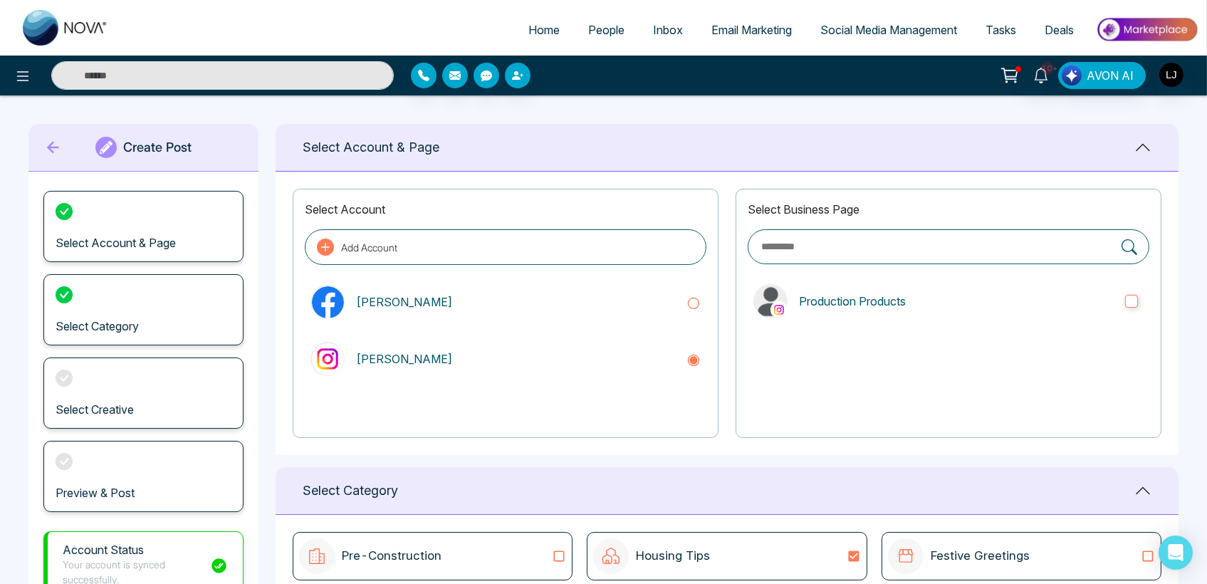
click at [821, 30] on span "Social Media Management" at bounding box center [888, 30] width 137 height 14
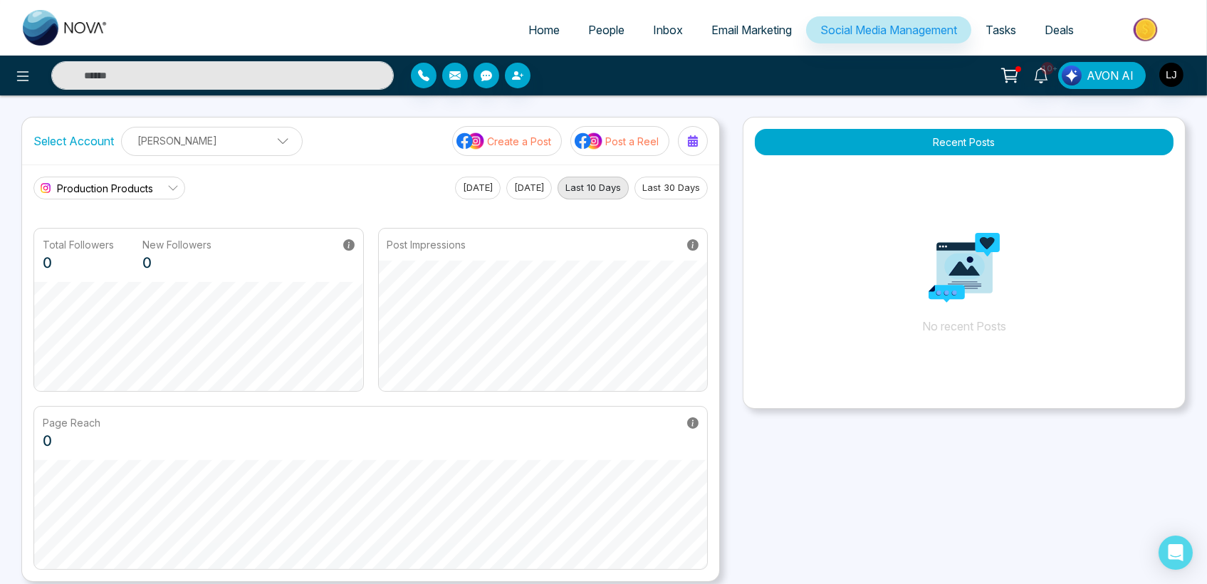
click at [516, 47] on ul "Home People Inbox Email Marketing Social Media Management Tasks Deals" at bounding box center [660, 30] width 1076 height 39
click at [540, 22] on link "Home" at bounding box center [544, 29] width 60 height 27
select select "*"
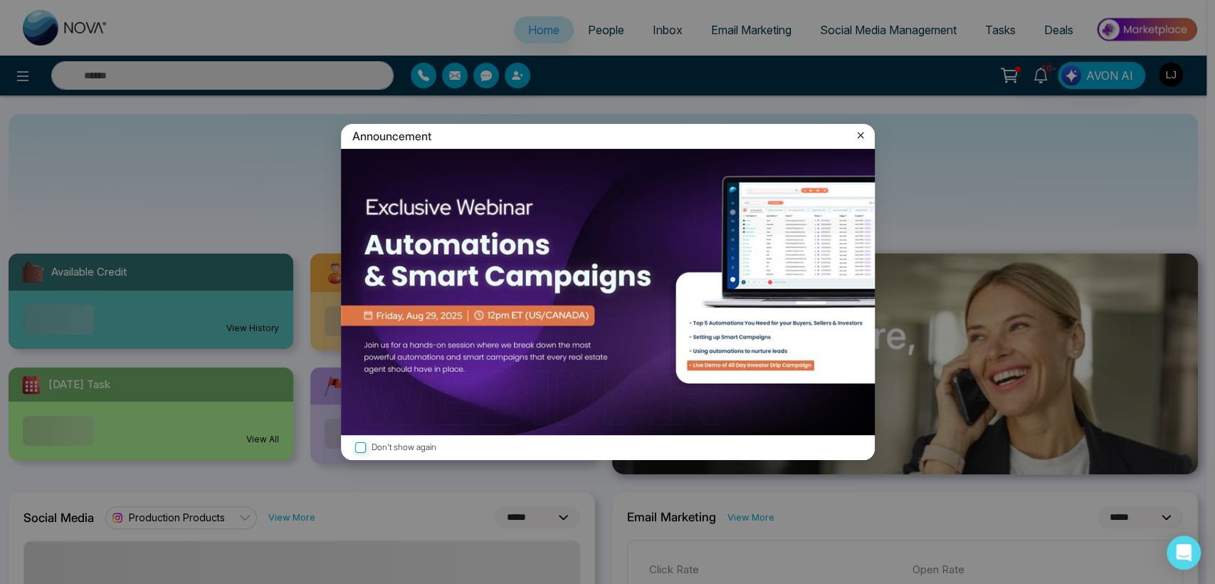
click at [861, 130] on icon at bounding box center [861, 135] width 14 height 14
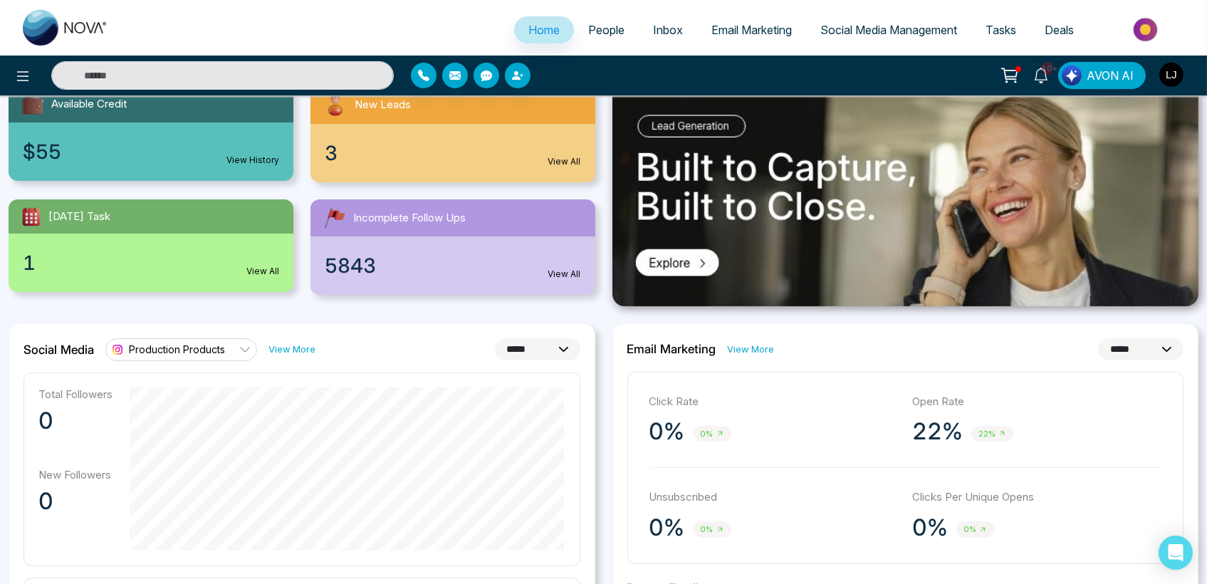
scroll to position [158, 0]
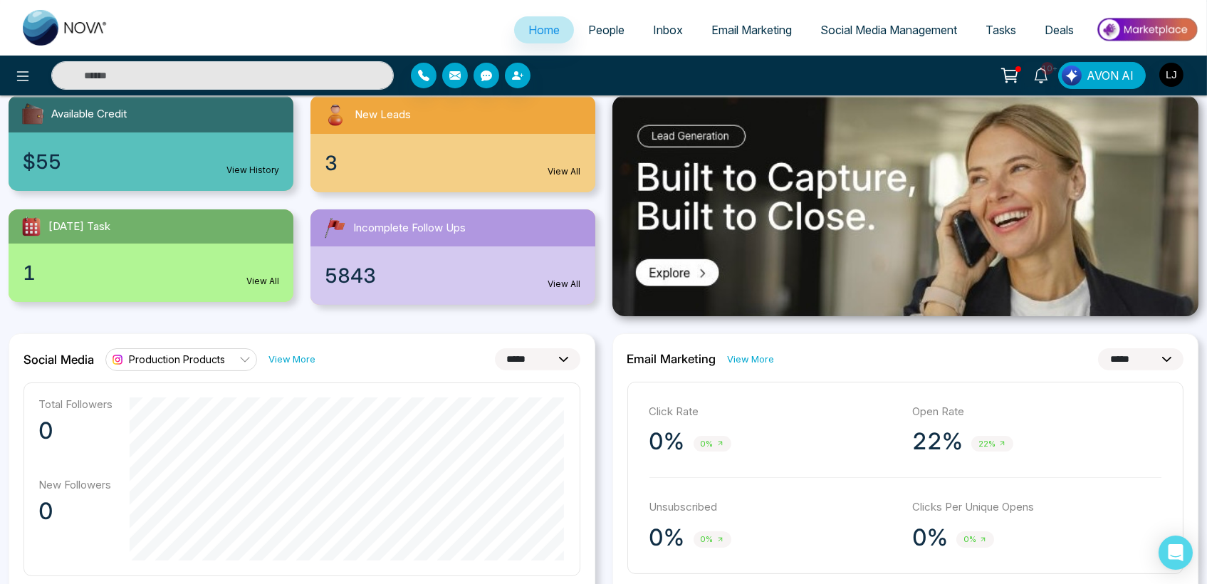
click at [866, 29] on span "Social Media Management" at bounding box center [888, 30] width 137 height 14
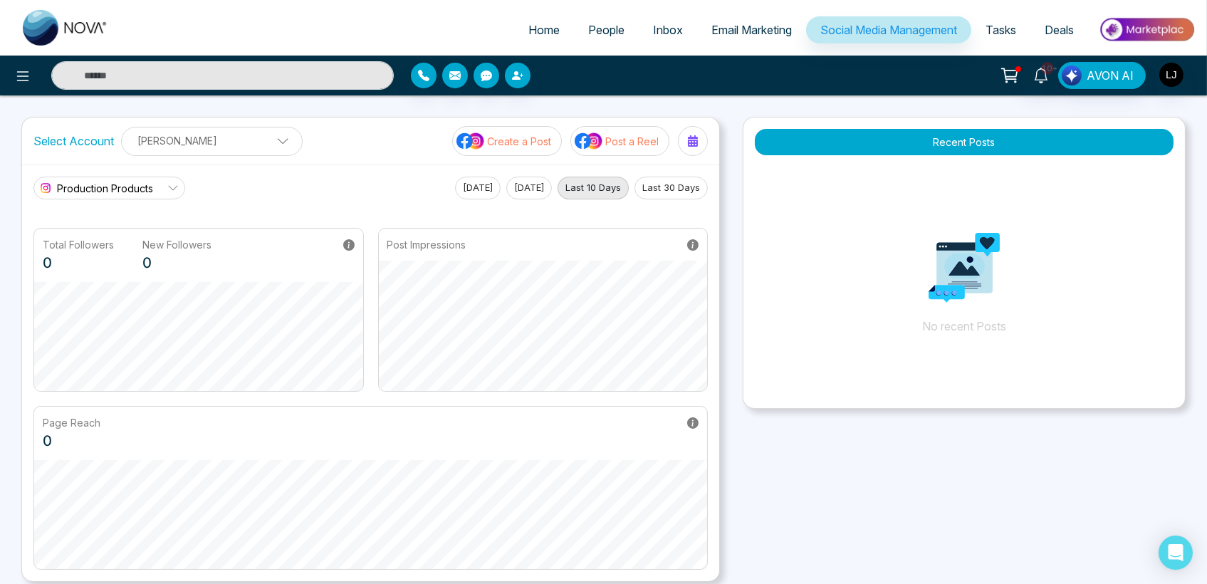
click at [199, 138] on p "[PERSON_NAME]" at bounding box center [211, 140] width 163 height 23
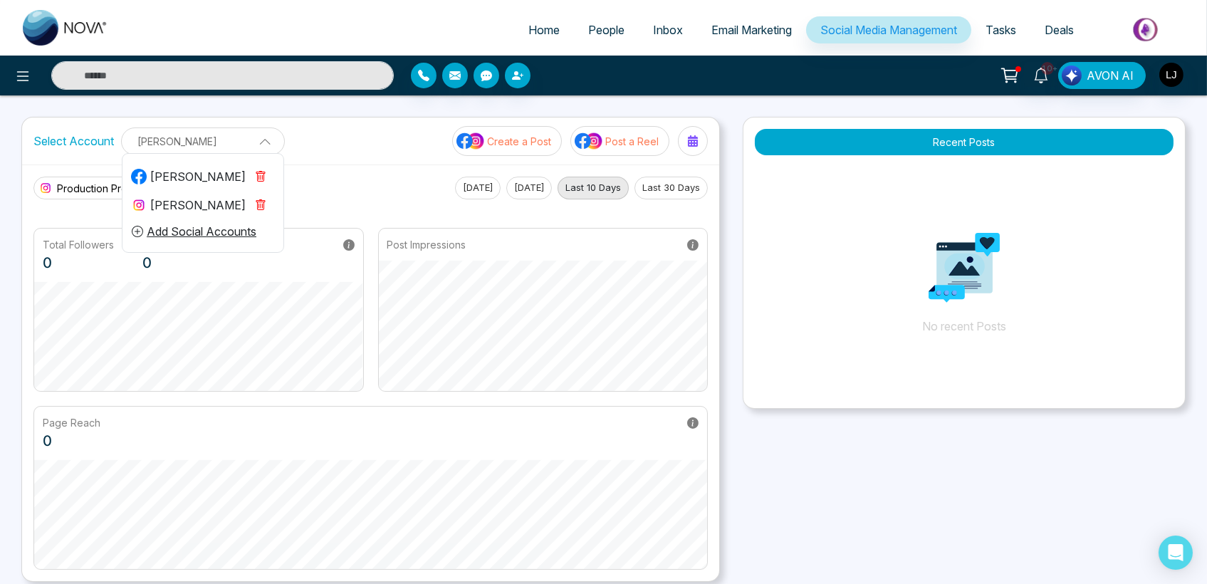
click at [183, 219] on li "Add Social Accounts" at bounding box center [202, 231] width 161 height 24
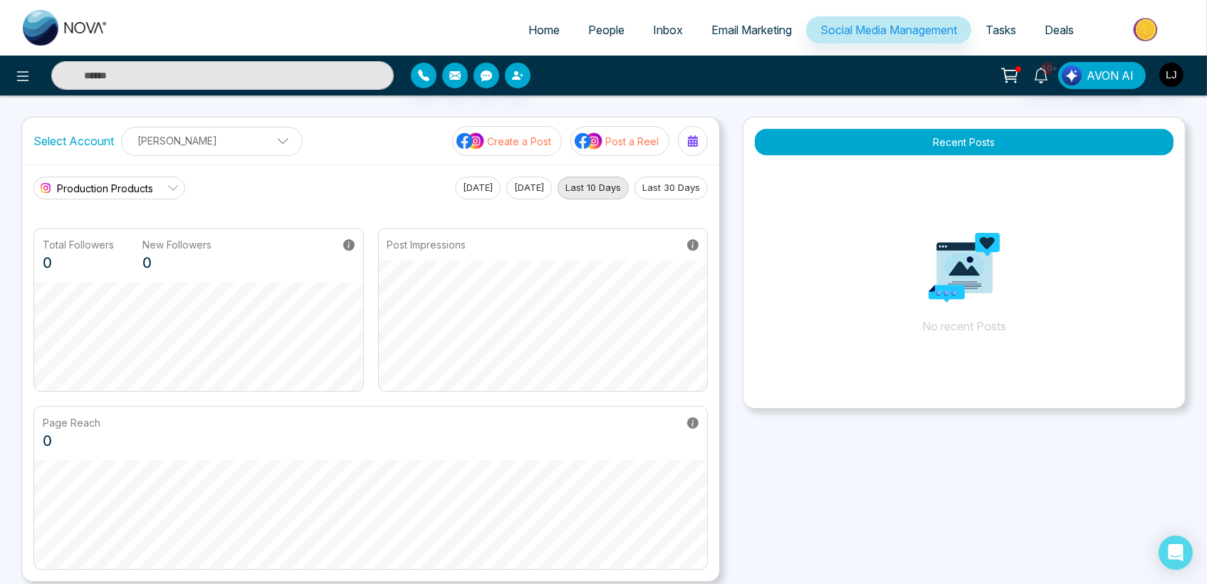
click at [187, 132] on p "[PERSON_NAME]" at bounding box center [211, 140] width 163 height 23
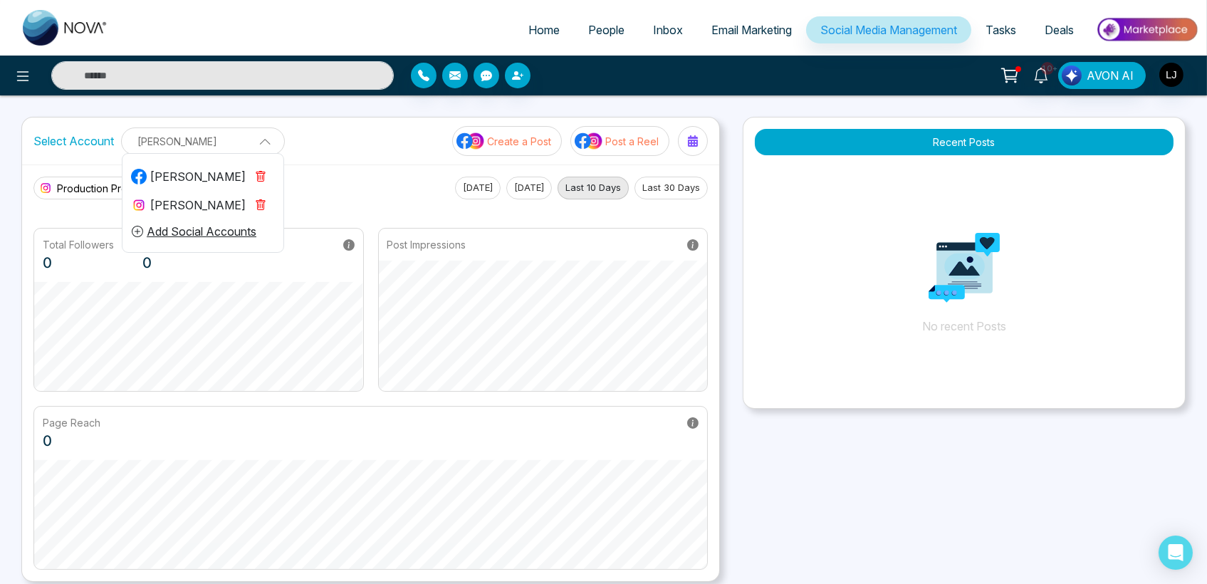
click at [187, 222] on button "Add Social Accounts" at bounding box center [194, 231] width 126 height 19
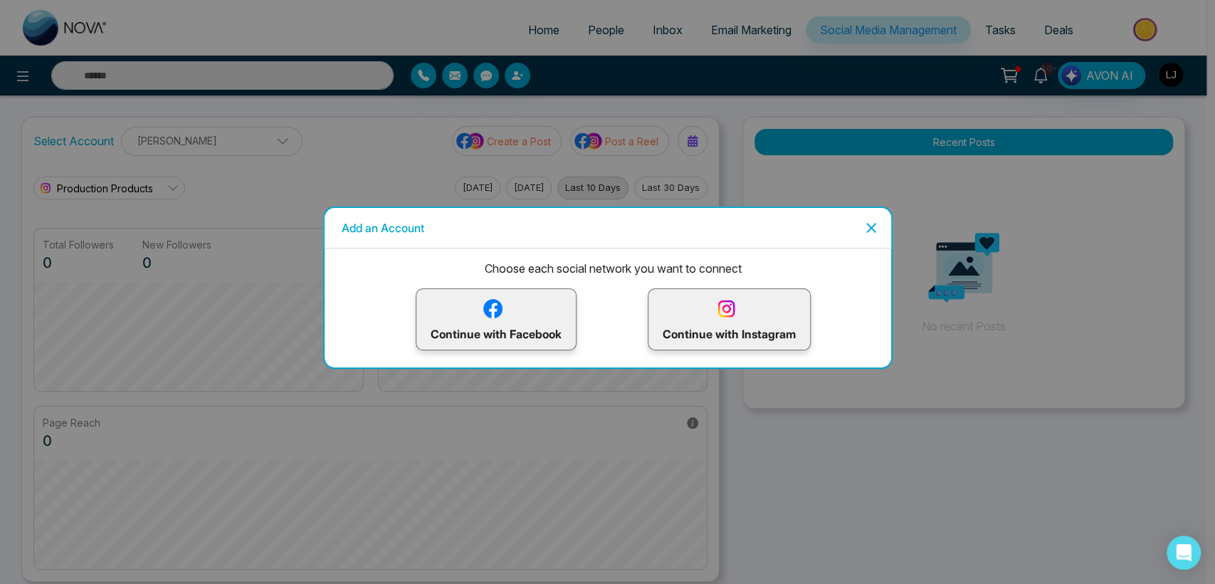
click at [497, 315] on p "Continue with Facebook" at bounding box center [496, 319] width 131 height 46
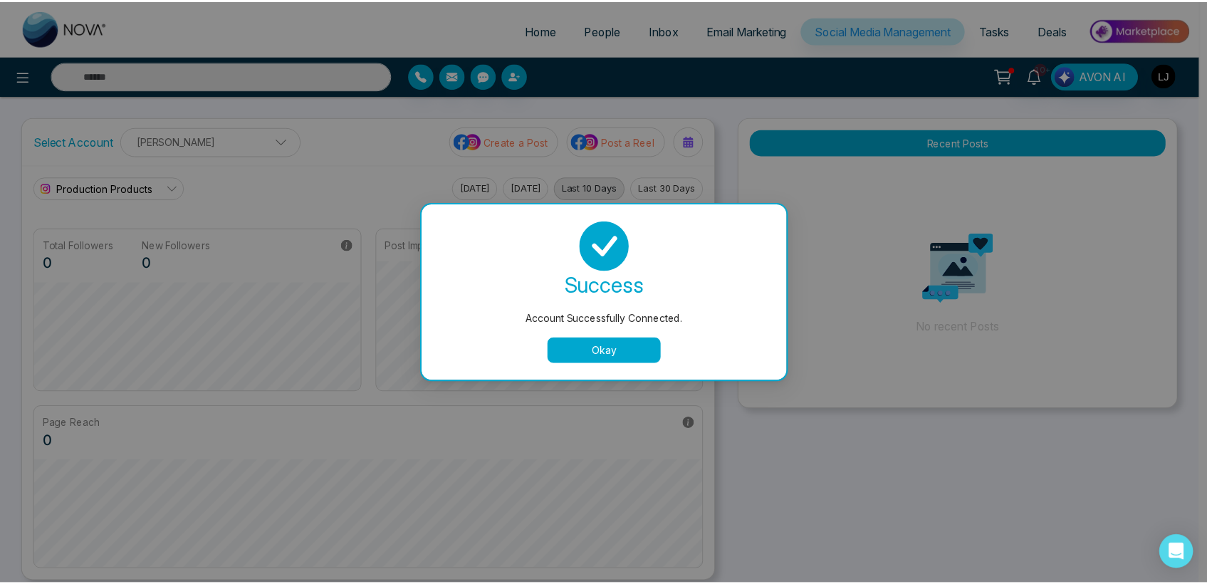
scroll to position [85, 0]
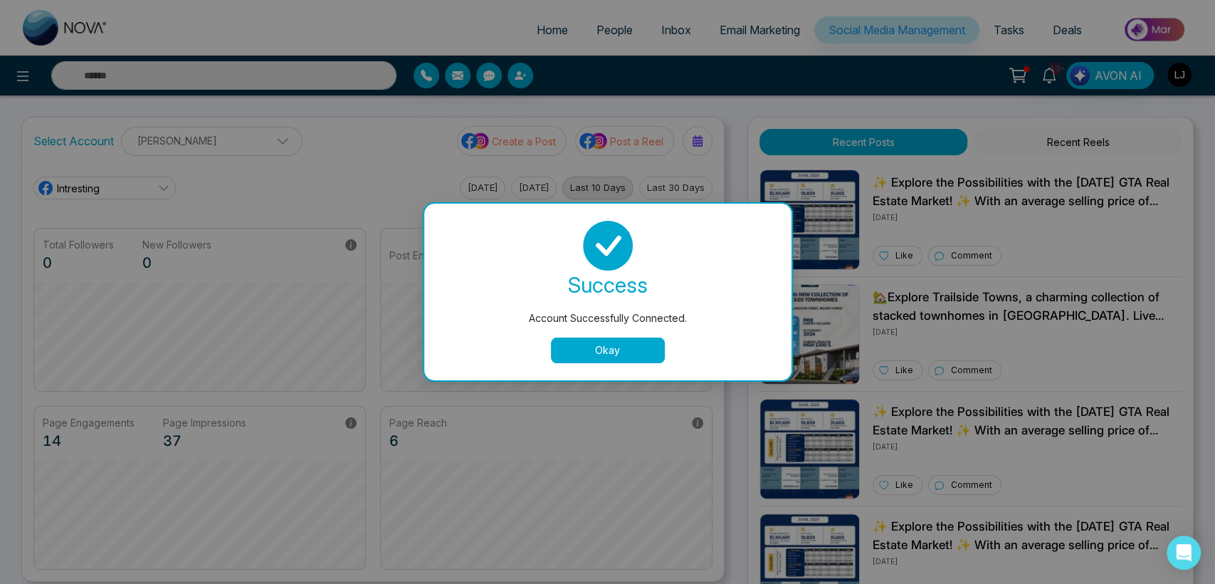
click at [602, 349] on button "Okay" at bounding box center [608, 350] width 114 height 26
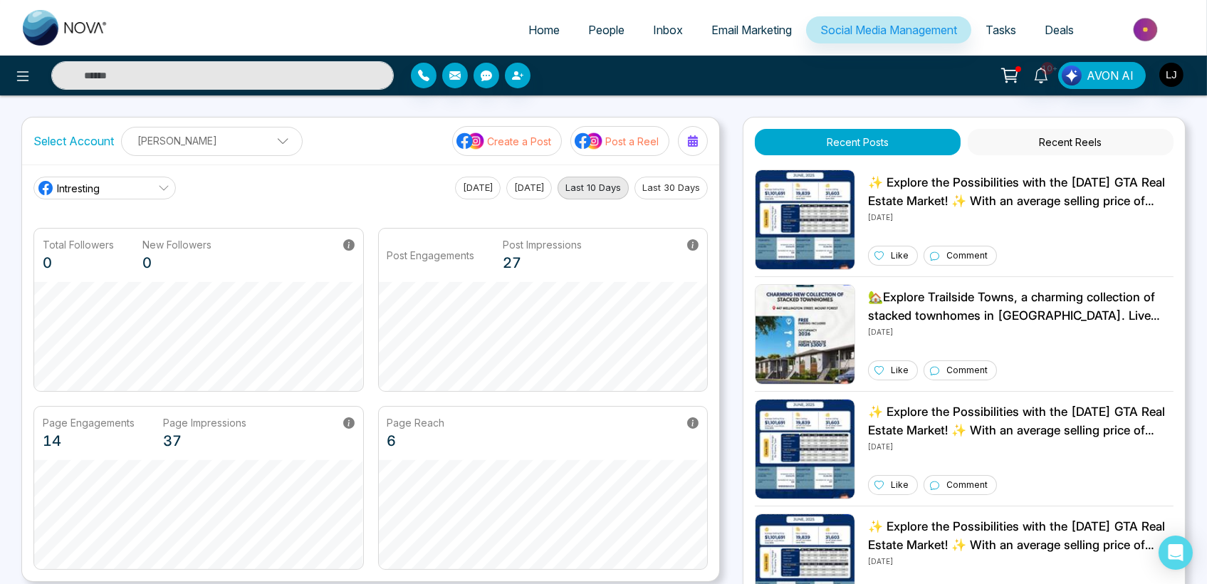
click at [218, 135] on p "[PERSON_NAME]" at bounding box center [211, 140] width 163 height 23
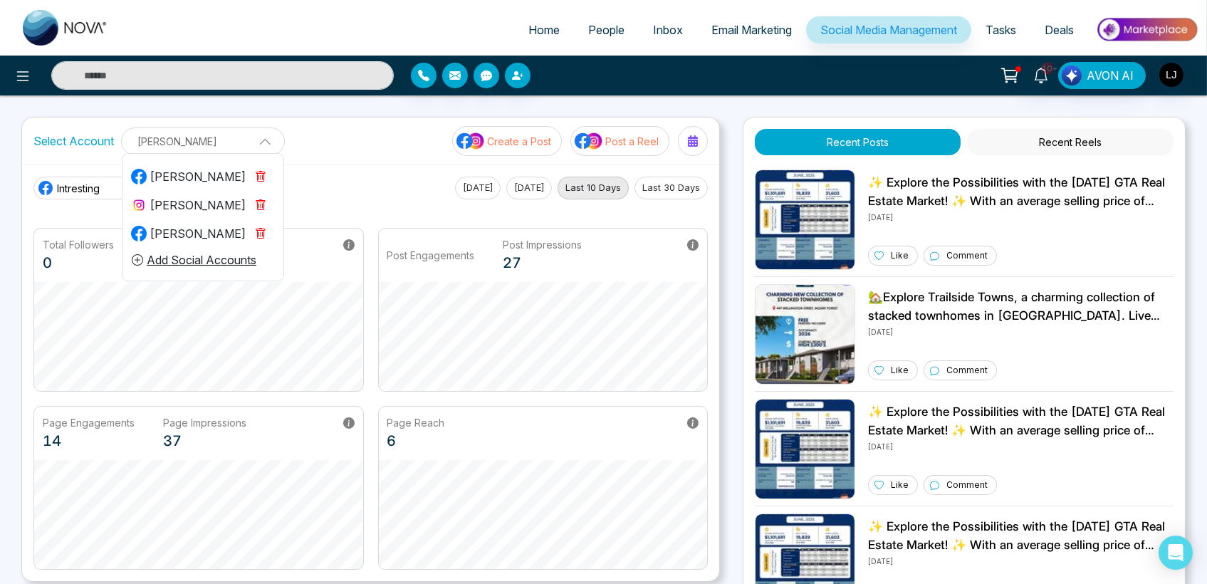
click at [184, 205] on div "[PERSON_NAME]" at bounding box center [188, 204] width 115 height 17
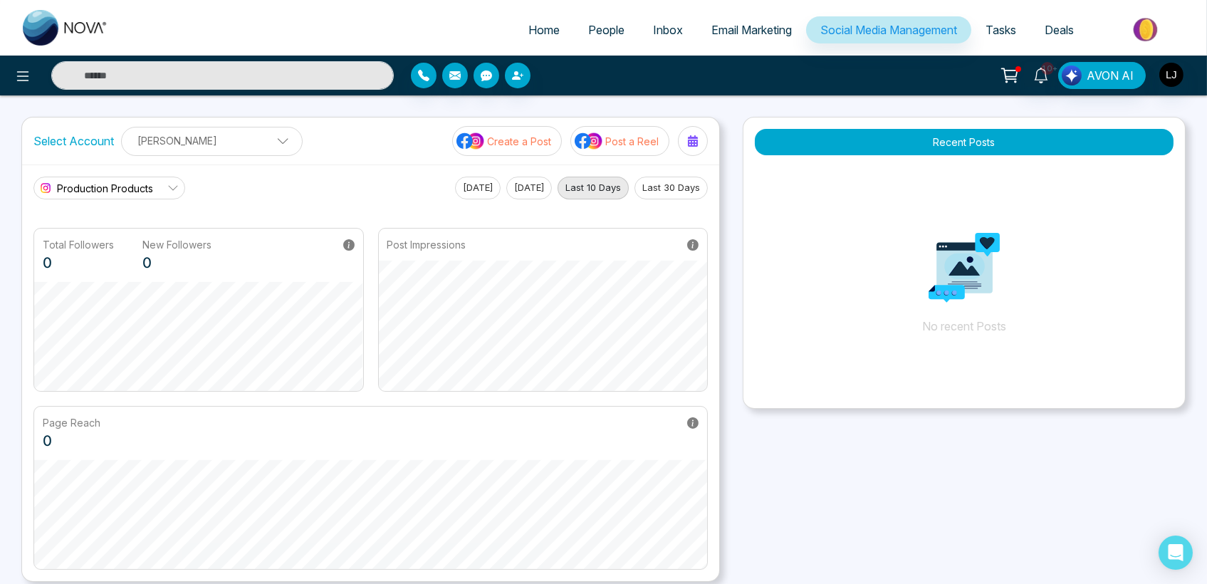
click at [185, 140] on p "[PERSON_NAME]" at bounding box center [211, 140] width 163 height 23
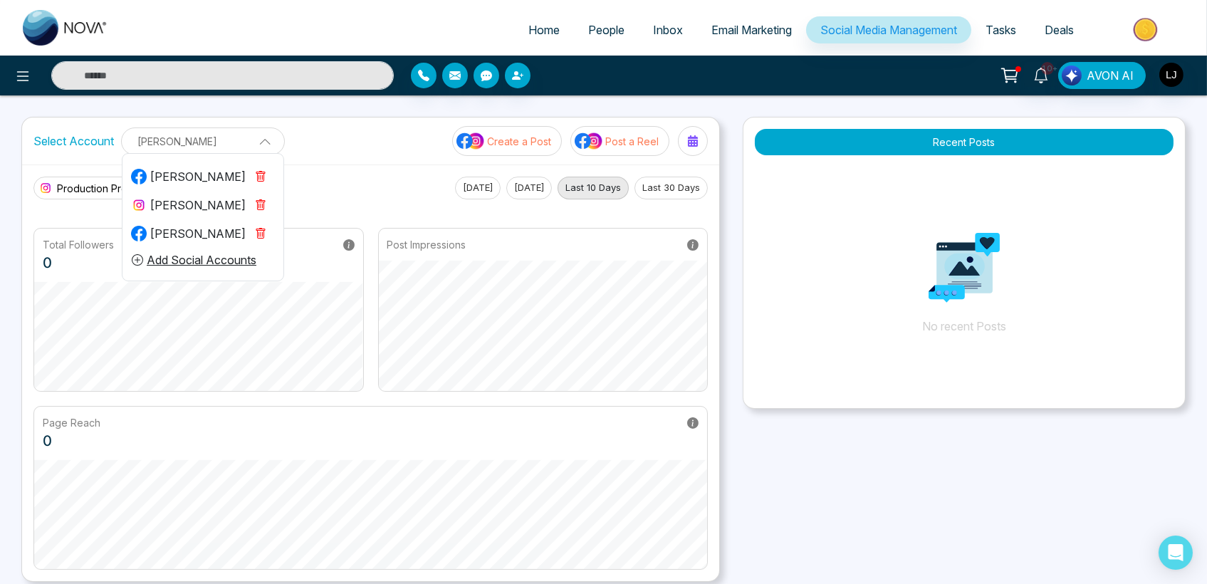
click at [176, 240] on div "[PERSON_NAME]" at bounding box center [188, 233] width 115 height 17
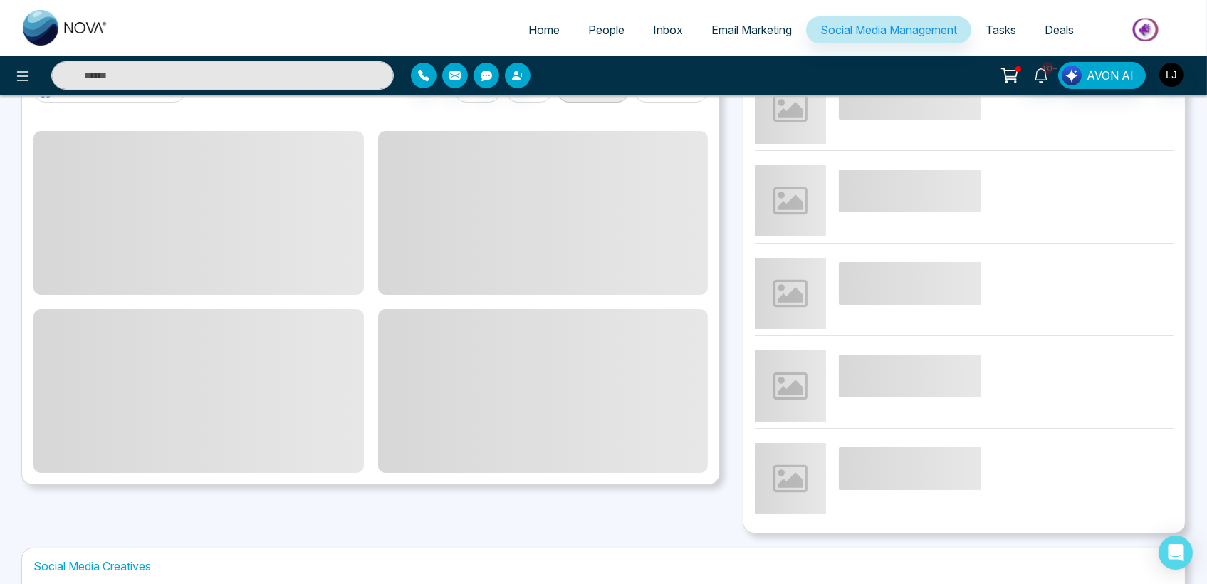
scroll to position [0, 0]
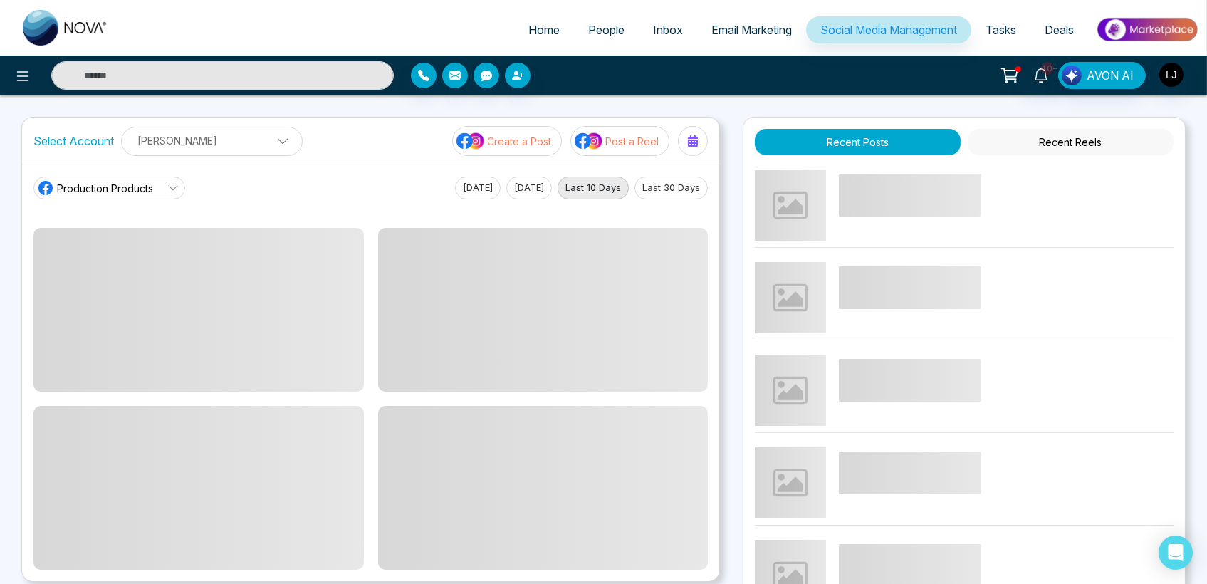
click at [211, 132] on p "[PERSON_NAME]" at bounding box center [211, 140] width 163 height 23
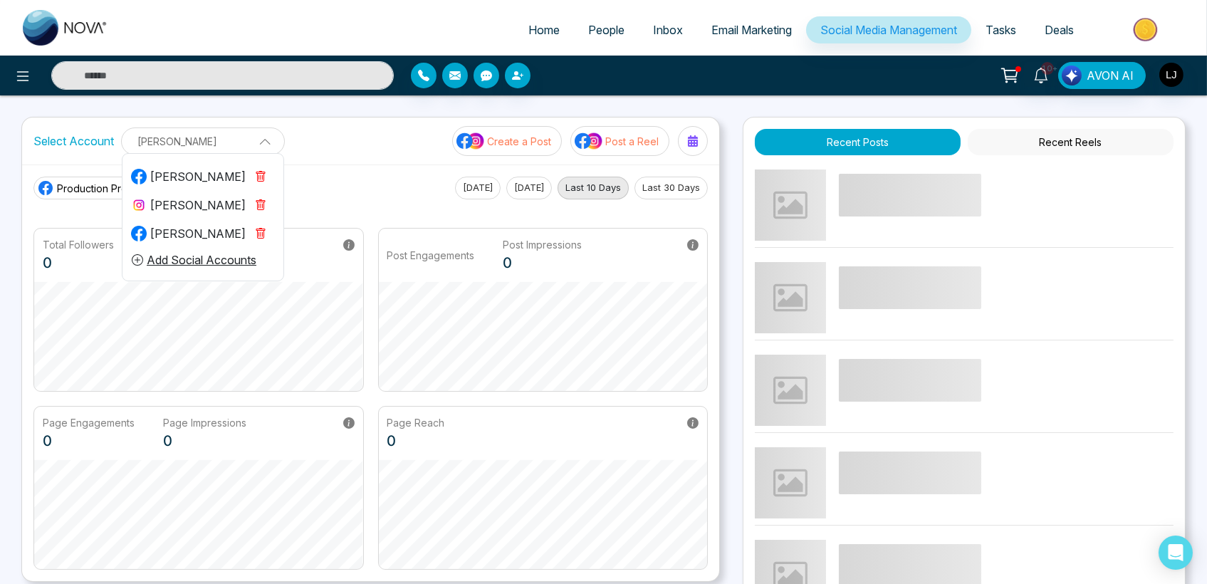
click at [175, 210] on div "[PERSON_NAME]" at bounding box center [188, 204] width 115 height 17
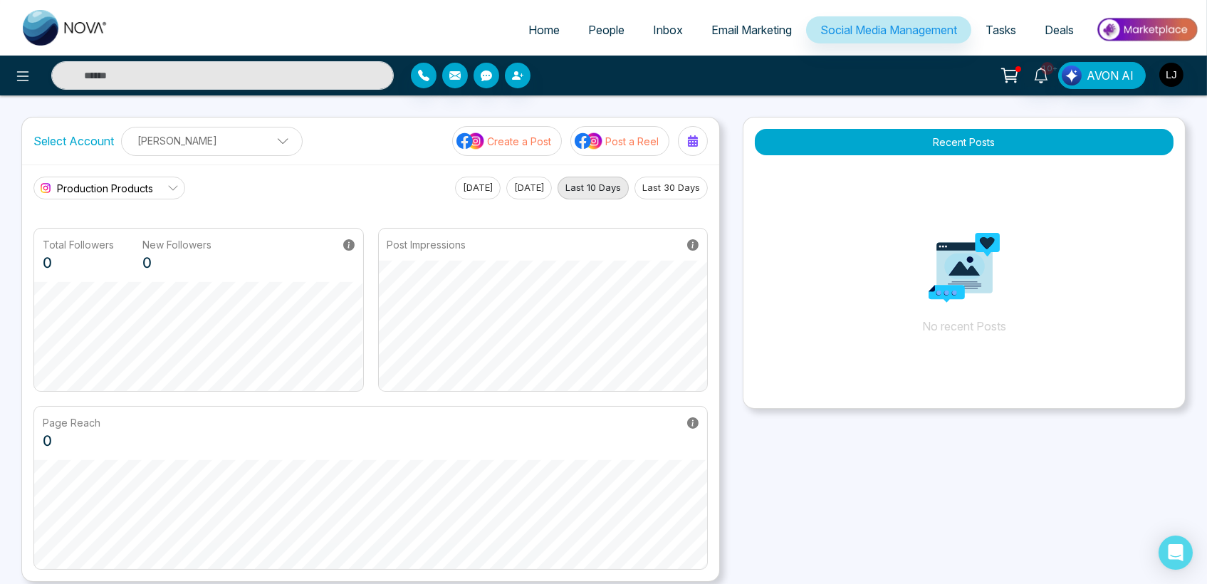
click at [206, 149] on p "[PERSON_NAME]" at bounding box center [211, 140] width 163 height 23
click at [179, 140] on p "[PERSON_NAME]" at bounding box center [211, 140] width 163 height 23
click at [207, 135] on p "[PERSON_NAME]" at bounding box center [211, 140] width 163 height 23
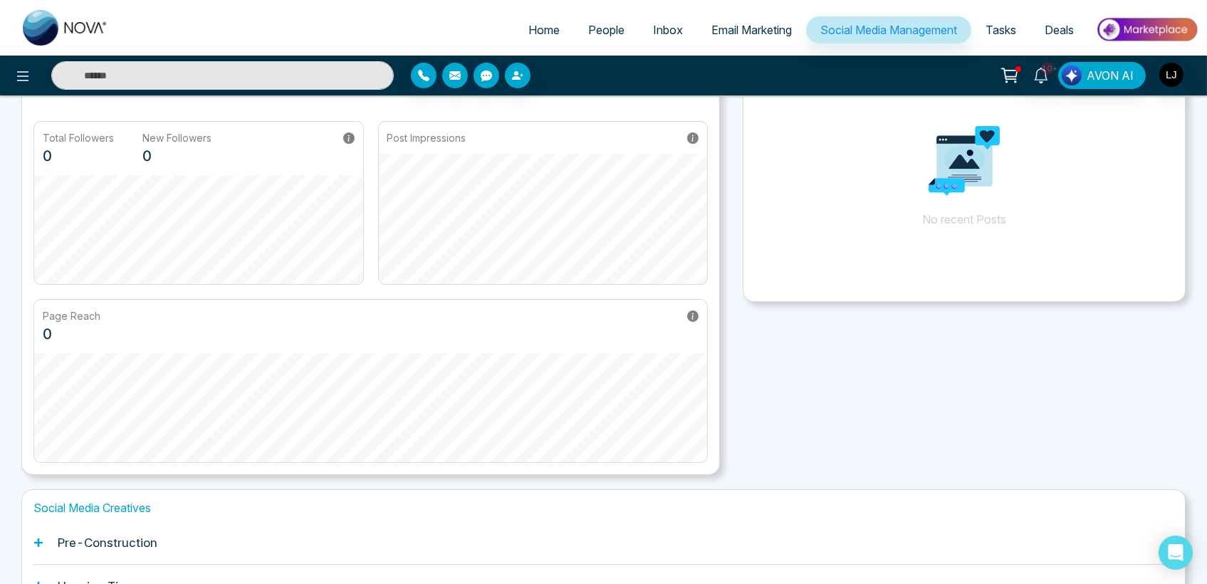
scroll to position [79, 0]
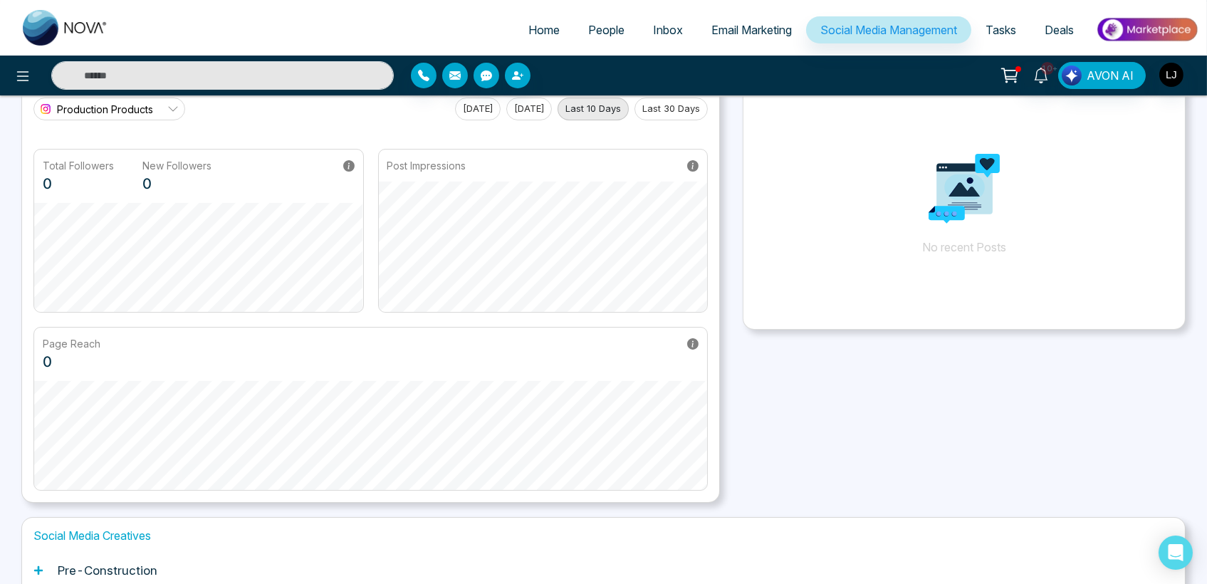
drag, startPoint x: 256, startPoint y: 266, endPoint x: 172, endPoint y: 325, distance: 103.3
click at [172, 325] on div "Total Followers 0 New Followers 0 Post Impressions Page Reach 0" at bounding box center [370, 320] width 674 height 342
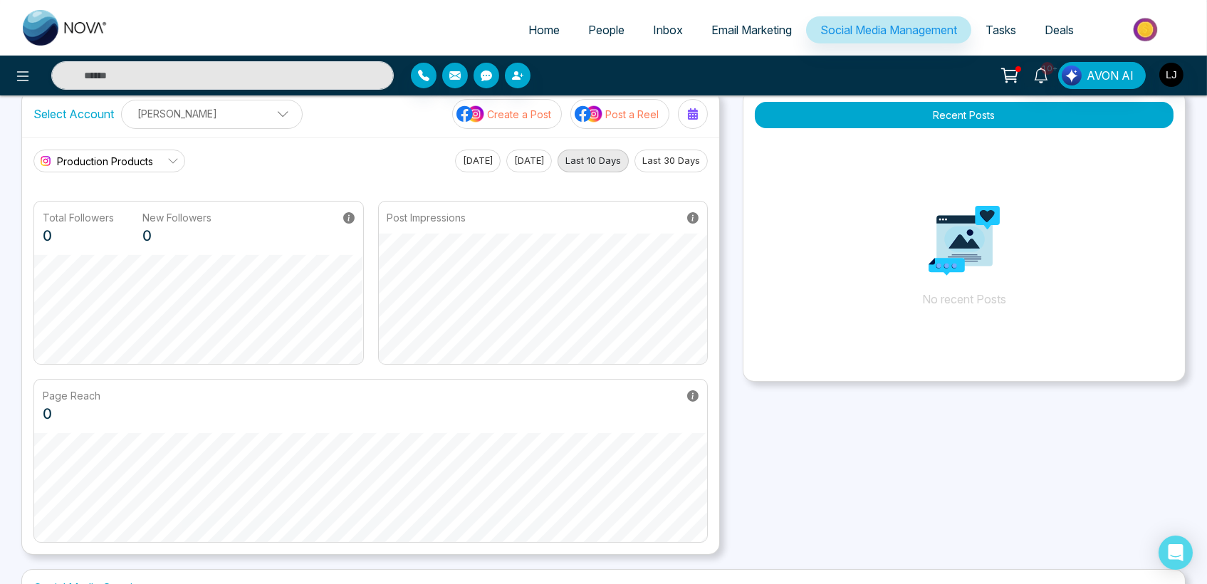
scroll to position [0, 0]
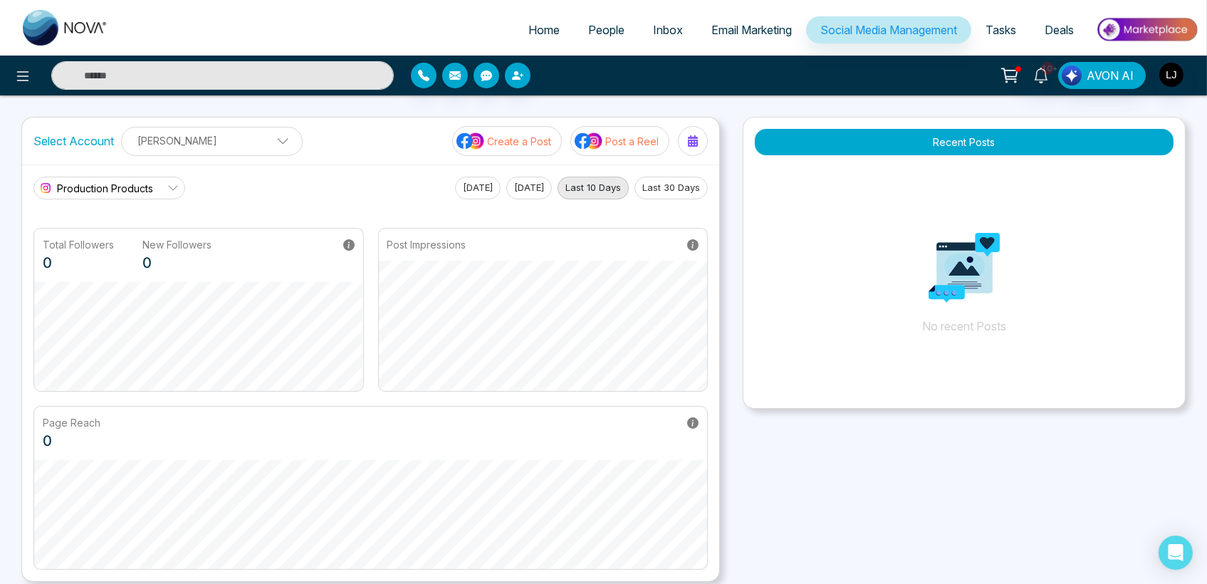
click at [490, 134] on p "Create a Post" at bounding box center [519, 141] width 64 height 15
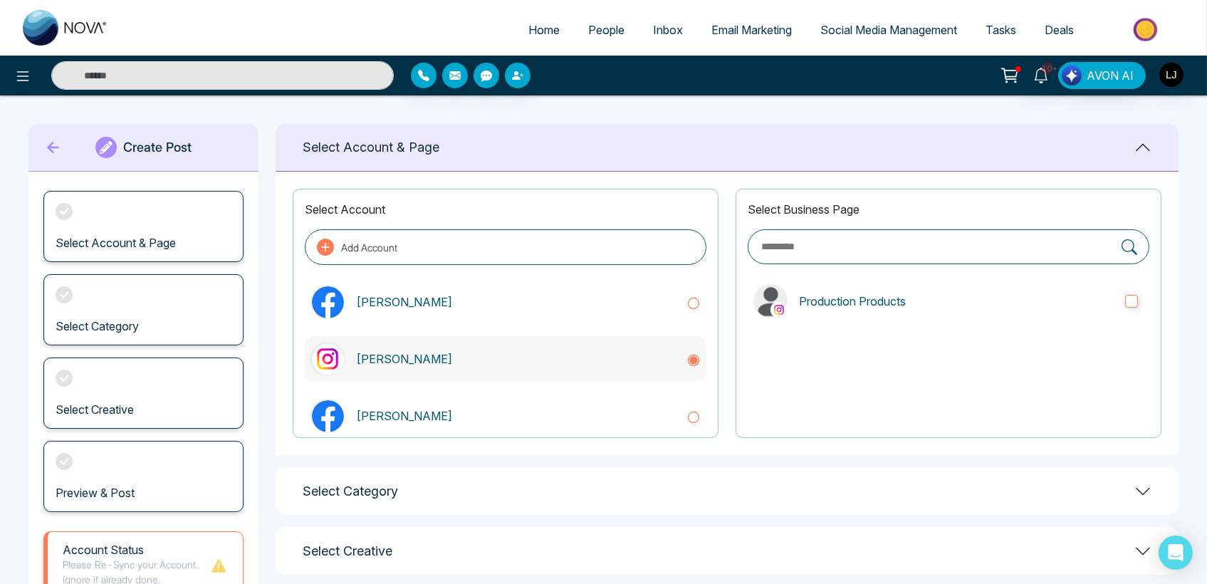
click at [498, 375] on div "[PERSON_NAME]" at bounding box center [505, 359] width 401 height 46
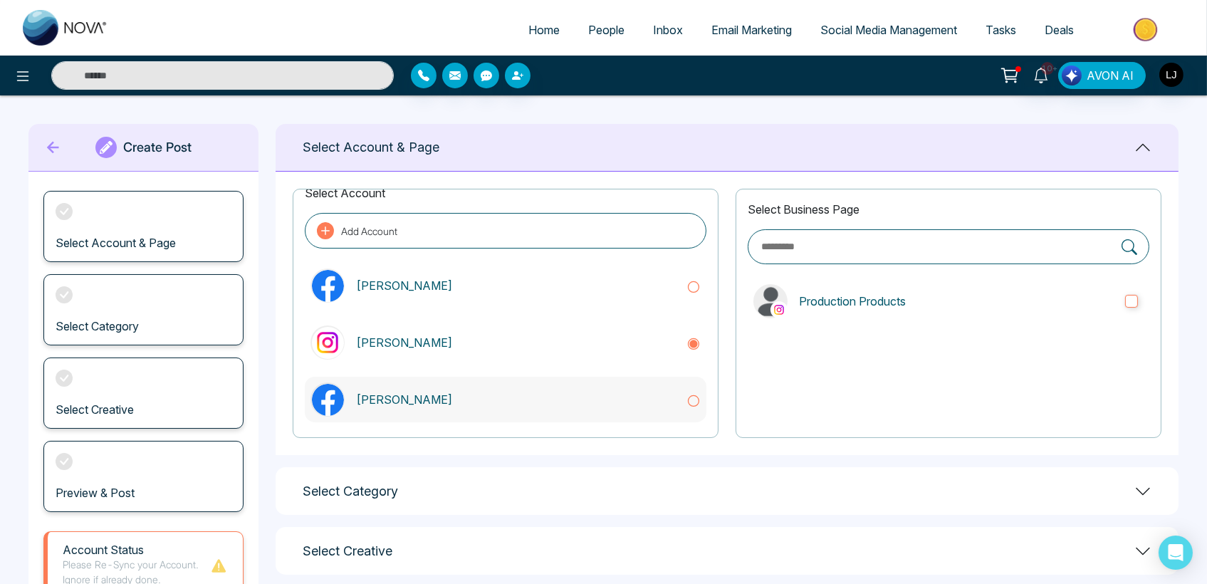
scroll to position [23, 0]
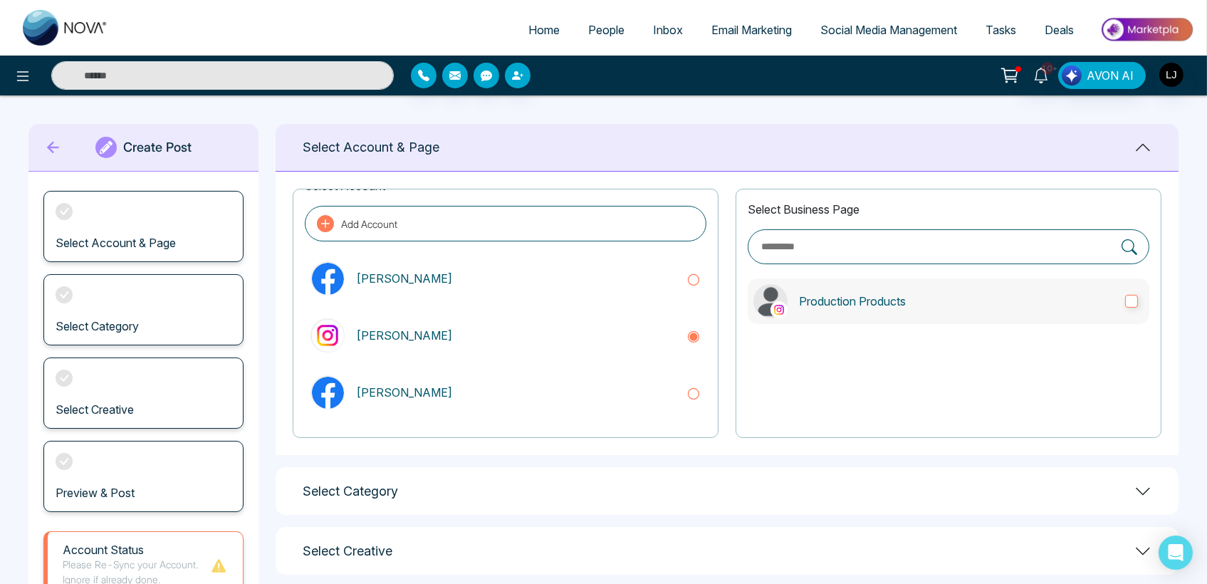
drag, startPoint x: 873, startPoint y: 311, endPoint x: 838, endPoint y: 320, distance: 35.9
click at [873, 310] on label "Production Products" at bounding box center [947, 301] width 401 height 46
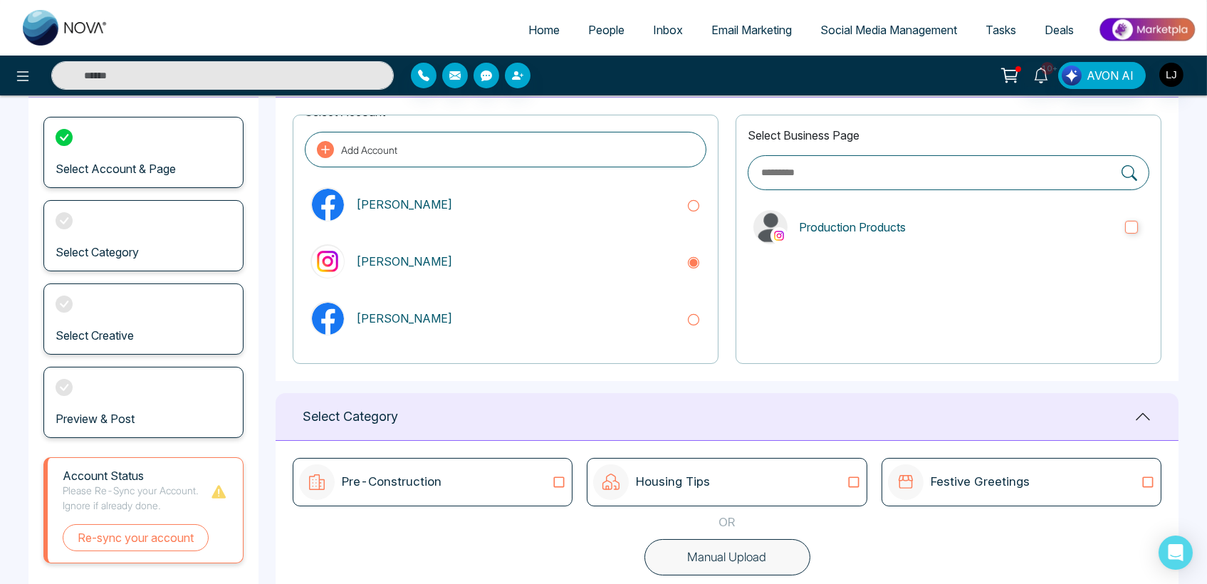
scroll to position [231, 0]
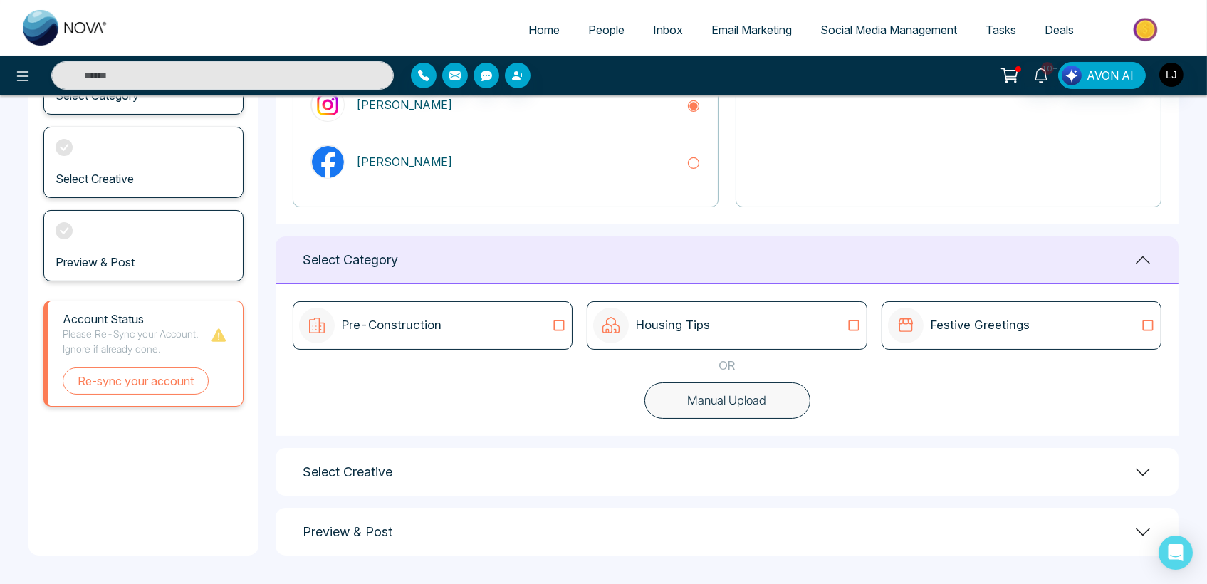
click at [839, 330] on div "Housing Tips" at bounding box center [726, 326] width 267 height 36
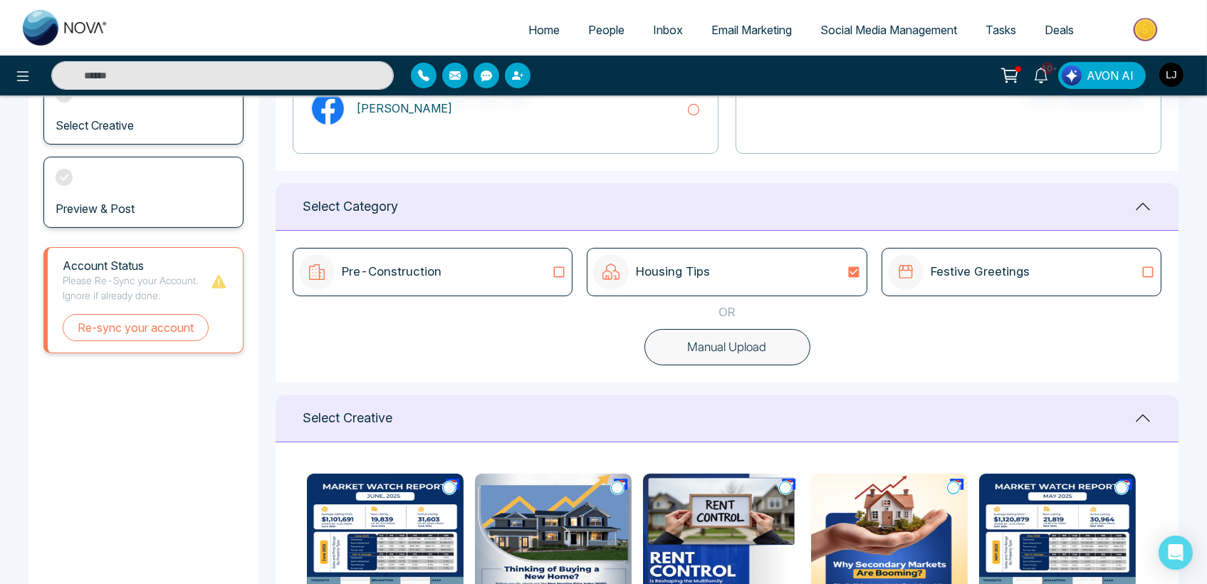
scroll to position [515, 0]
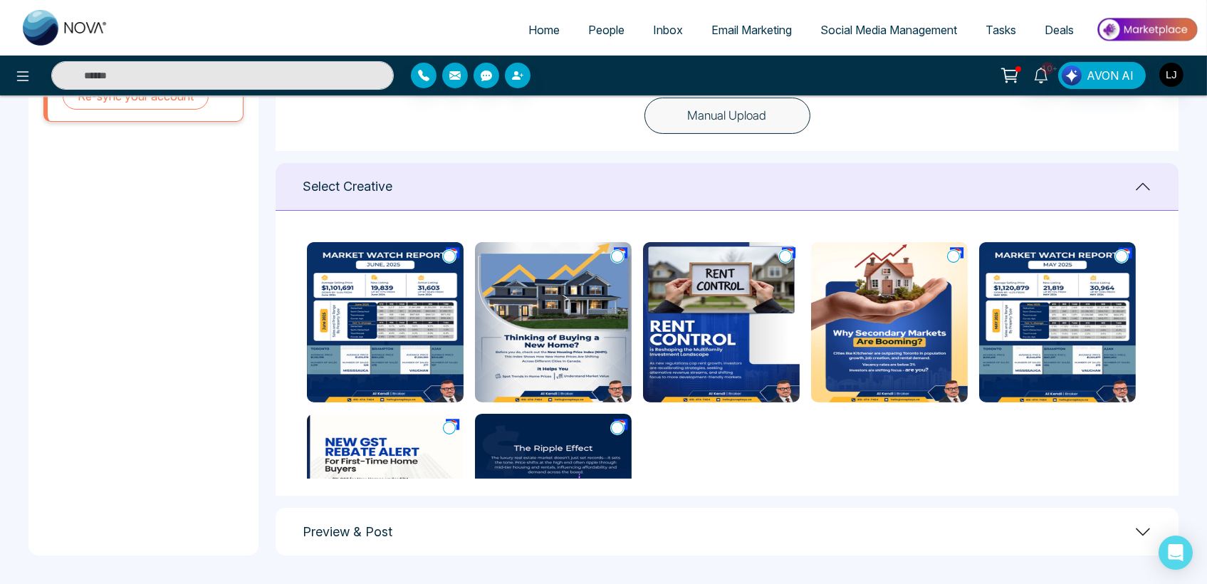
click at [448, 253] on icon at bounding box center [449, 256] width 13 height 14
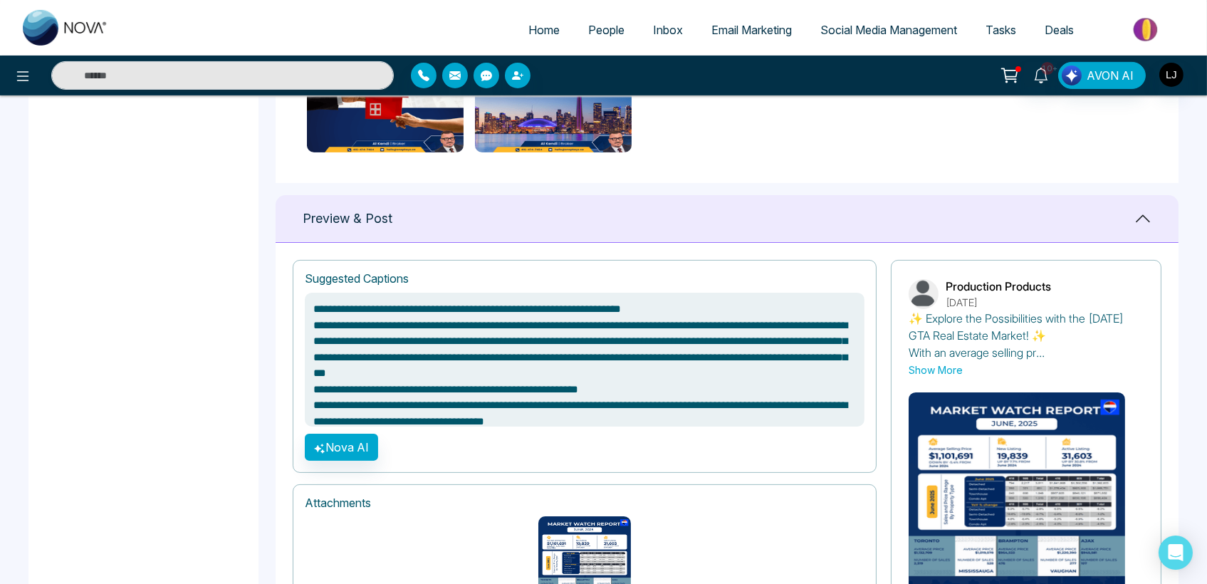
scroll to position [948, 0]
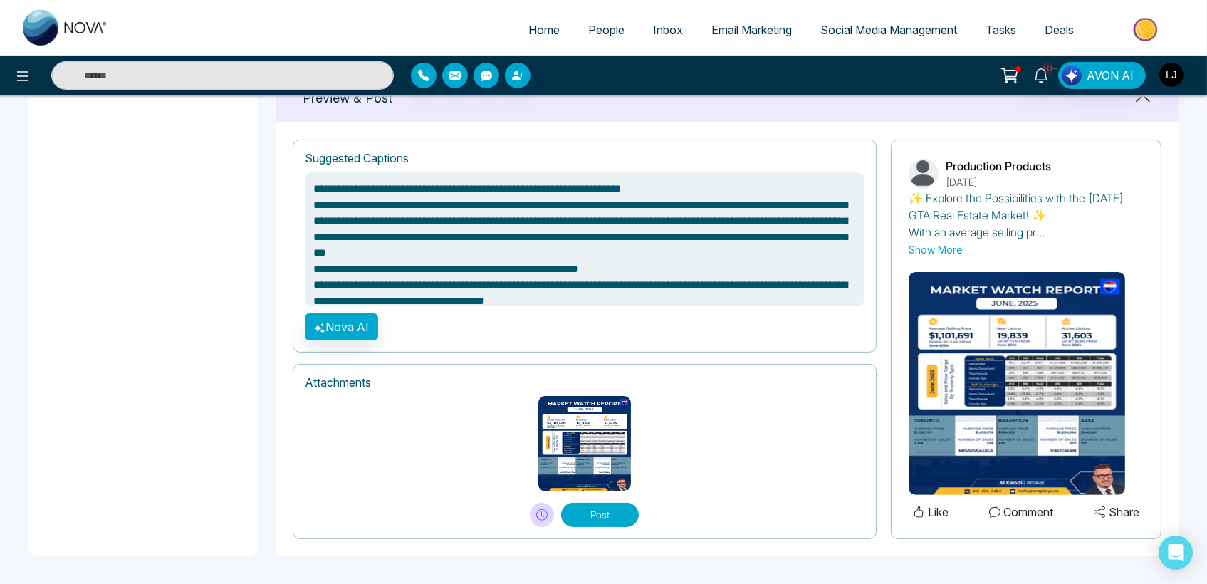
click at [605, 513] on button "Post" at bounding box center [600, 515] width 78 height 24
type textarea "**********"
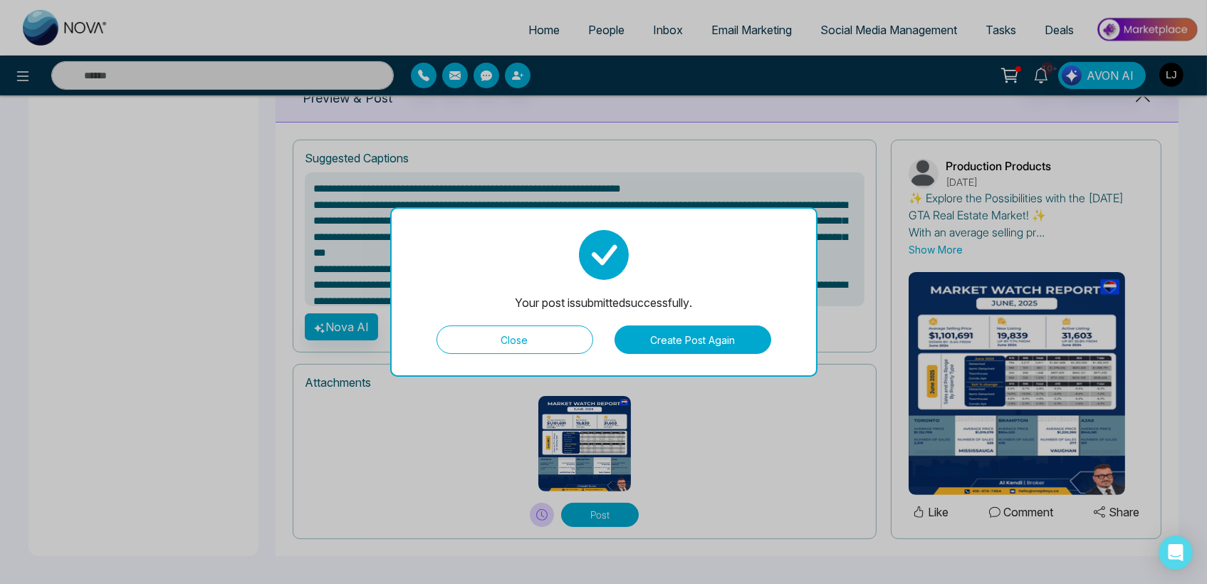
click at [525, 347] on button "Close" at bounding box center [514, 339] width 157 height 28
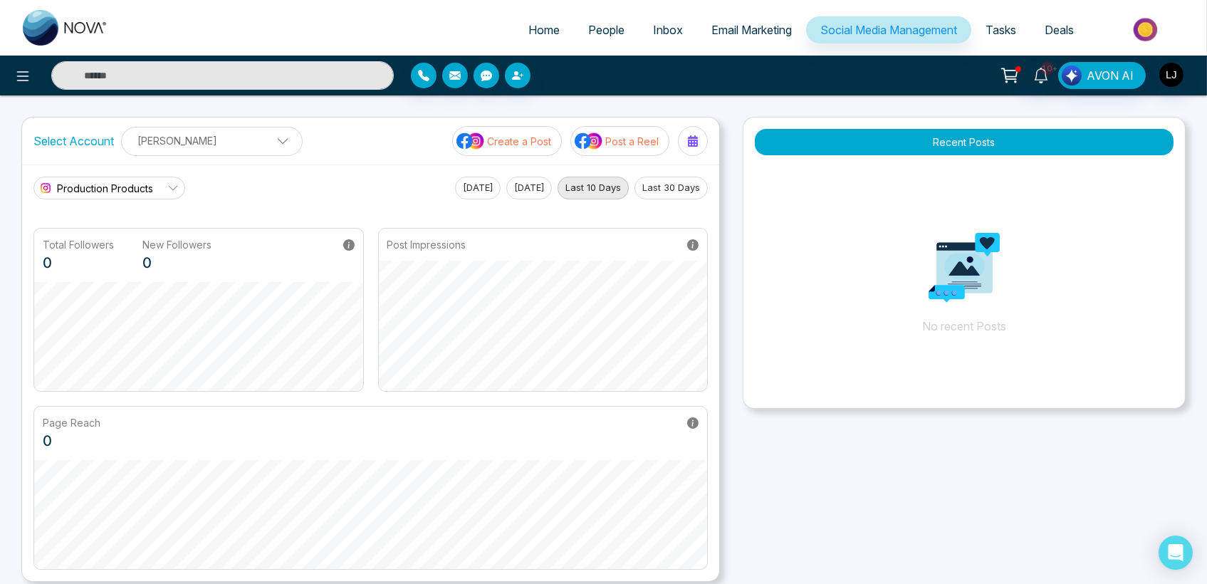
click at [132, 185] on span "Production Products" at bounding box center [105, 188] width 96 height 15
click at [131, 231] on span "Production Products" at bounding box center [119, 227] width 111 height 16
click at [922, 146] on button "Recent Posts" at bounding box center [964, 142] width 419 height 26
click at [225, 139] on p "[PERSON_NAME]" at bounding box center [211, 140] width 163 height 23
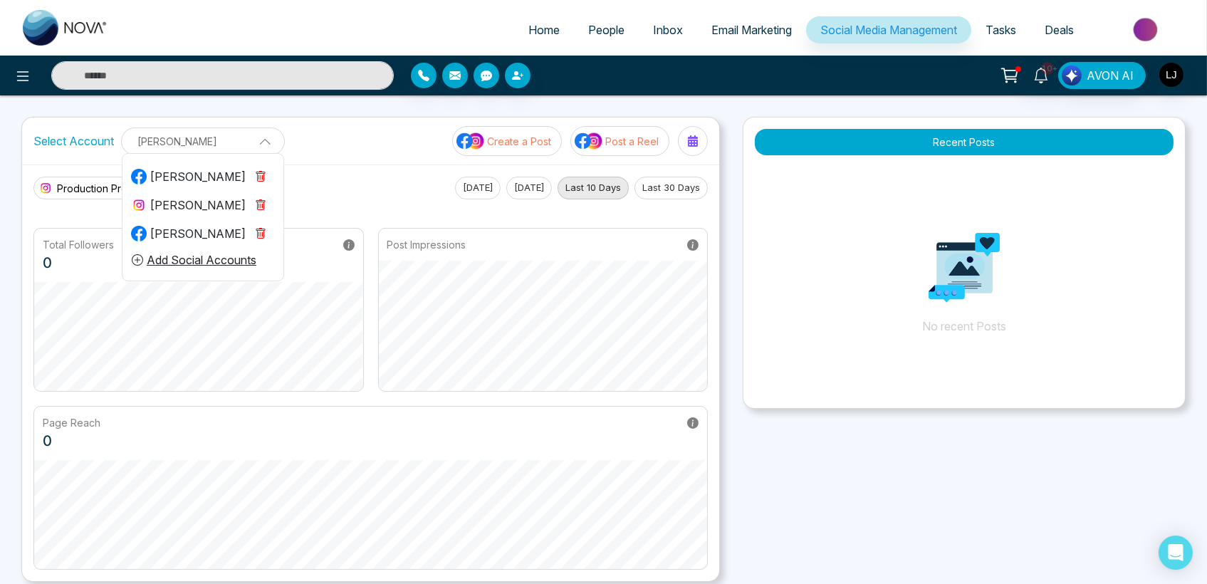
click at [198, 240] on div "[PERSON_NAME]" at bounding box center [188, 233] width 115 height 17
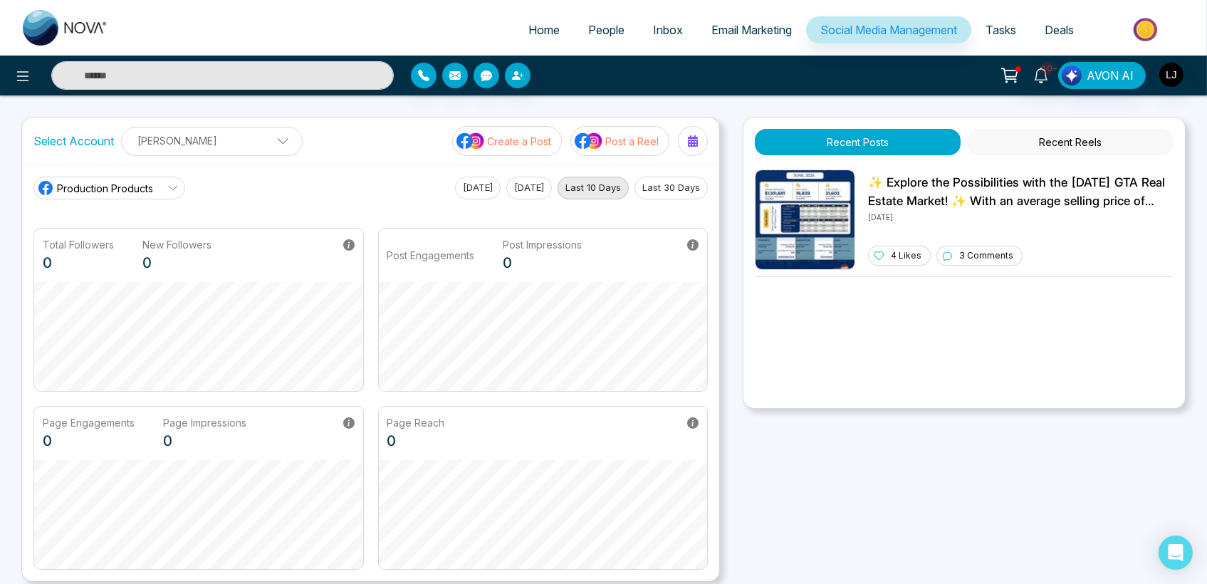
click at [147, 189] on span "Production Products" at bounding box center [105, 188] width 96 height 15
click at [188, 112] on div "Home People Inbox Email Marketing Social Media Management Tasks Deals 10+ AVON …" at bounding box center [603, 435] width 1207 height 871
click at [188, 132] on p "[PERSON_NAME]" at bounding box center [211, 140] width 163 height 23
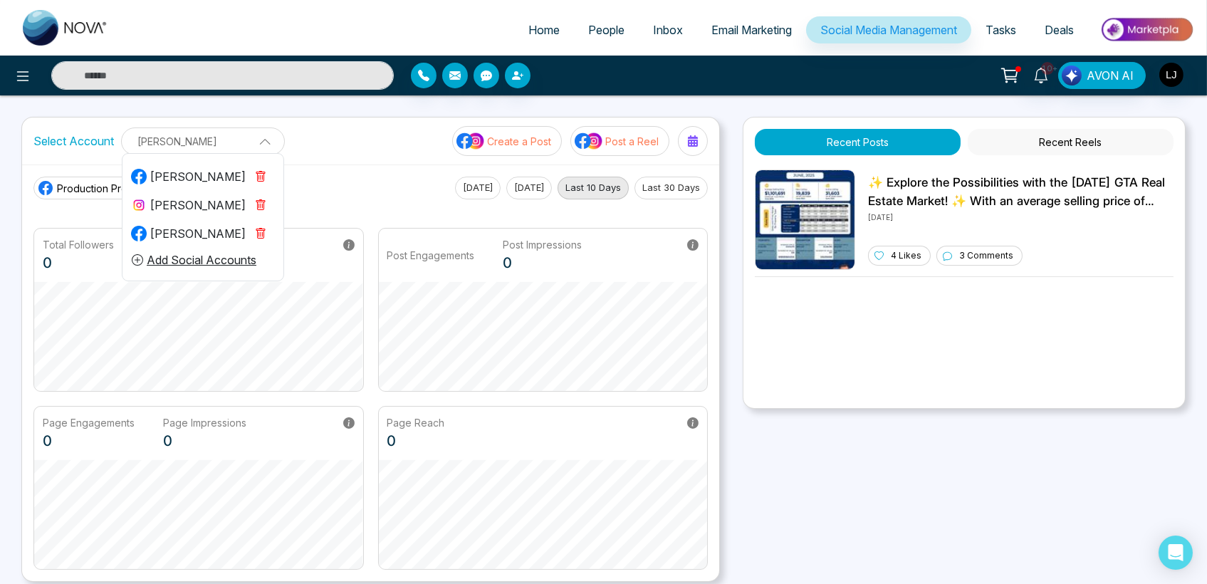
click at [163, 206] on div "[PERSON_NAME]" at bounding box center [188, 204] width 115 height 17
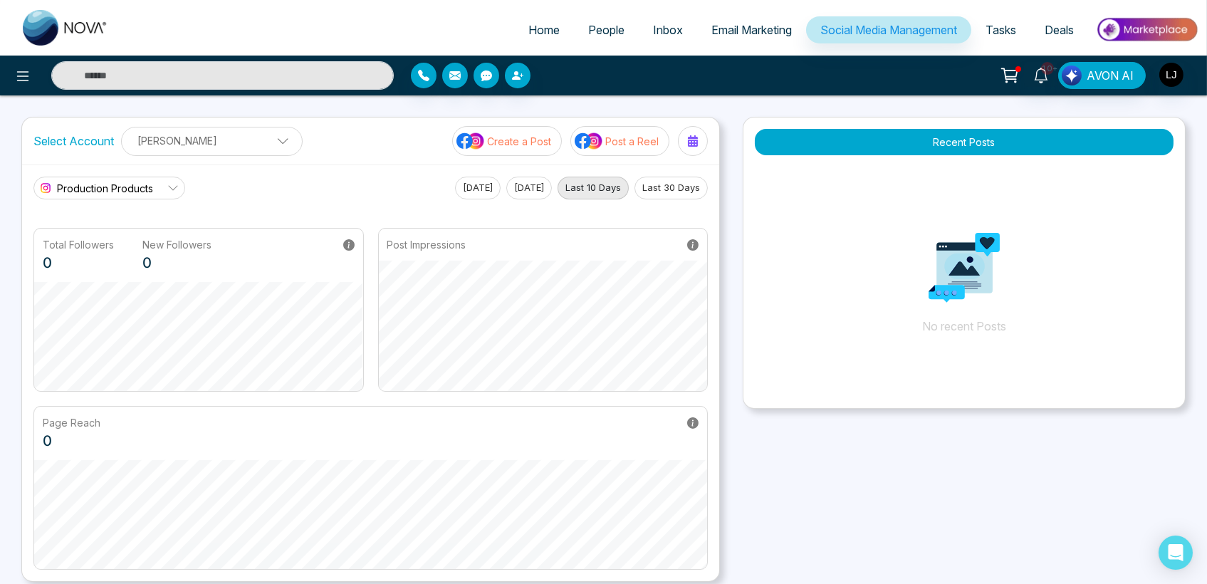
click at [196, 139] on p "[PERSON_NAME]" at bounding box center [211, 140] width 163 height 23
click at [181, 144] on p "[PERSON_NAME]" at bounding box center [211, 140] width 163 height 23
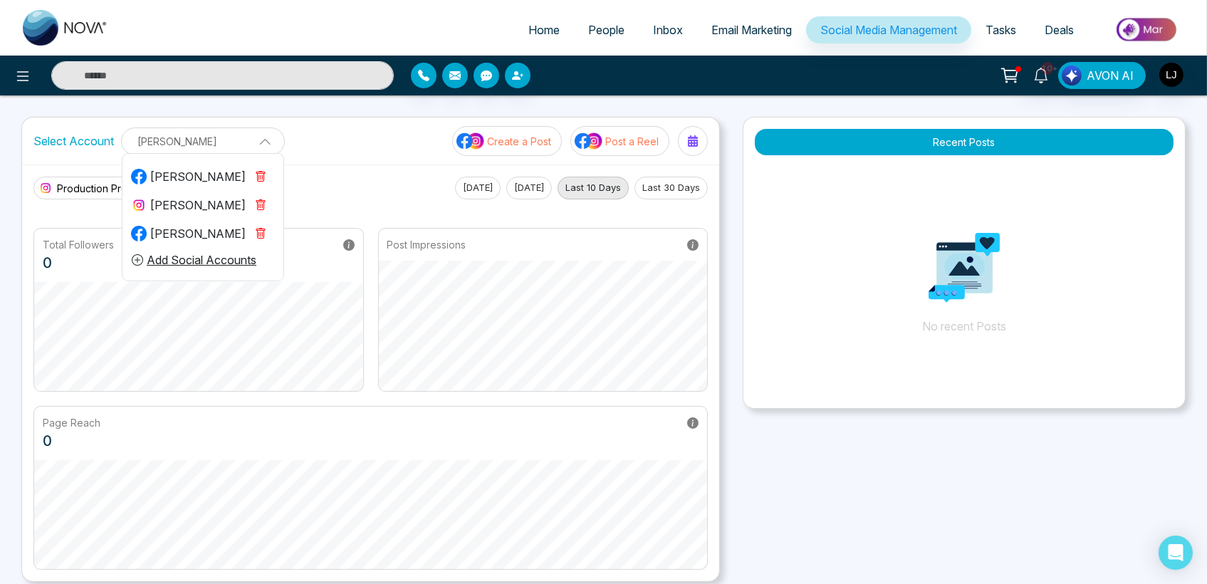
click at [253, 201] on button "button" at bounding box center [261, 205] width 30 height 23
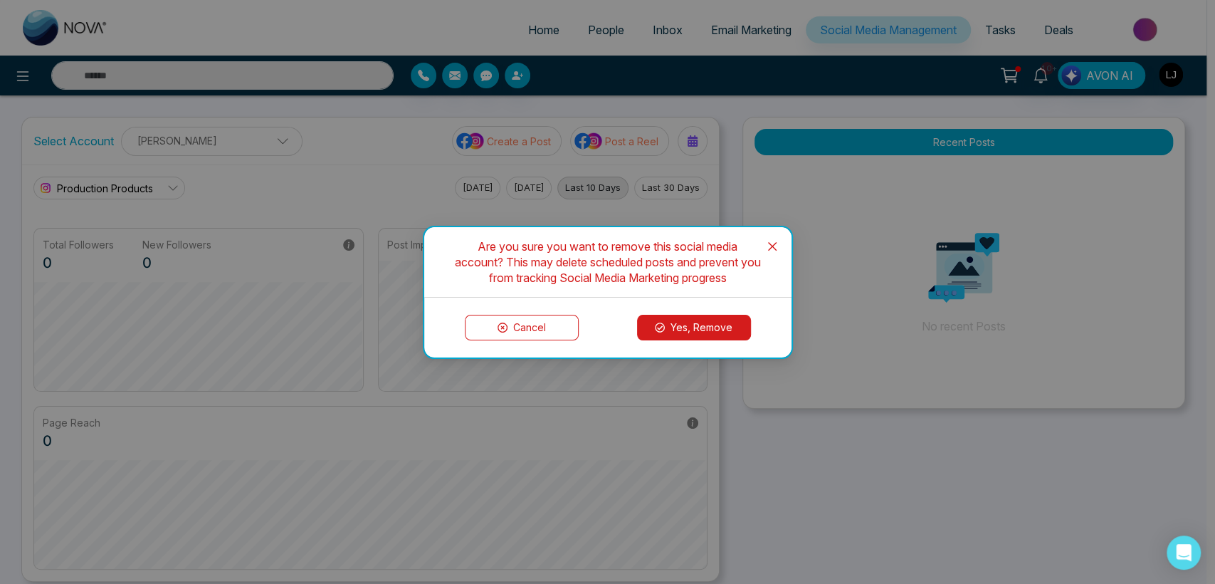
click at [702, 337] on button "Yes, Remove" at bounding box center [694, 328] width 114 height 26
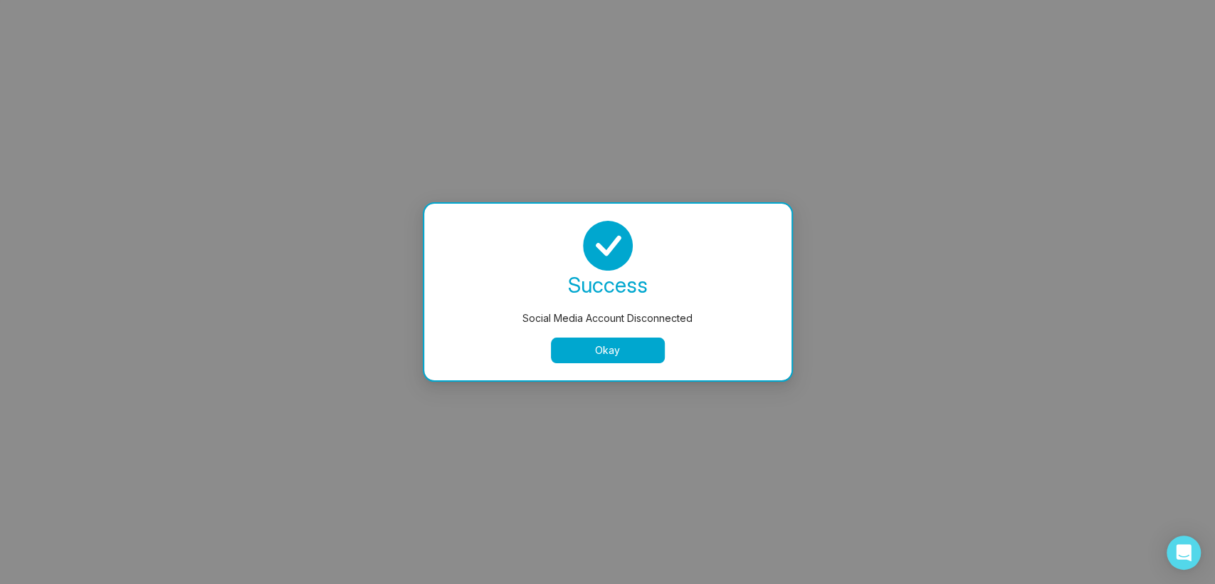
click at [566, 343] on button "Okay" at bounding box center [608, 350] width 114 height 26
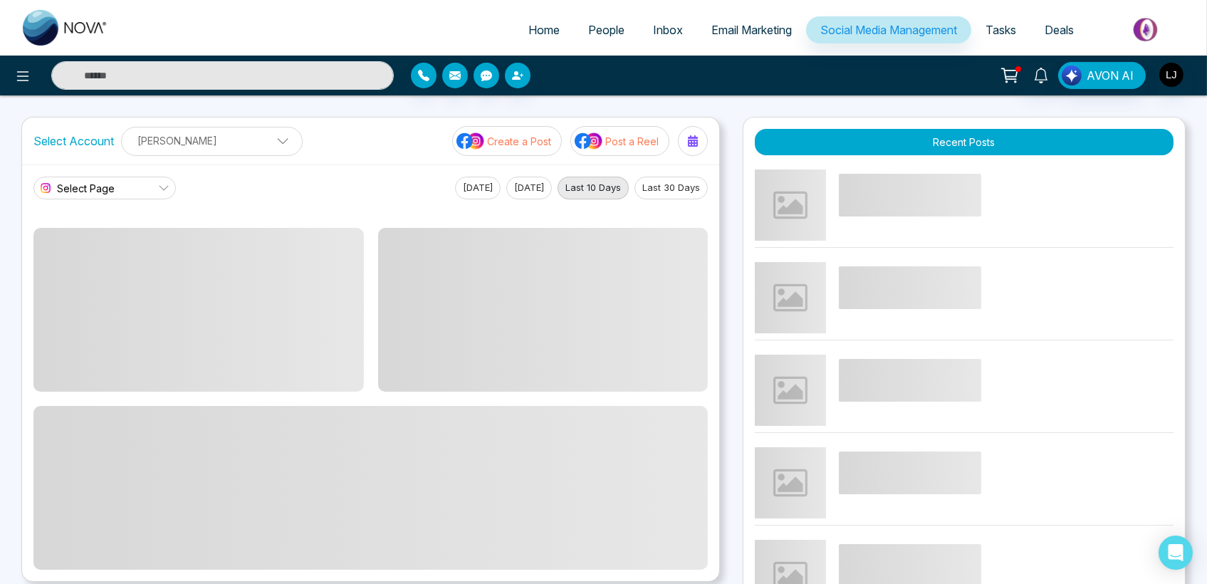
click at [221, 142] on p "[PERSON_NAME]" at bounding box center [211, 140] width 163 height 23
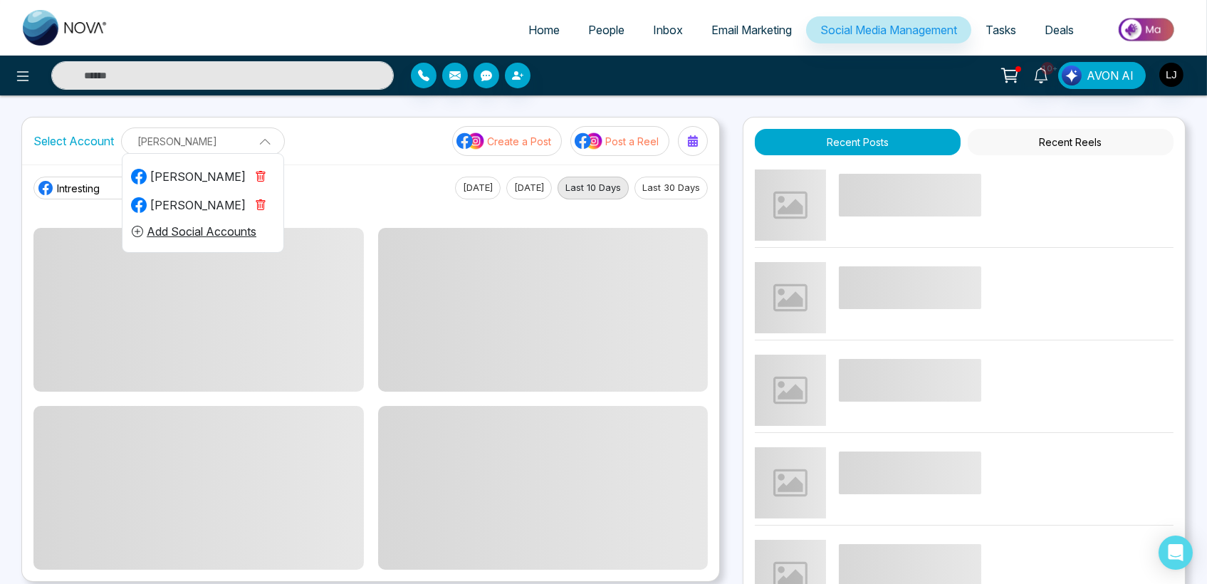
click at [261, 201] on icon "button" at bounding box center [260, 204] width 11 height 11
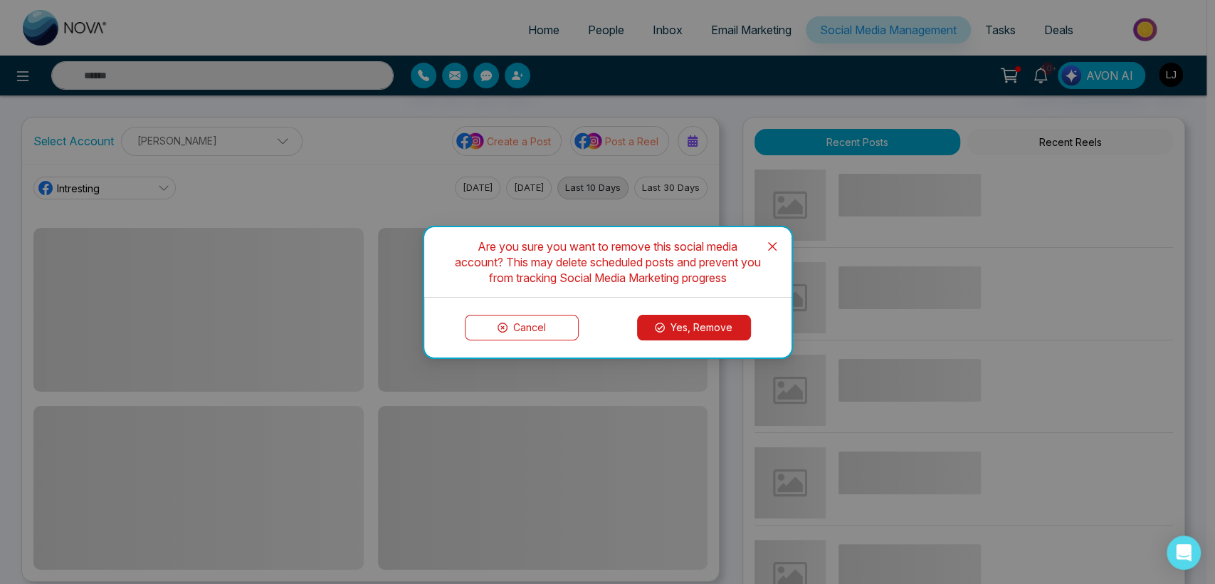
click at [666, 332] on button "Yes, Remove" at bounding box center [694, 328] width 114 height 26
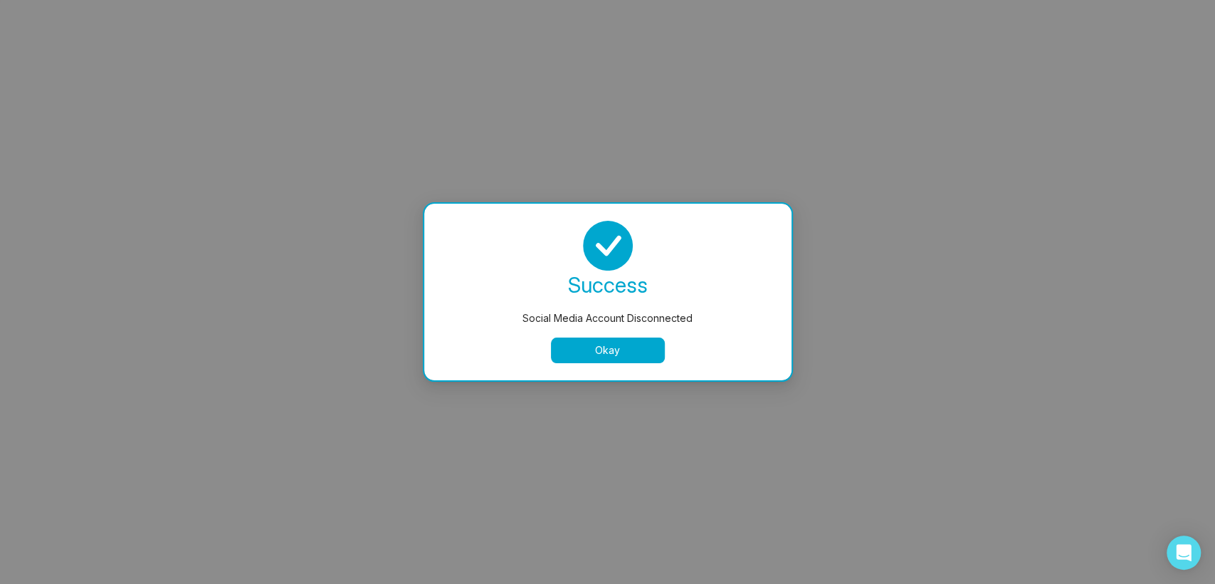
click at [579, 350] on button "Okay" at bounding box center [608, 350] width 114 height 26
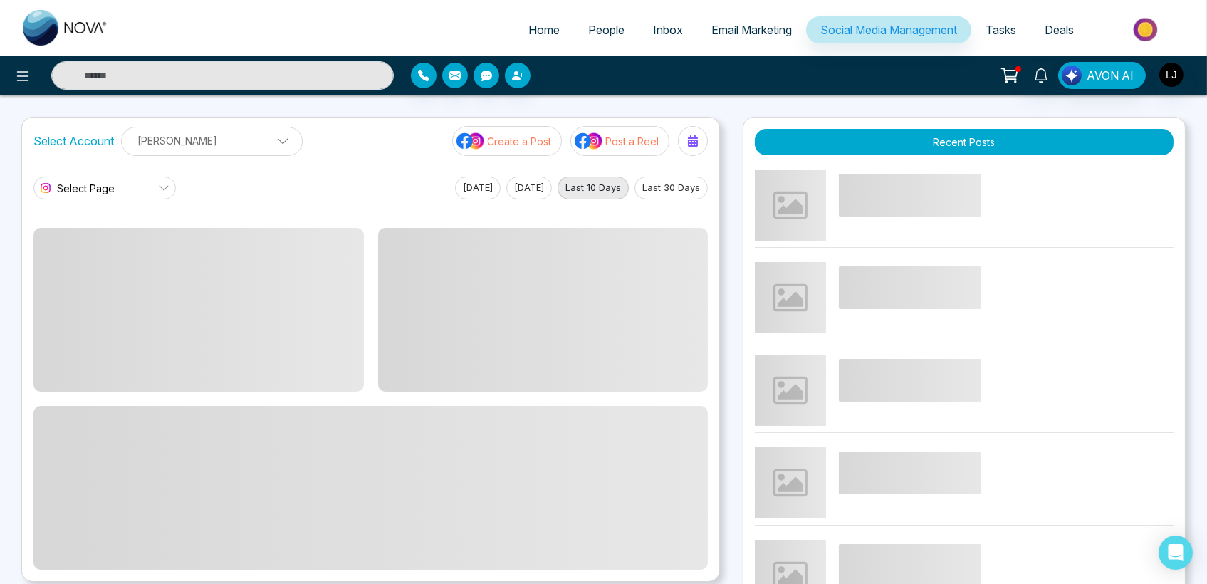
click at [216, 138] on p "[PERSON_NAME]" at bounding box center [211, 140] width 163 height 23
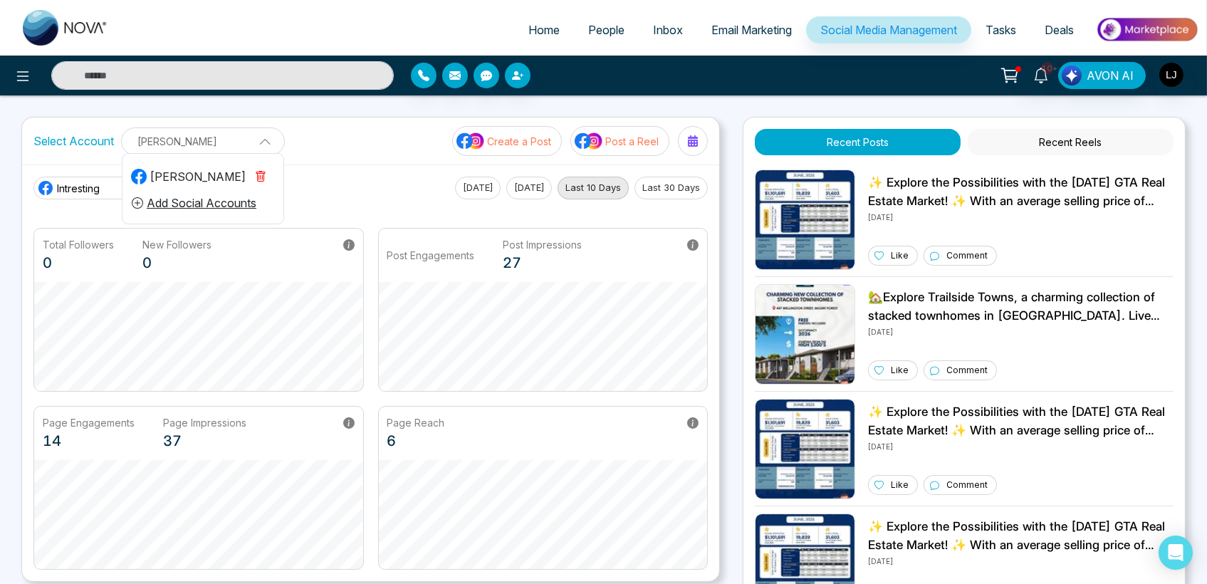
click at [201, 200] on button "Add Social Accounts" at bounding box center [194, 203] width 126 height 19
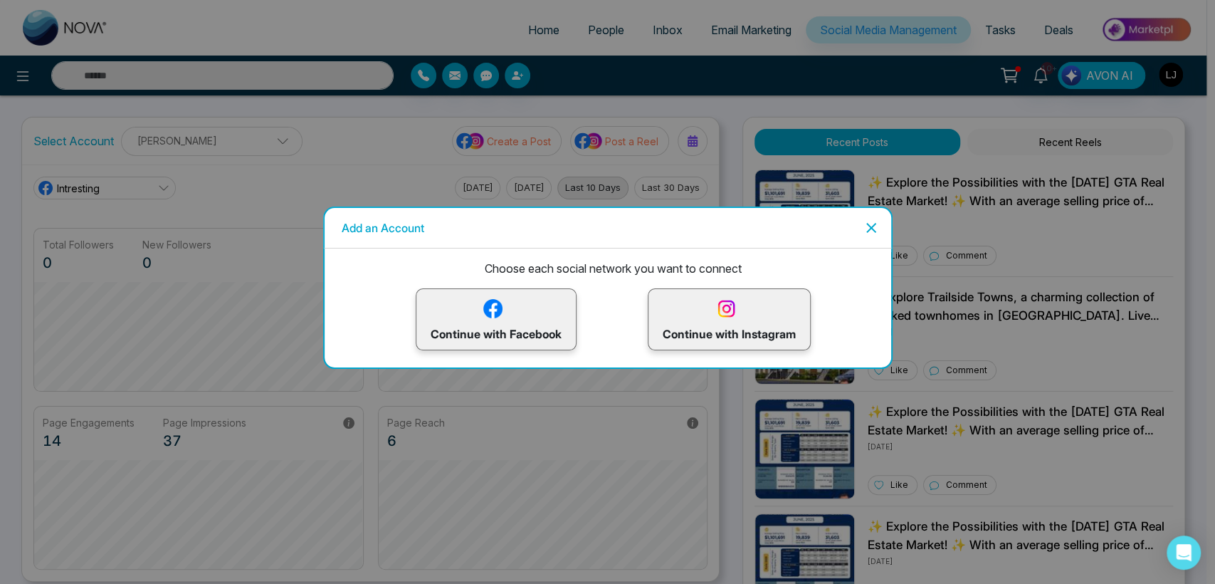
click at [683, 315] on p "Continue with Instagram" at bounding box center [729, 319] width 133 height 46
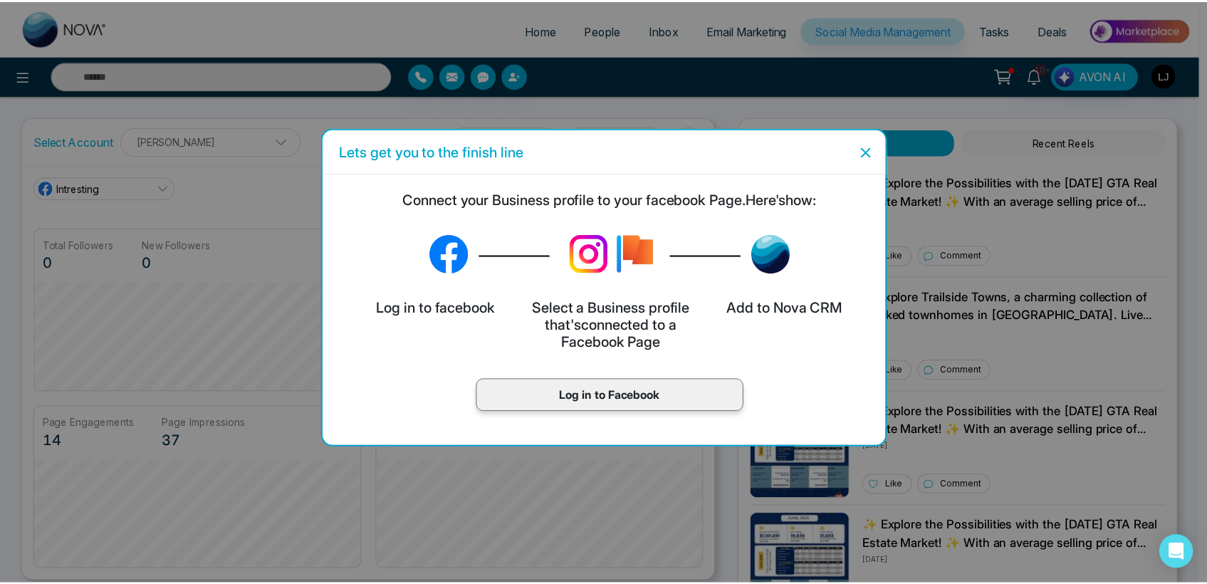
scroll to position [53, 0]
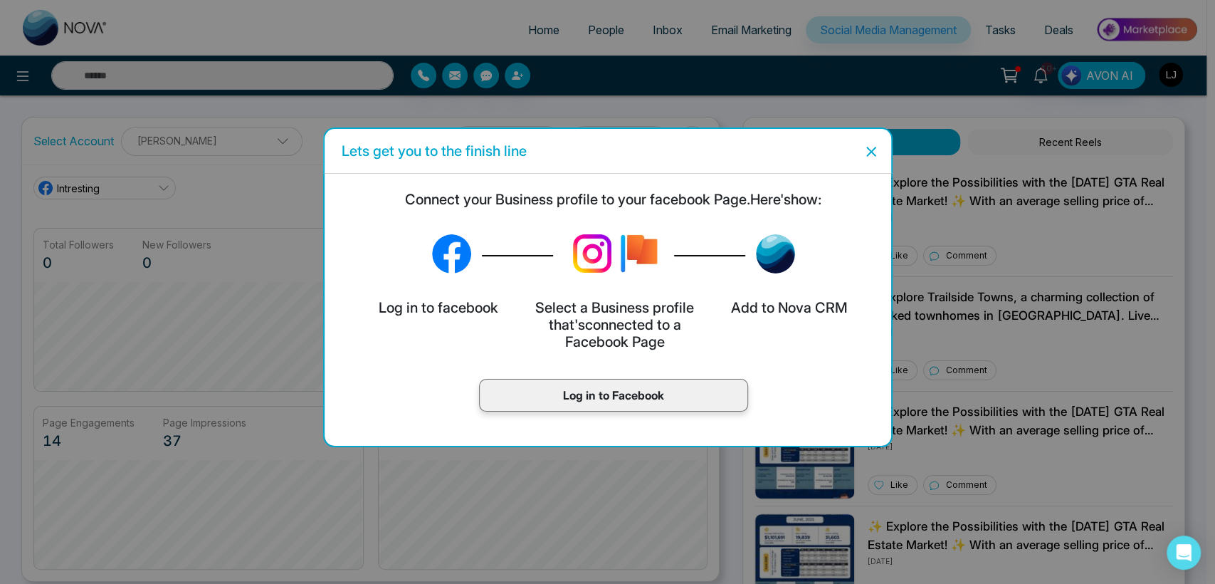
click at [562, 387] on p "Log in to Facebook" at bounding box center [613, 395] width 239 height 17
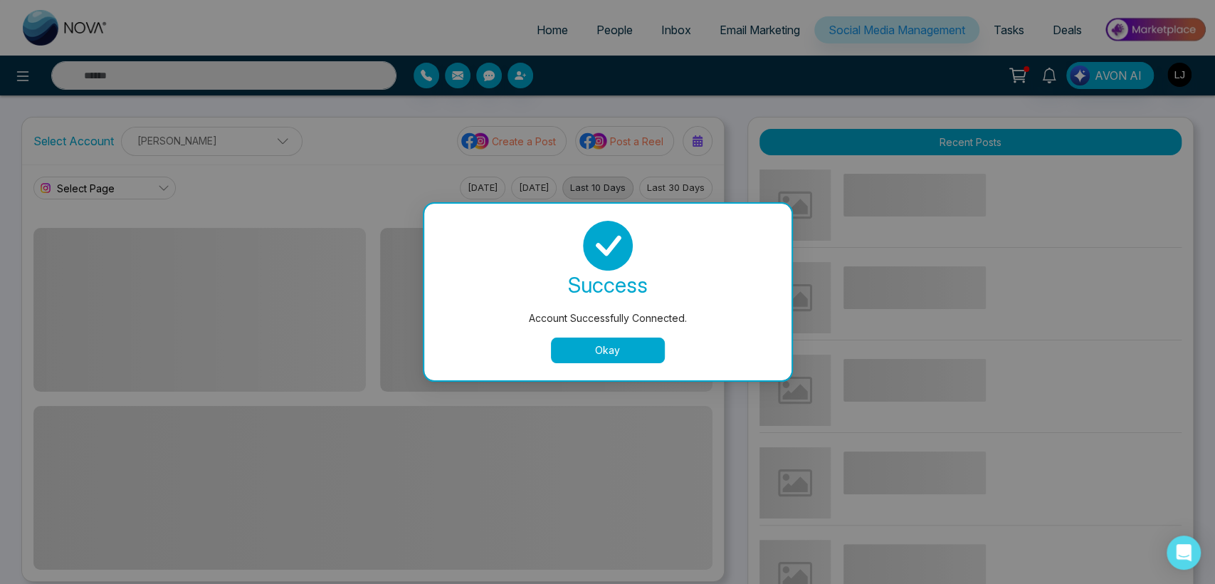
click at [615, 360] on button "Okay" at bounding box center [608, 350] width 114 height 26
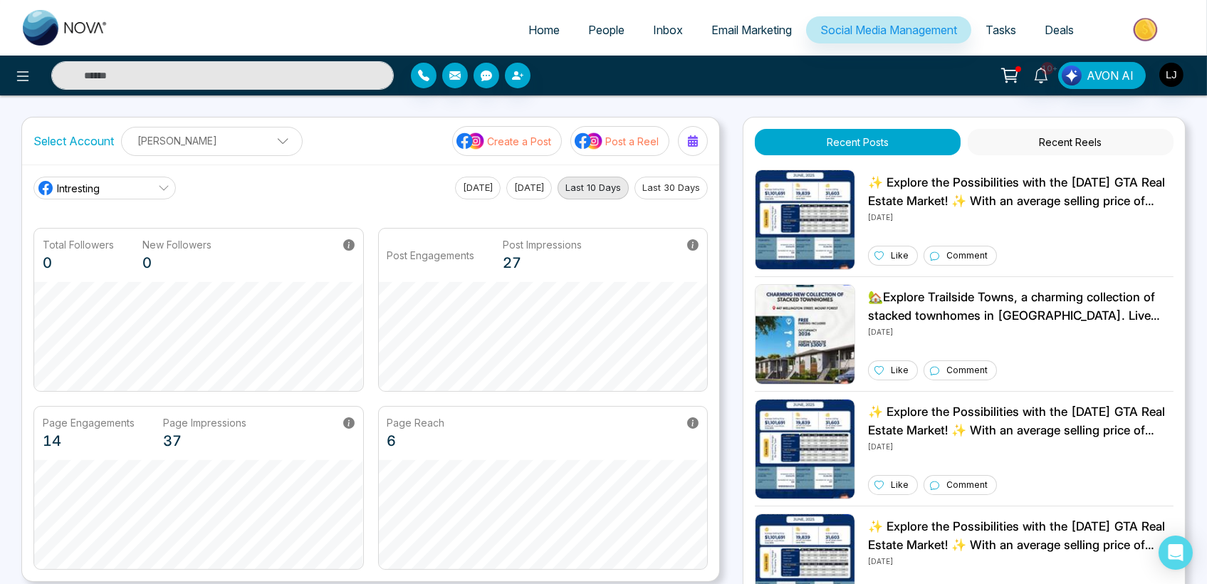
click at [177, 144] on p "[PERSON_NAME]" at bounding box center [211, 140] width 163 height 23
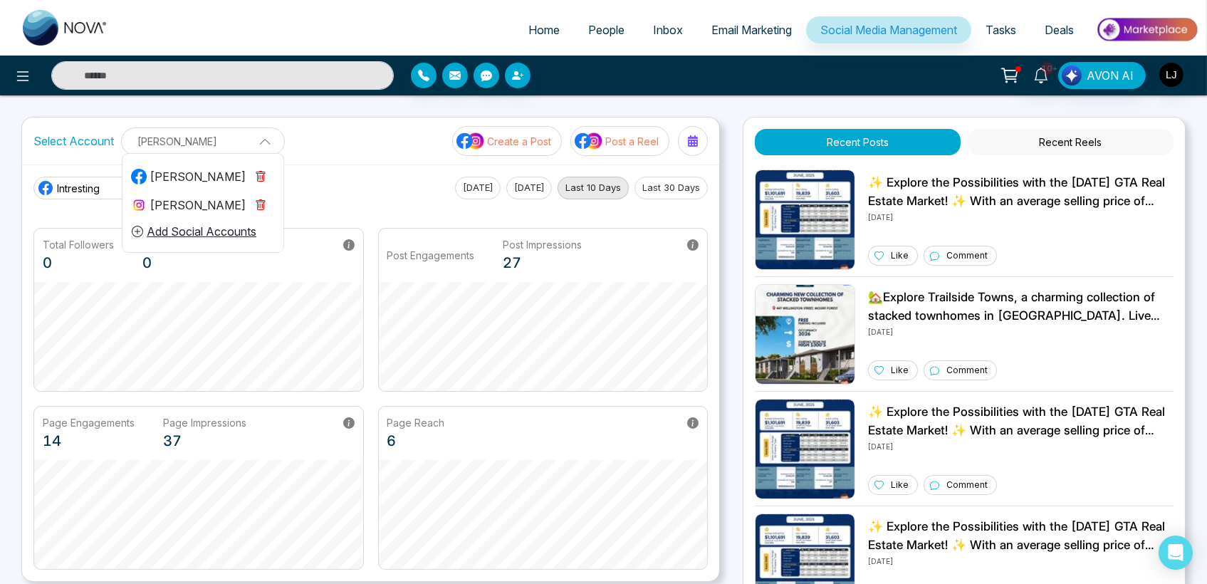
click at [171, 204] on div "[PERSON_NAME]" at bounding box center [188, 204] width 115 height 17
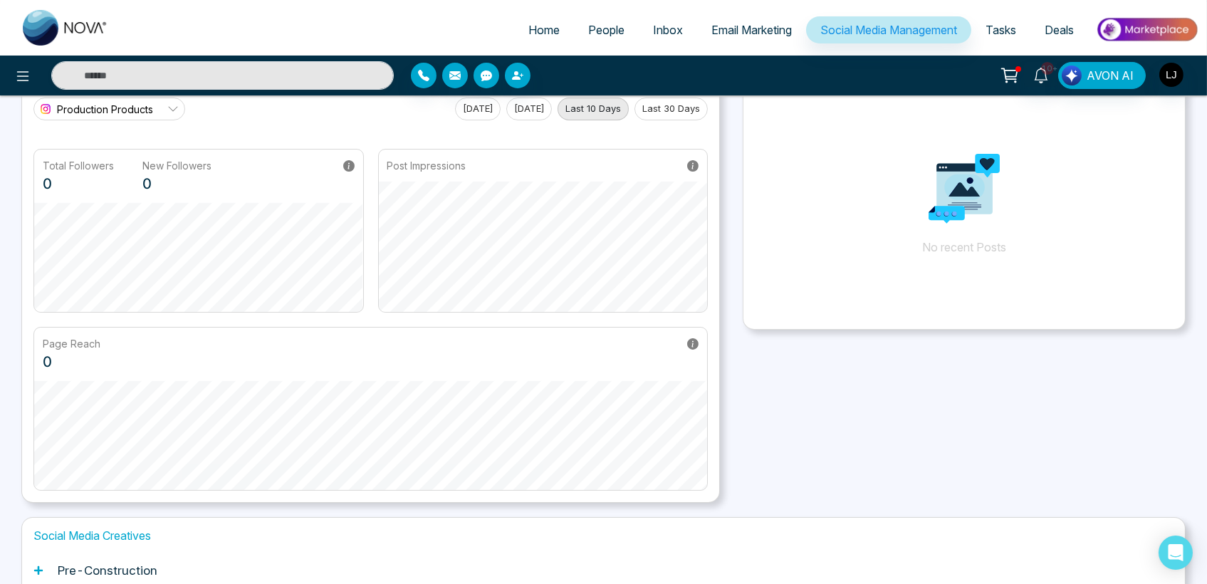
scroll to position [0, 0]
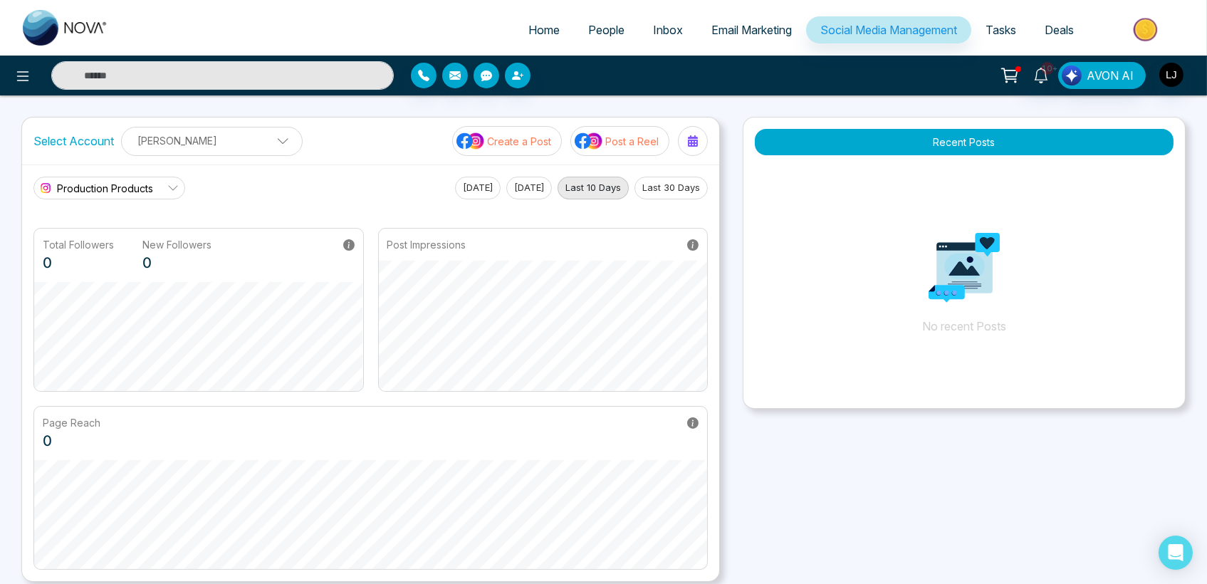
click at [209, 129] on p "[PERSON_NAME]" at bounding box center [211, 140] width 163 height 23
click at [55, 193] on div "Production Products" at bounding box center [95, 187] width 116 height 17
click at [261, 184] on div "Production Products Production Products [DATE] [DATE] Last 10 Days Last 30 Days" at bounding box center [370, 188] width 674 height 23
click at [238, 140] on p "[PERSON_NAME]" at bounding box center [211, 140] width 163 height 23
click at [227, 145] on p "[PERSON_NAME]" at bounding box center [211, 140] width 163 height 23
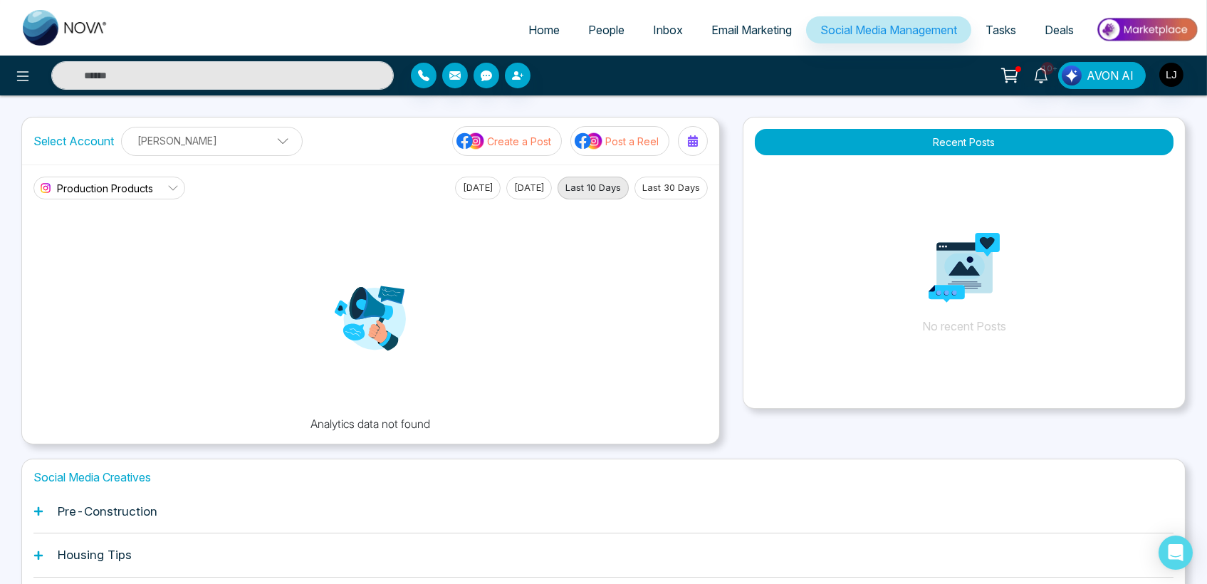
click at [228, 148] on p "[PERSON_NAME]" at bounding box center [211, 140] width 163 height 23
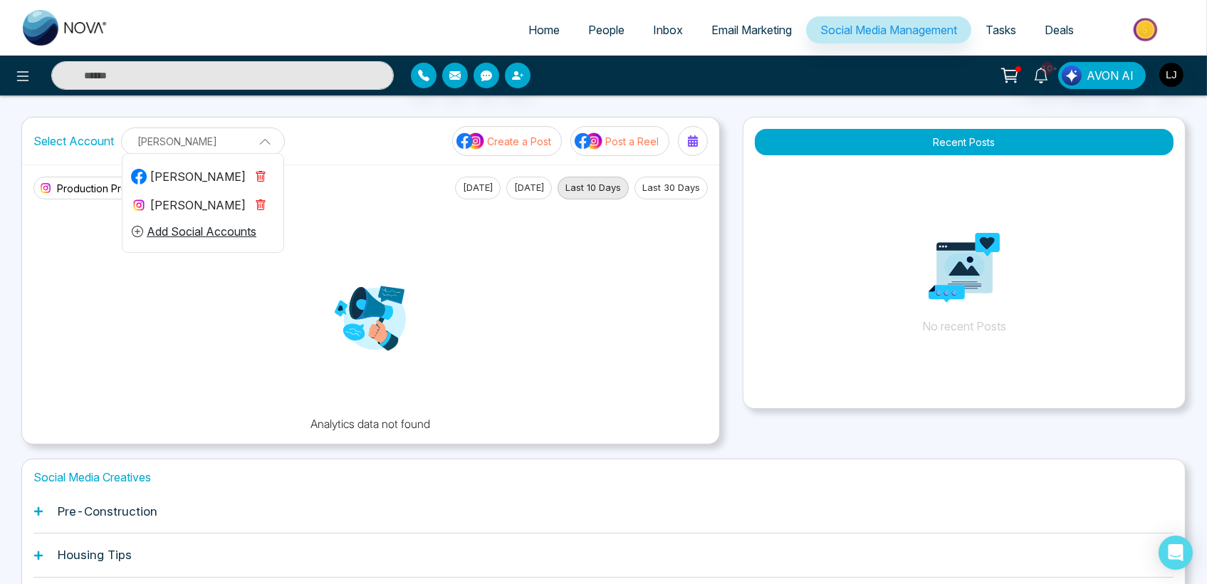
click at [191, 201] on div "[PERSON_NAME]" at bounding box center [188, 204] width 115 height 17
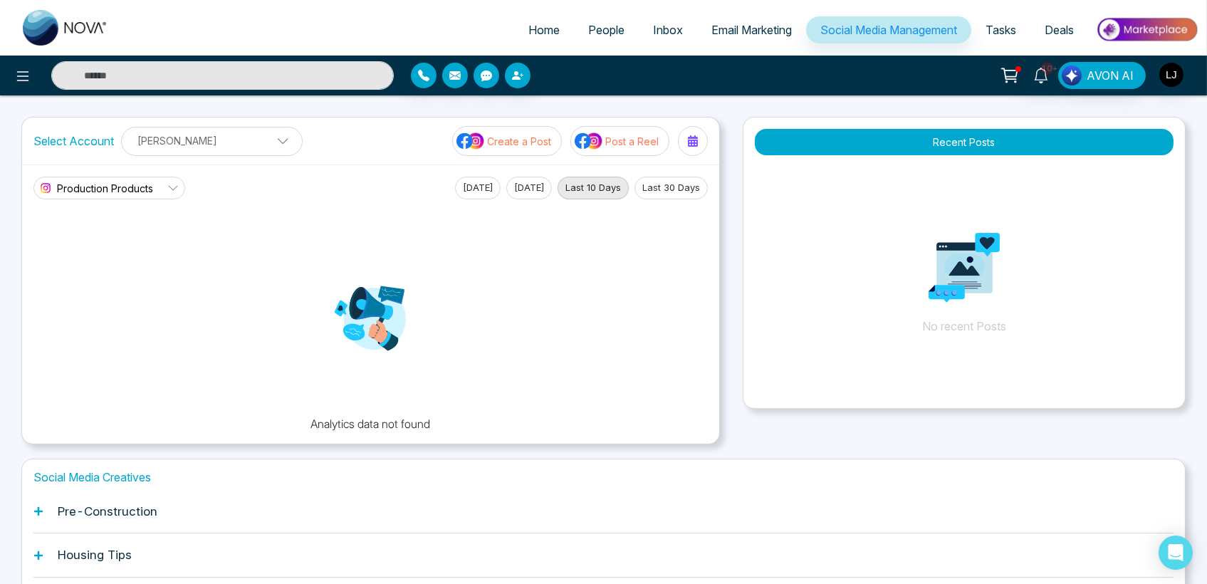
click at [196, 149] on p "[PERSON_NAME]" at bounding box center [211, 140] width 163 height 23
click at [40, 504] on div "Pre-Construction" at bounding box center [603, 511] width 1140 height 43
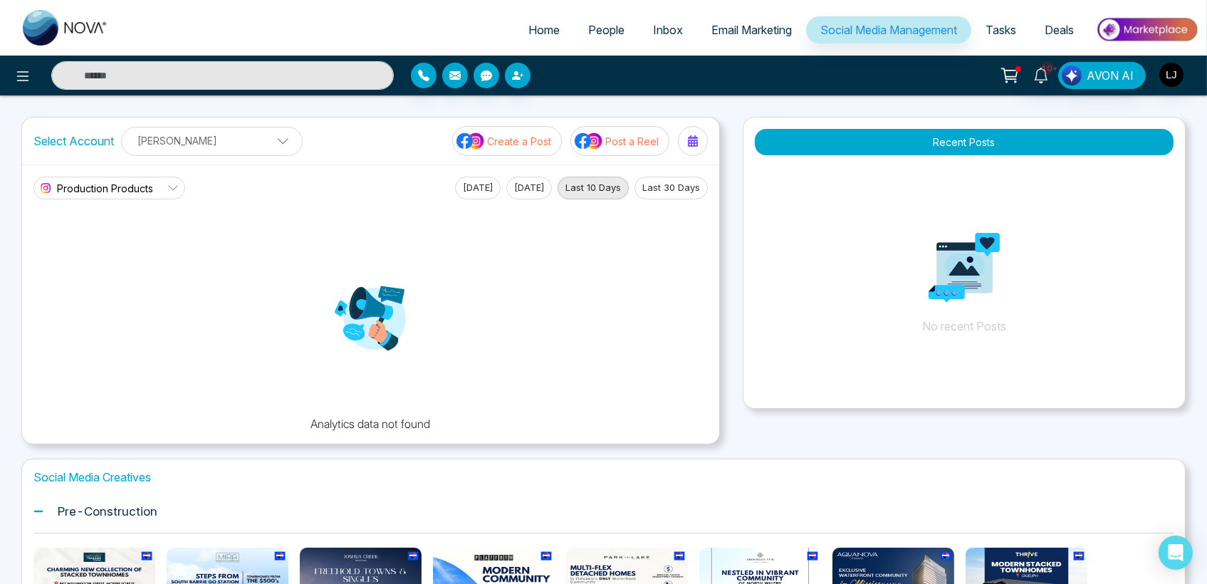
click at [1002, 69] on icon at bounding box center [1009, 73] width 14 height 11
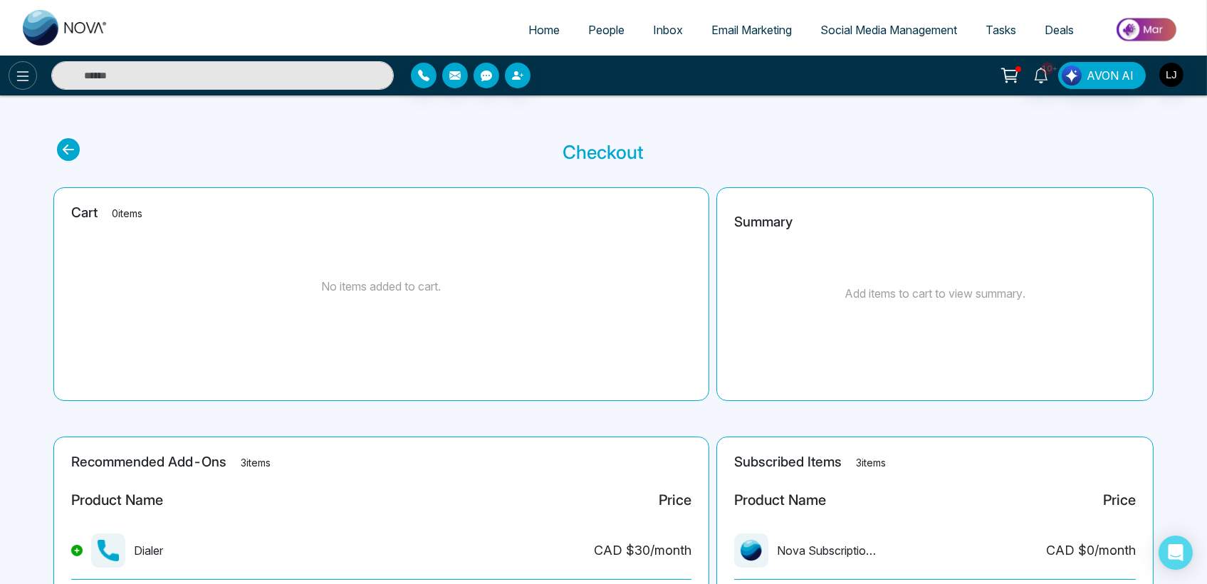
click at [26, 77] on icon at bounding box center [22, 76] width 17 height 17
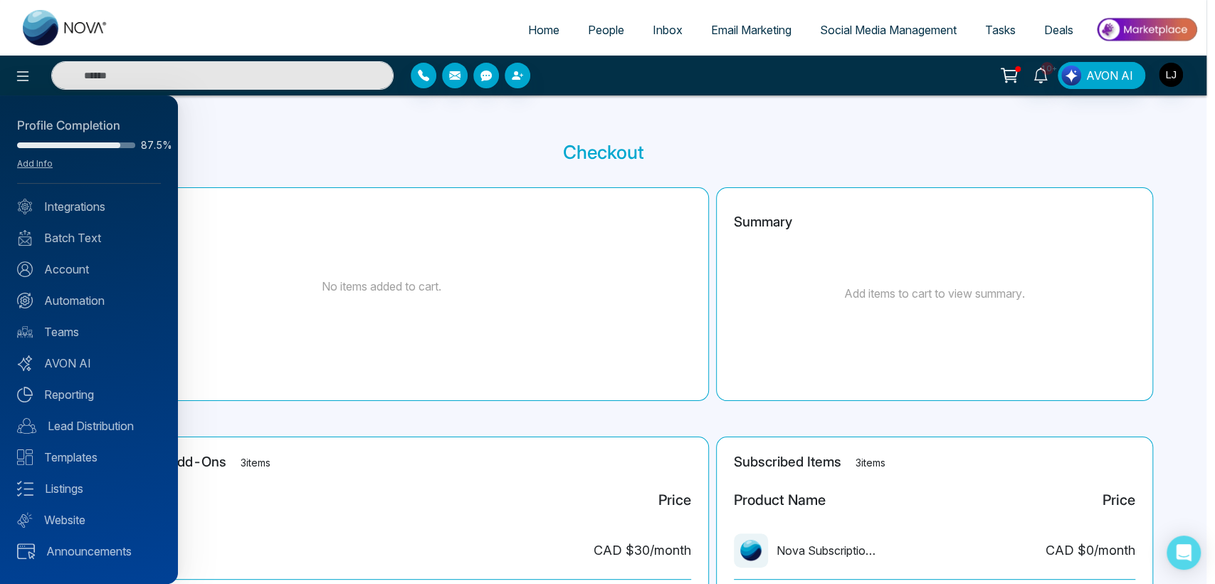
click at [547, 416] on div at bounding box center [607, 292] width 1215 height 584
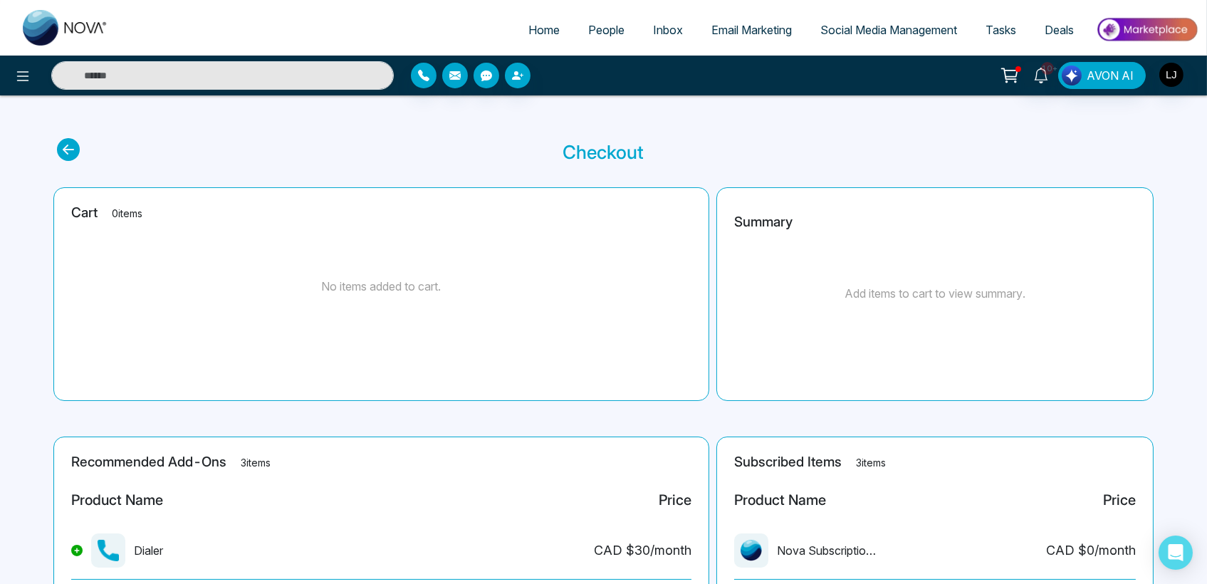
click at [74, 159] on icon at bounding box center [68, 149] width 23 height 23
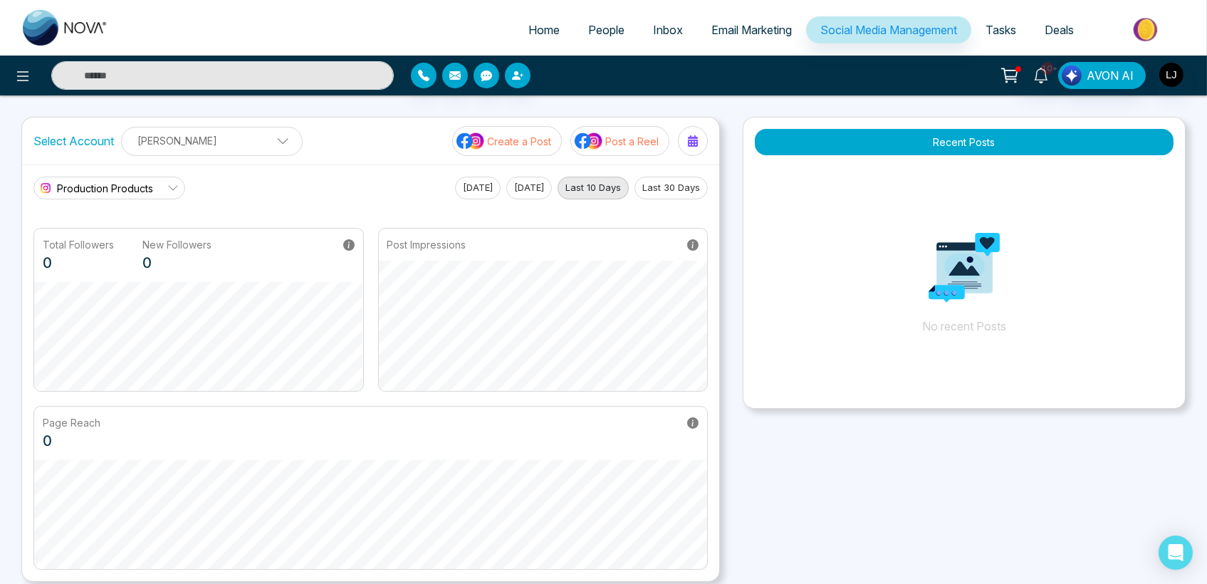
click at [529, 37] on link "Home" at bounding box center [544, 29] width 60 height 27
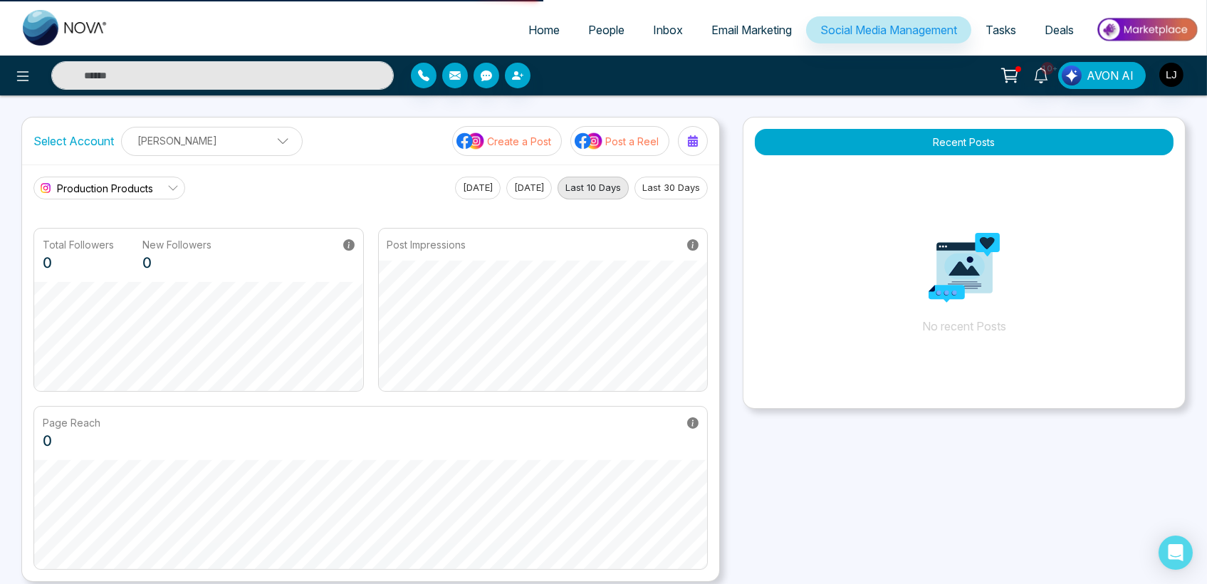
select select "*"
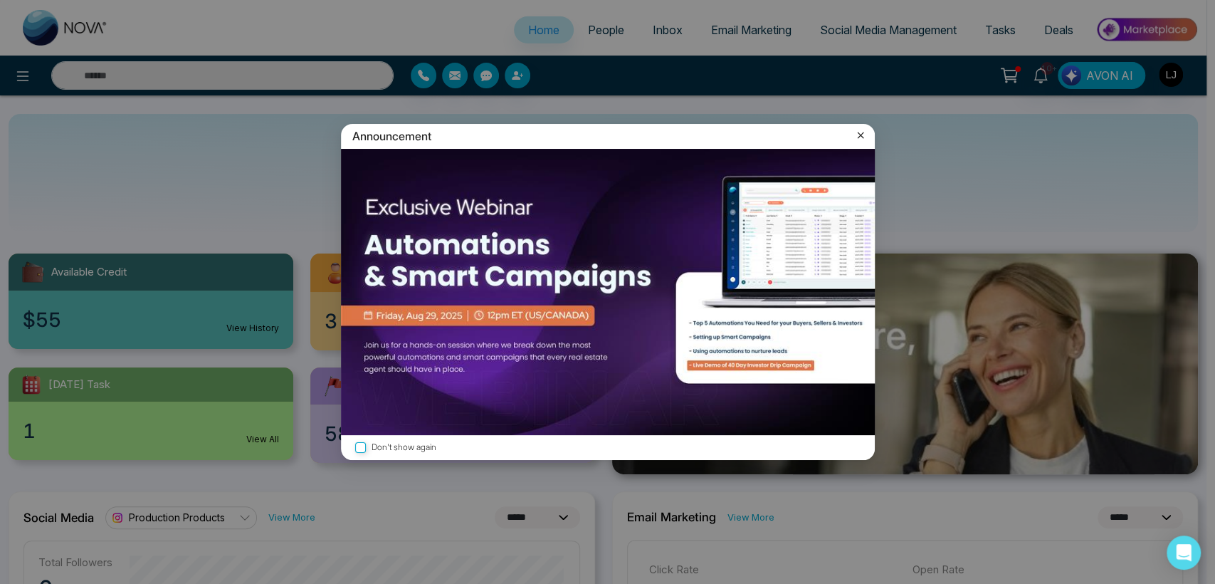
click at [856, 136] on icon at bounding box center [861, 135] width 14 height 14
